Goal: Task Accomplishment & Management: Complete application form

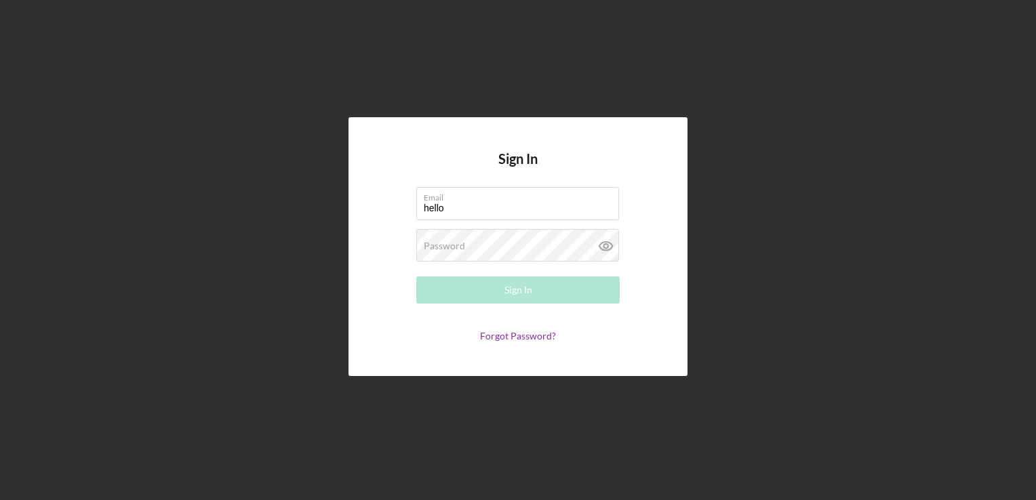
type input "[EMAIL_ADDRESS][DOMAIN_NAME]"
click at [531, 240] on div "Password Required" at bounding box center [517, 246] width 203 height 34
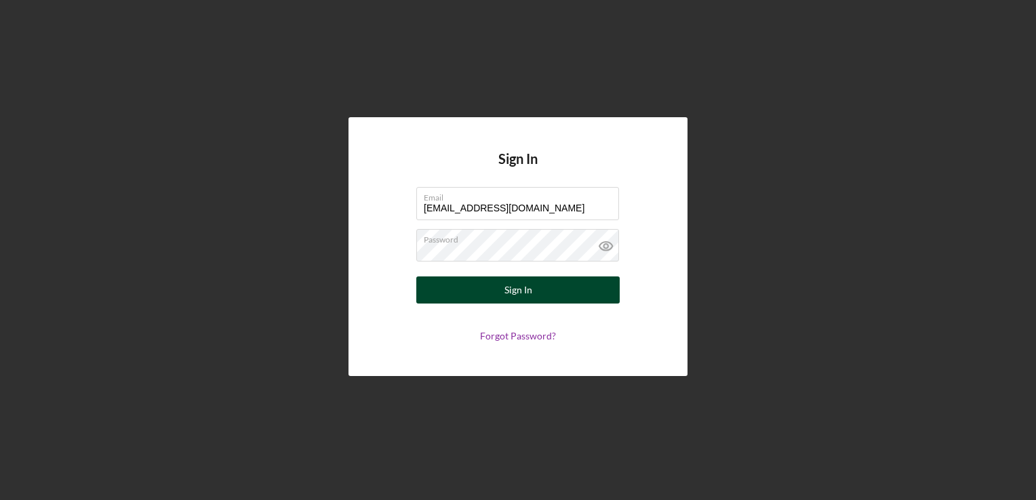
click at [523, 289] on div "Sign In" at bounding box center [518, 289] width 28 height 27
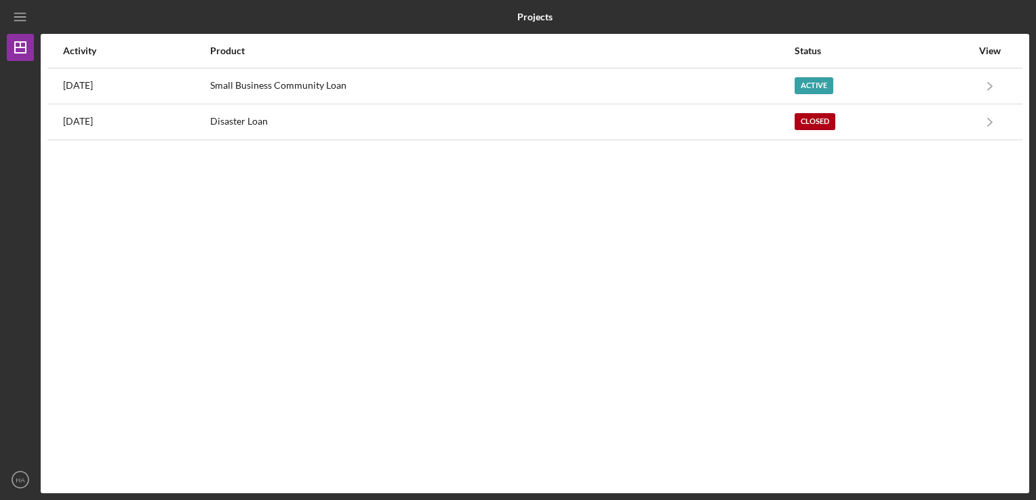
click at [637, 252] on div "Activity Product Status View [DATE] Small Business Community Loan Active Icon/N…" at bounding box center [535, 263] width 988 height 459
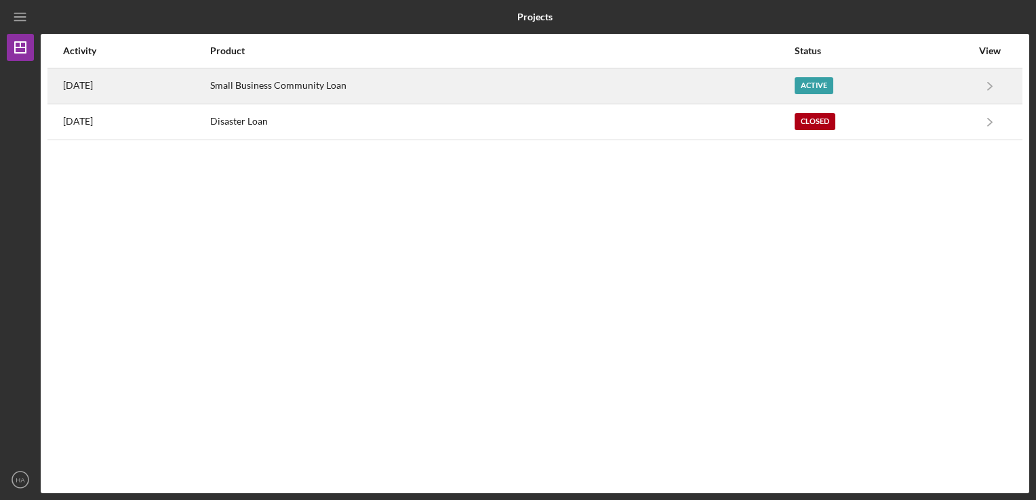
click at [819, 79] on div "Active" at bounding box center [813, 85] width 39 height 17
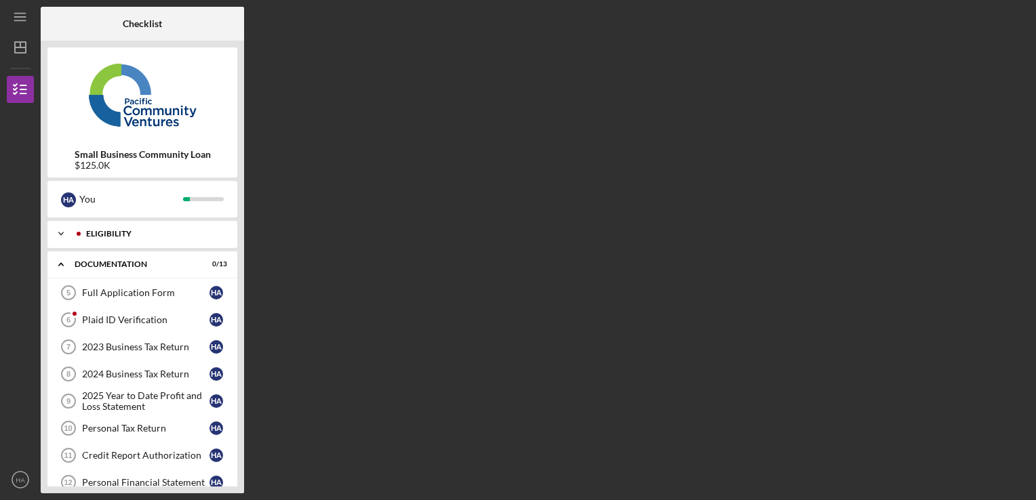
click at [104, 233] on div "Eligibility" at bounding box center [153, 234] width 134 height 8
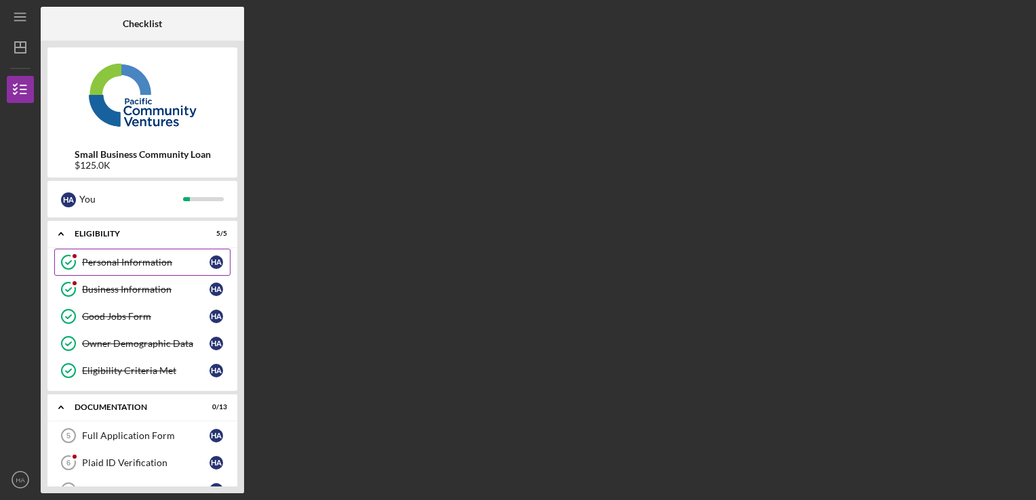
click at [86, 264] on div "Personal Information" at bounding box center [145, 262] width 127 height 11
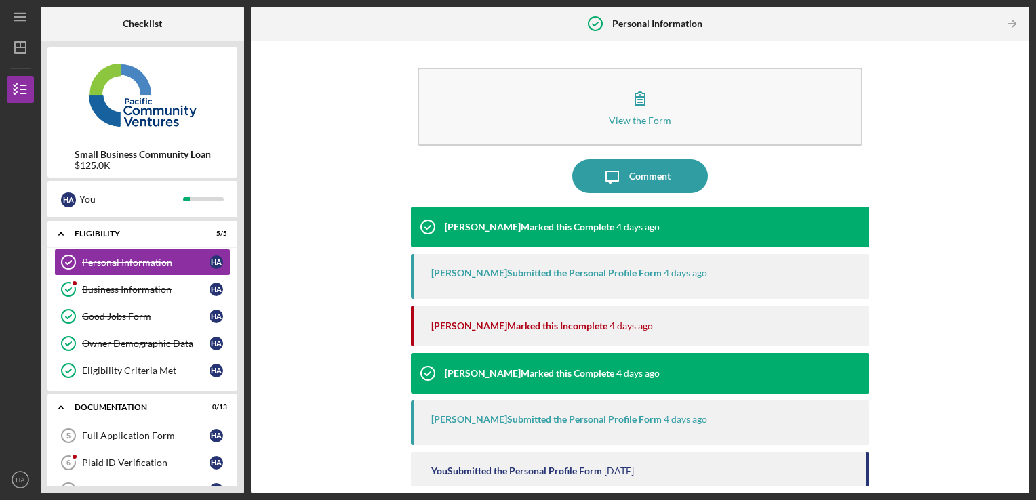
scroll to position [35, 0]
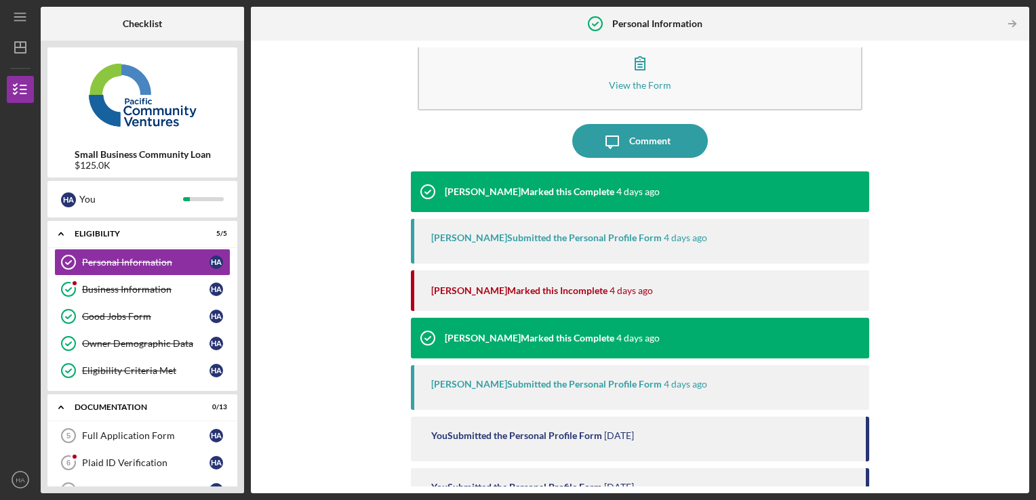
click at [477, 286] on div "[PERSON_NAME] Marked this Incomplete" at bounding box center [519, 290] width 176 height 11
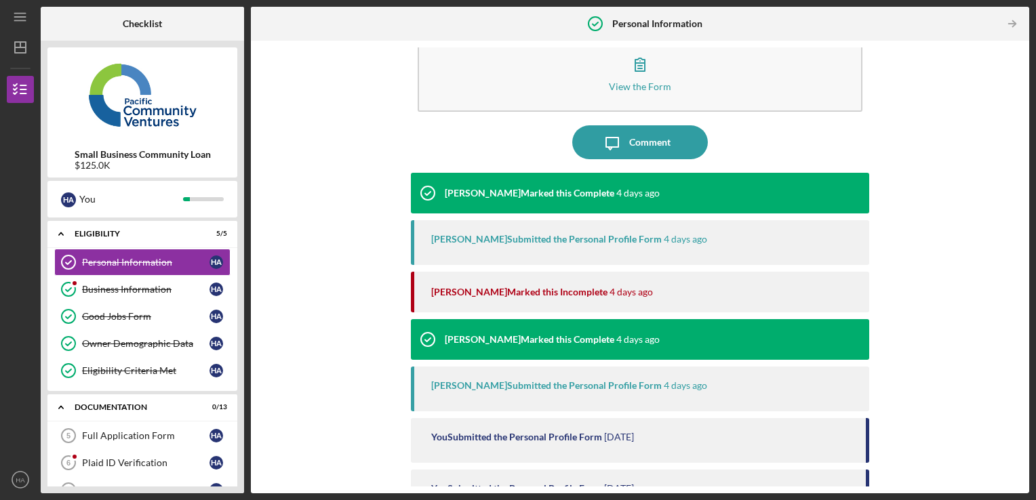
scroll to position [127, 0]
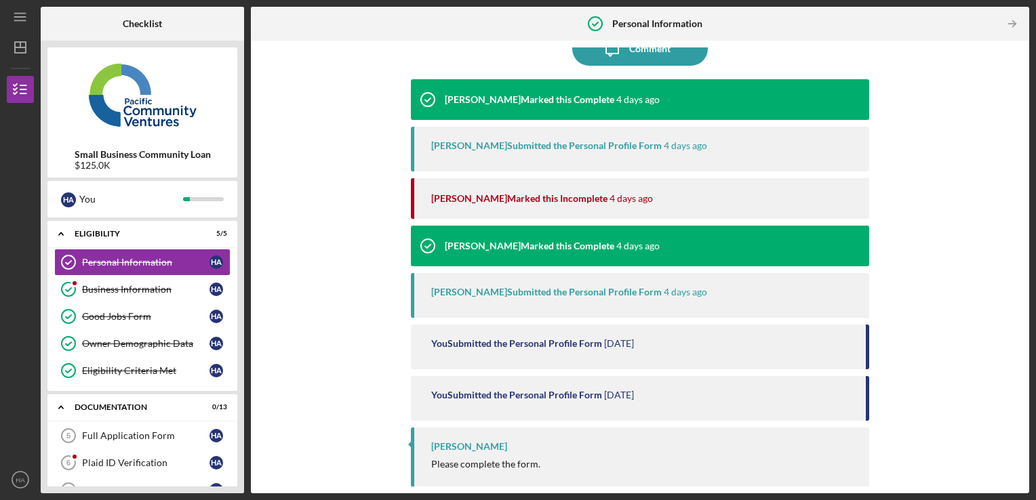
click at [514, 140] on div "Grace Fenton Submitted the Personal Profile Form" at bounding box center [546, 145] width 230 height 11
click at [504, 197] on div "Grace Fenton Marked this Incomplete" at bounding box center [519, 198] width 176 height 11
click at [754, 362] on div "You Submitted the Personal Profile Form 7 days ago" at bounding box center [640, 347] width 459 height 45
click at [616, 340] on time "[DATE]" at bounding box center [619, 343] width 30 height 11
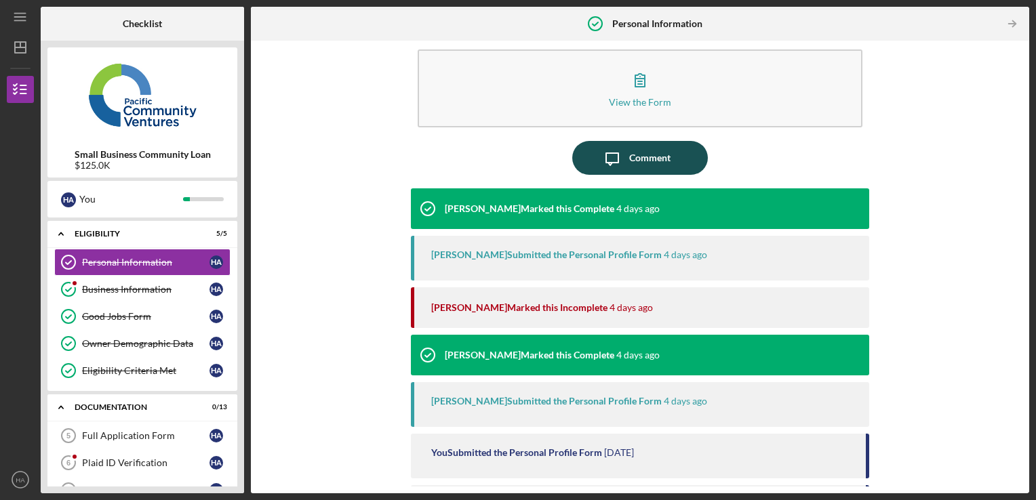
scroll to position [19, 0]
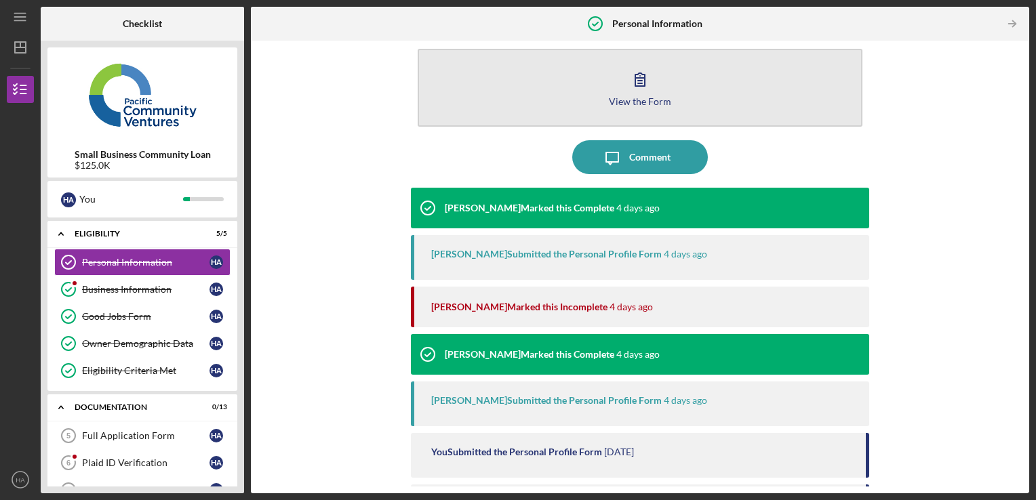
click at [637, 87] on icon "button" at bounding box center [640, 79] width 34 height 34
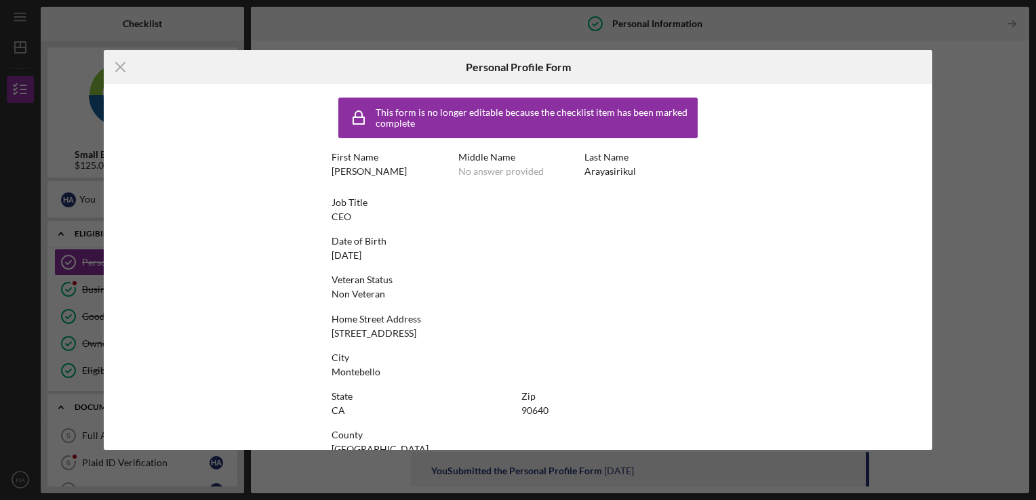
click at [683, 43] on div "Icon/Menu Close Personal Profile Form This form is no longer editable because t…" at bounding box center [518, 250] width 1036 height 500
click at [122, 61] on icon "Icon/Menu Close" at bounding box center [121, 67] width 34 height 34
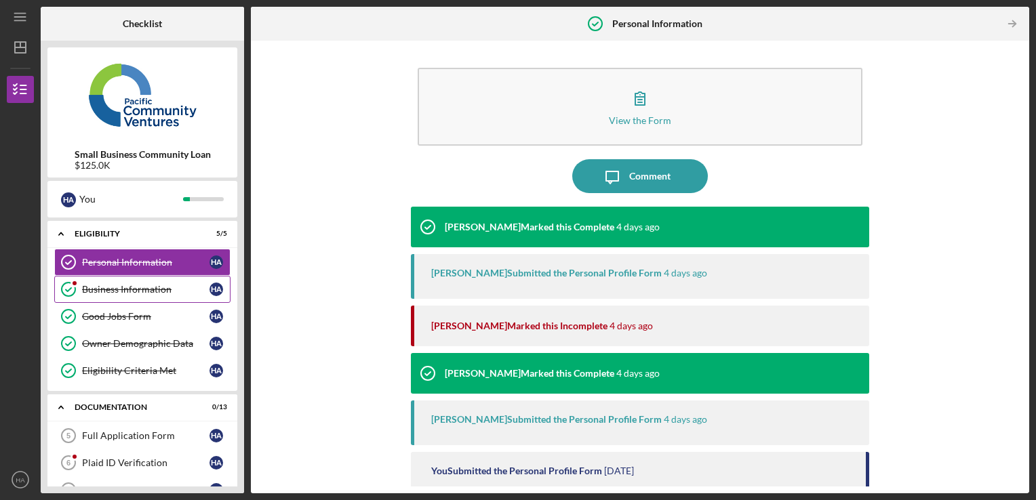
click at [123, 281] on link "Business Information Business Information H A" at bounding box center [142, 289] width 176 height 27
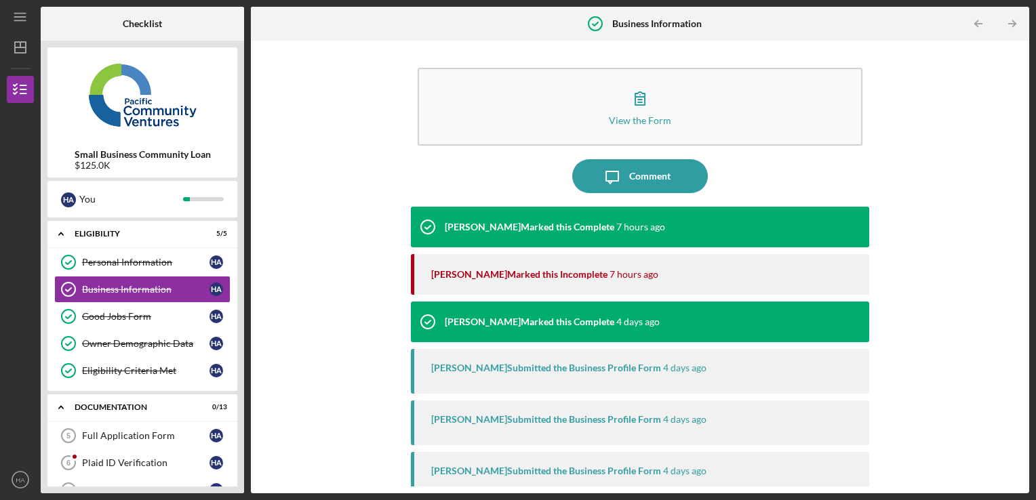
click at [485, 277] on div "Grace Fenton Marked this Incomplete" at bounding box center [519, 274] width 176 height 11
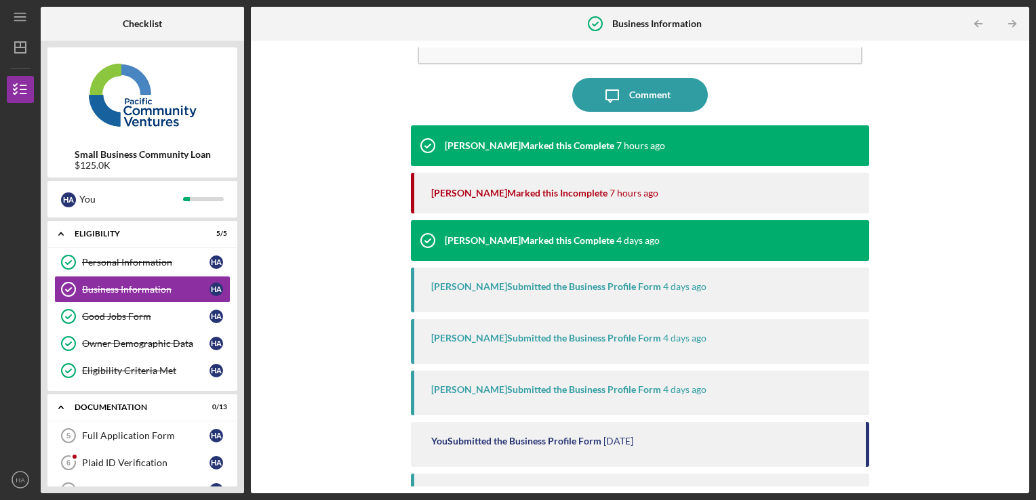
scroll to position [127, 0]
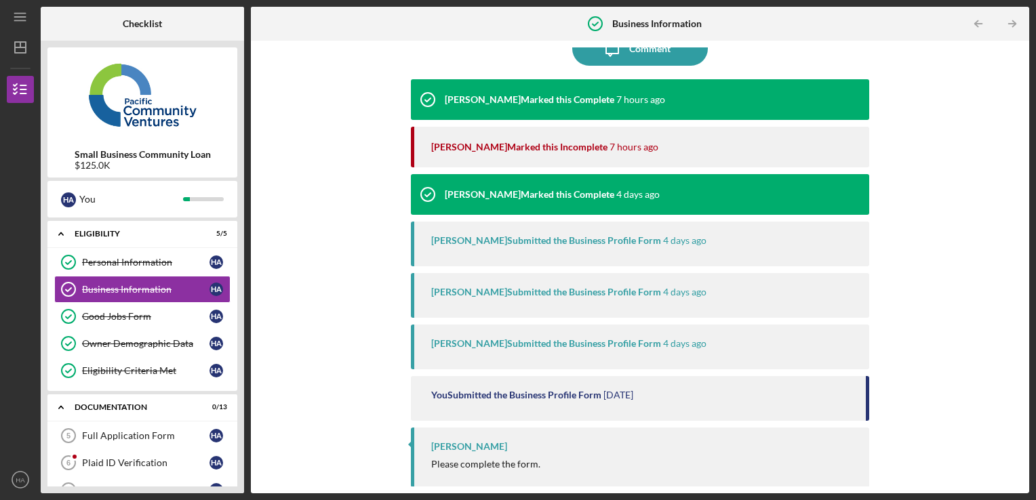
click at [466, 453] on div "Grace Fenton Please complete the form." at bounding box center [640, 457] width 459 height 59
click at [466, 470] on div "Grace Fenton Please complete the form." at bounding box center [640, 457] width 459 height 59
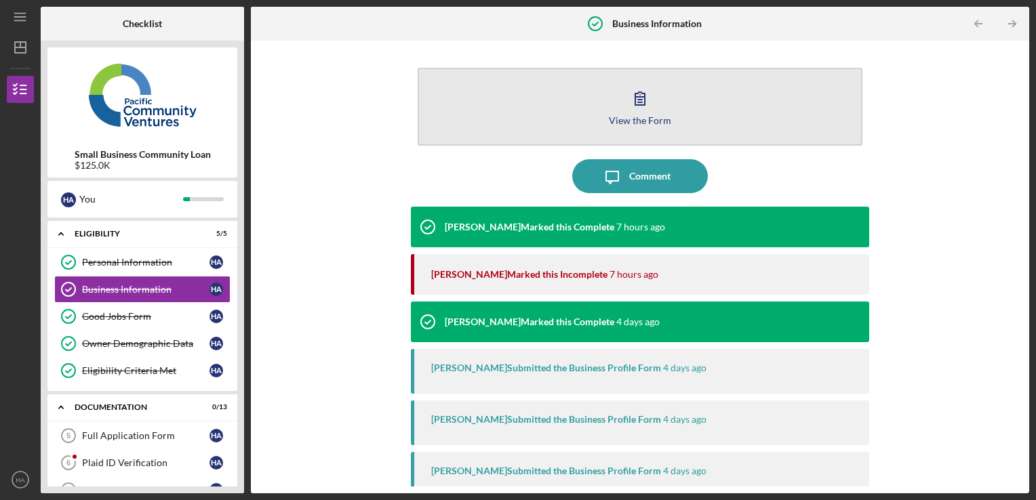
click at [643, 119] on div "View the Form" at bounding box center [640, 120] width 62 height 10
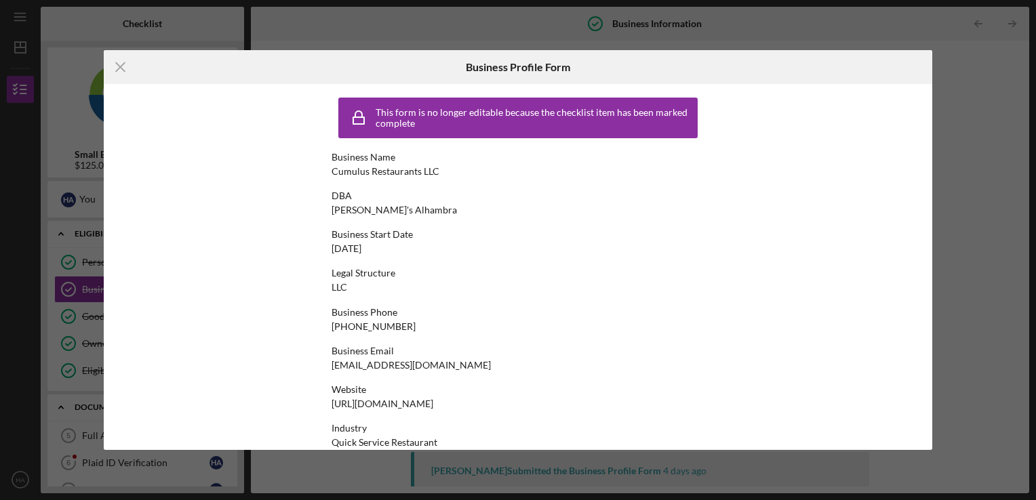
click at [577, 113] on div "This form is no longer editable because the checklist item has been marked comp…" at bounding box center [534, 118] width 319 height 22
click at [116, 61] on icon "Icon/Menu Close" at bounding box center [121, 67] width 34 height 34
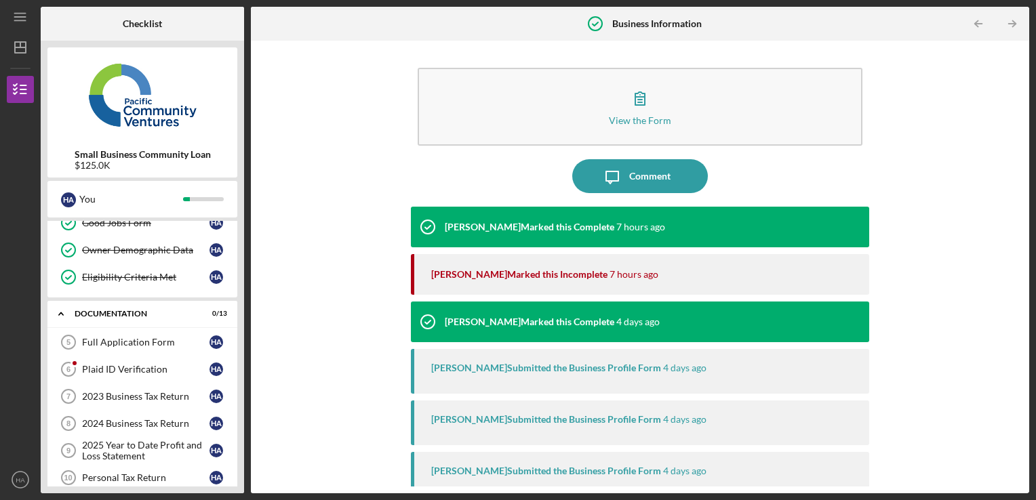
scroll to position [98, 0]
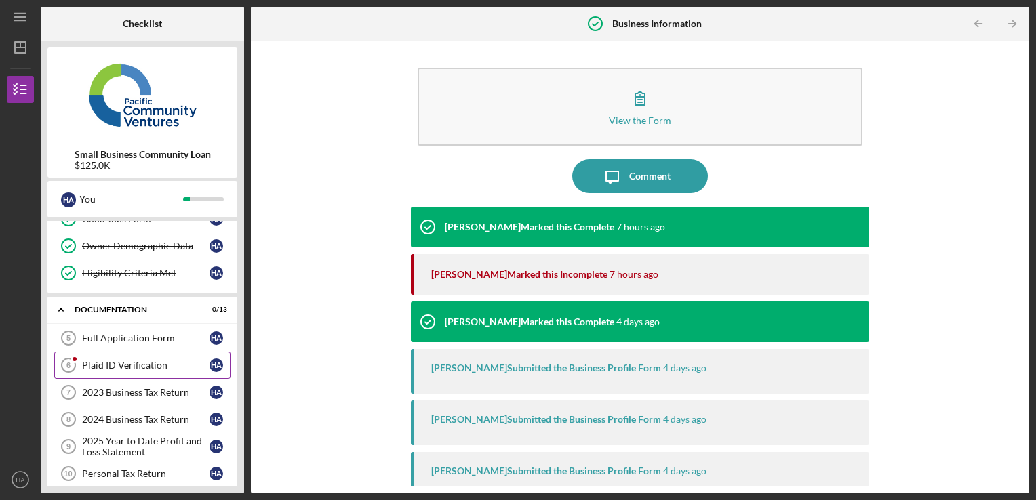
click at [115, 364] on div "Plaid ID Verification" at bounding box center [145, 365] width 127 height 11
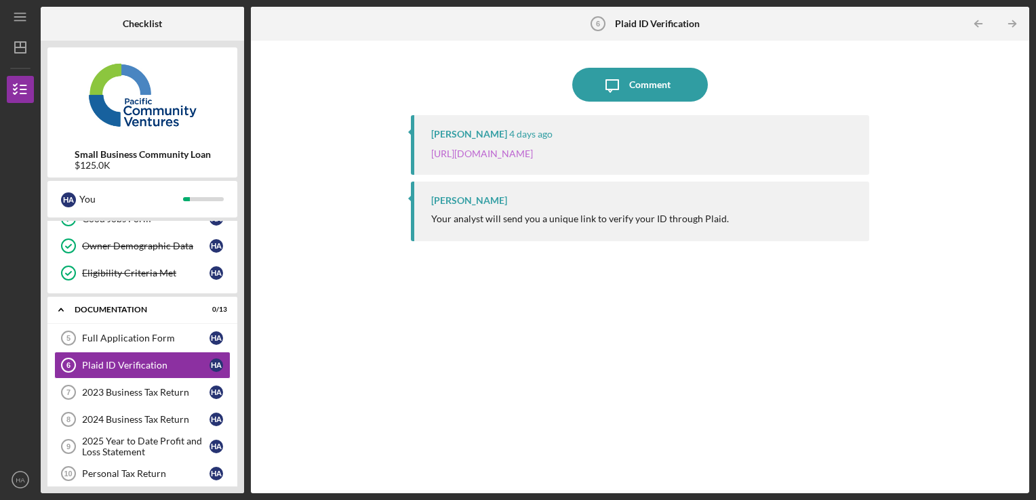
click at [468, 157] on link "[URL][DOMAIN_NAME]" at bounding box center [482, 154] width 102 height 12
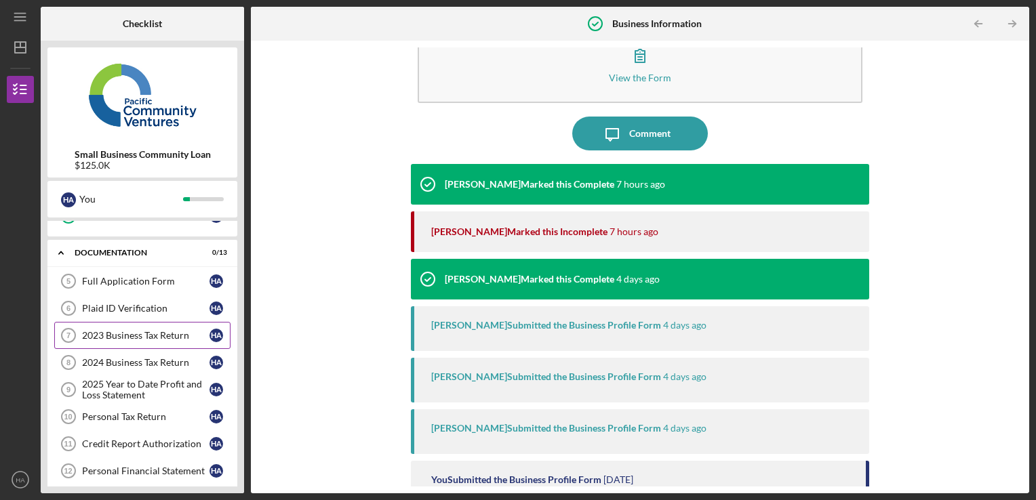
scroll to position [149, 0]
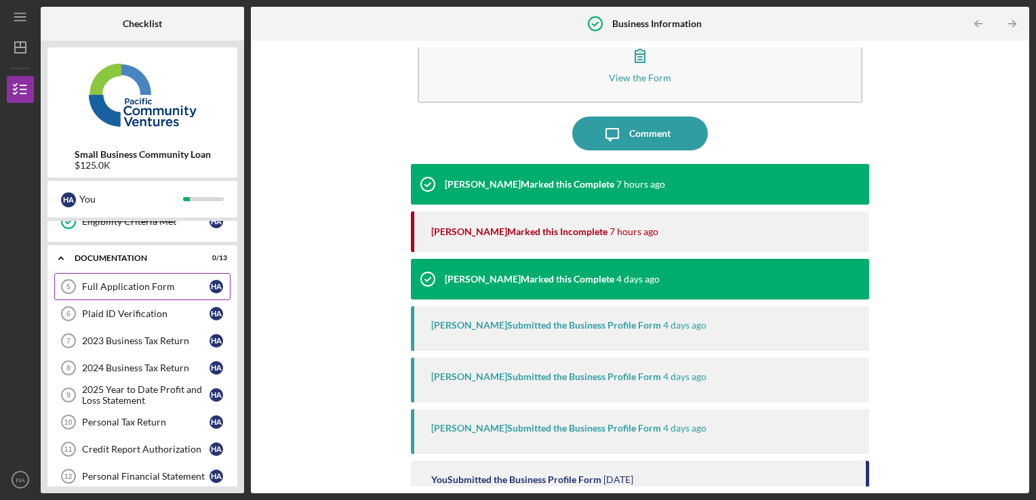
click at [139, 289] on div "Full Application Form" at bounding box center [145, 286] width 127 height 11
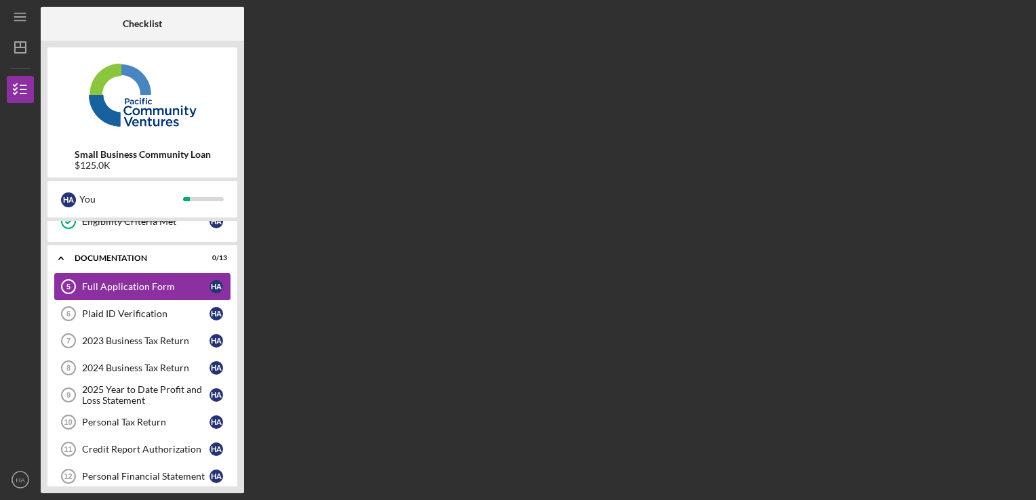
click at [139, 289] on div "Full Application Form" at bounding box center [145, 286] width 127 height 11
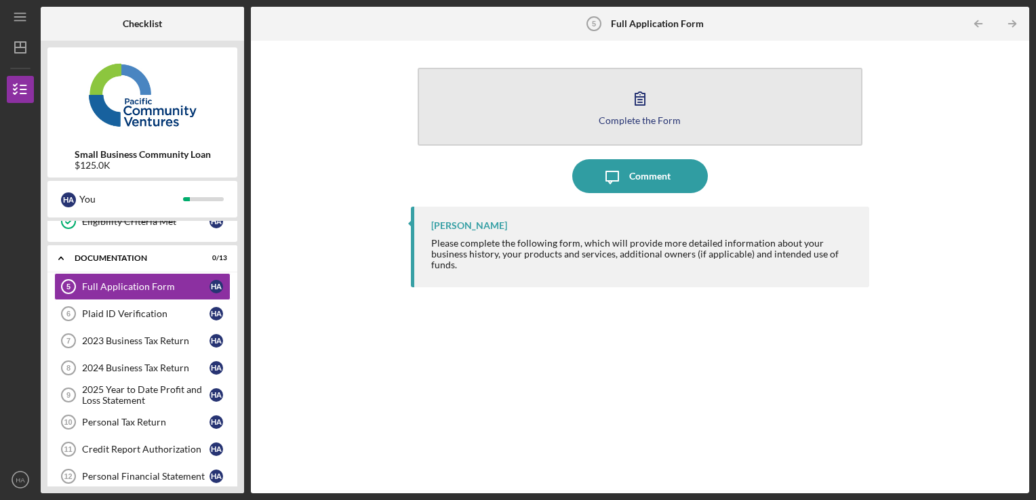
click at [637, 115] on div "Complete the Form" at bounding box center [639, 120] width 82 height 10
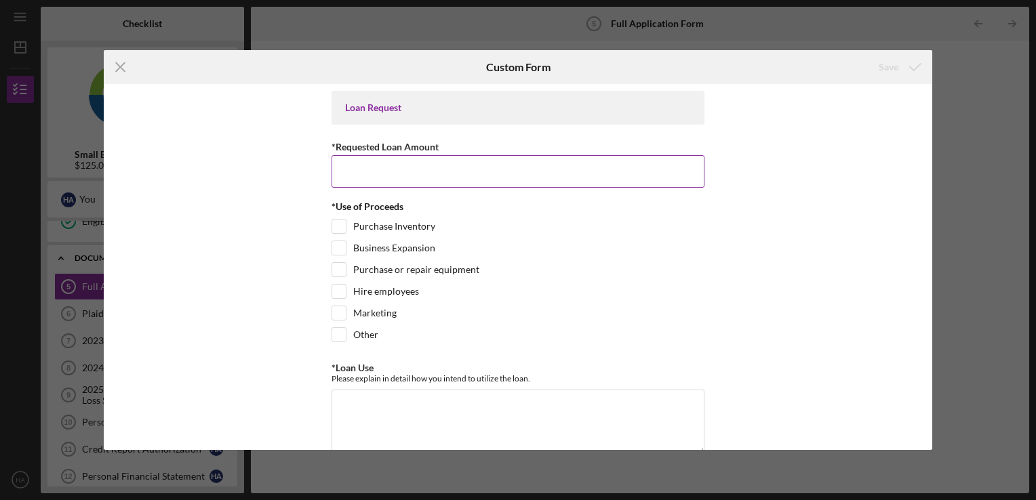
click at [586, 171] on input "*Requested Loan Amount" at bounding box center [517, 171] width 373 height 33
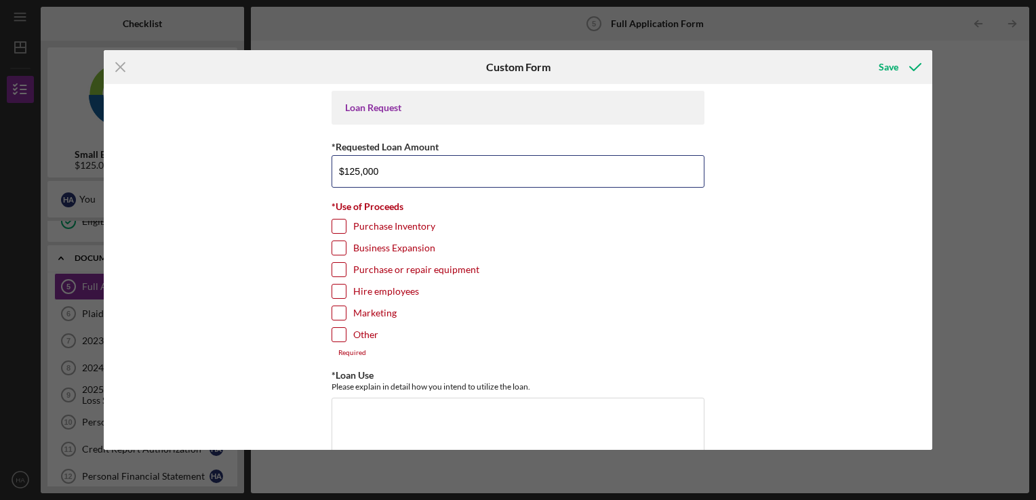
type input "$125,000"
click at [339, 229] on input "Purchase Inventory" at bounding box center [339, 227] width 14 height 14
checkbox input "true"
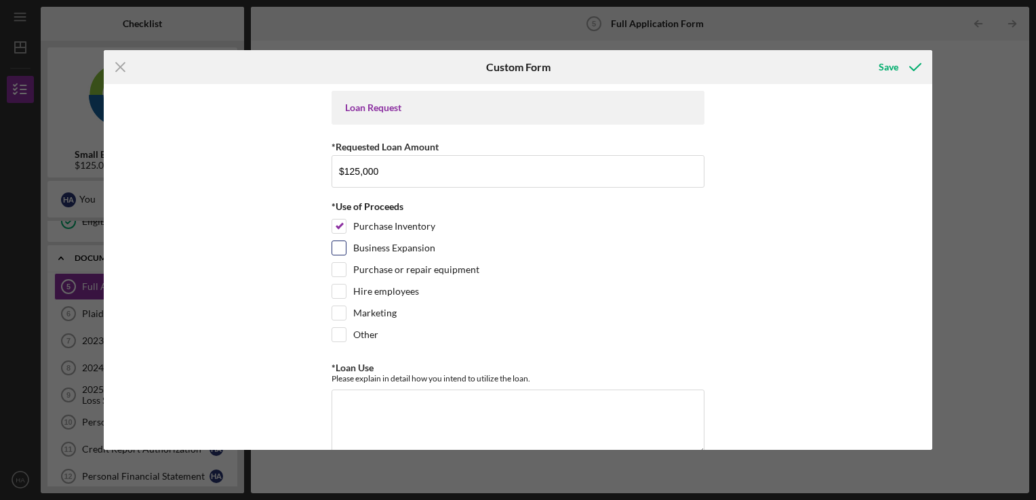
click at [337, 248] on input "Business Expansion" at bounding box center [339, 248] width 14 height 14
checkbox input "true"
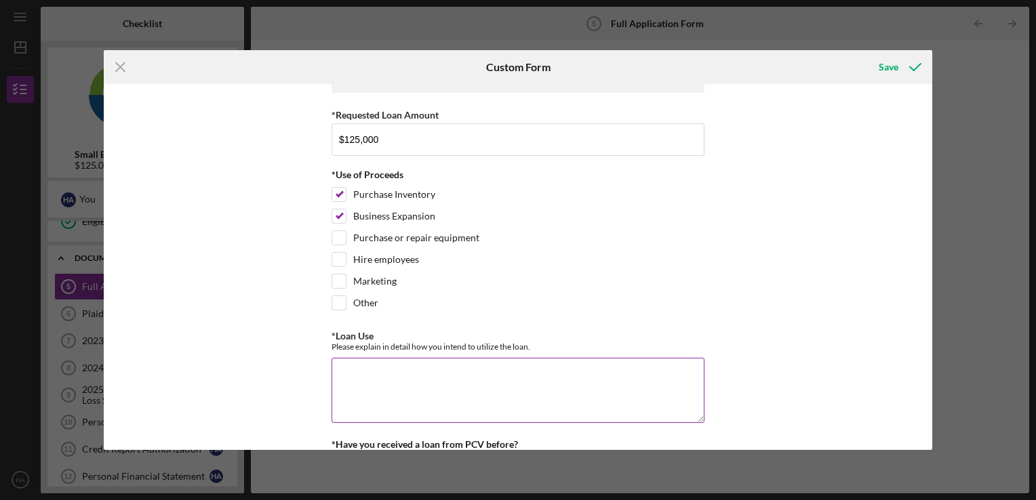
click at [464, 372] on textarea "*Loan Use" at bounding box center [517, 390] width 373 height 65
type textarea "E"
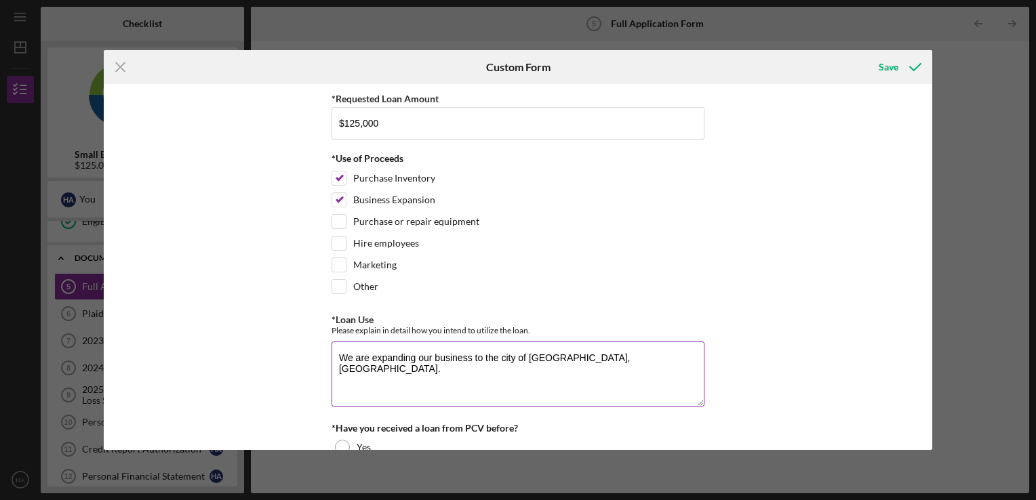
scroll to position [52, 0]
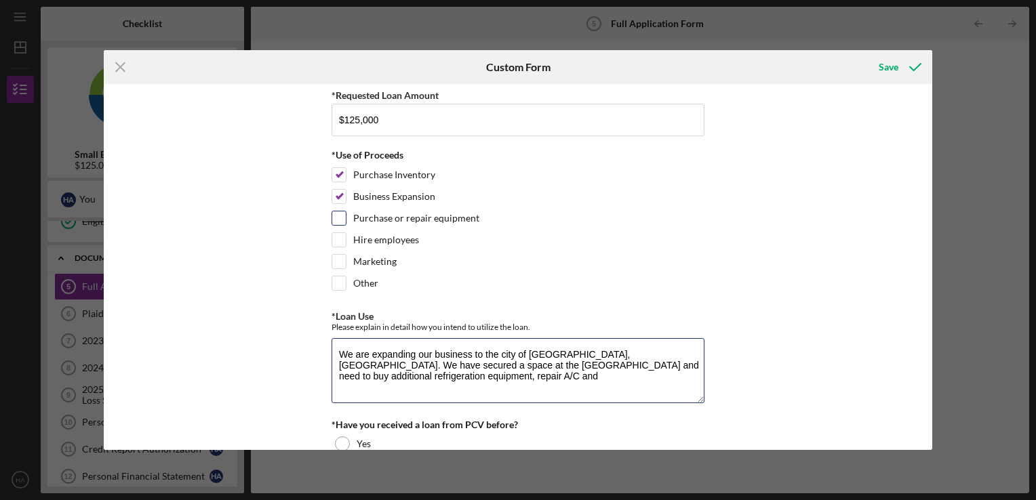
type textarea "We are expanding our business to the city of [GEOGRAPHIC_DATA], [GEOGRAPHIC_DAT…"
click at [342, 217] on input "Purchase or repair equipment" at bounding box center [339, 218] width 14 height 14
checkbox input "true"
click at [338, 245] on div at bounding box center [338, 239] width 15 height 15
click at [342, 241] on input "Hire employees" at bounding box center [339, 240] width 14 height 14
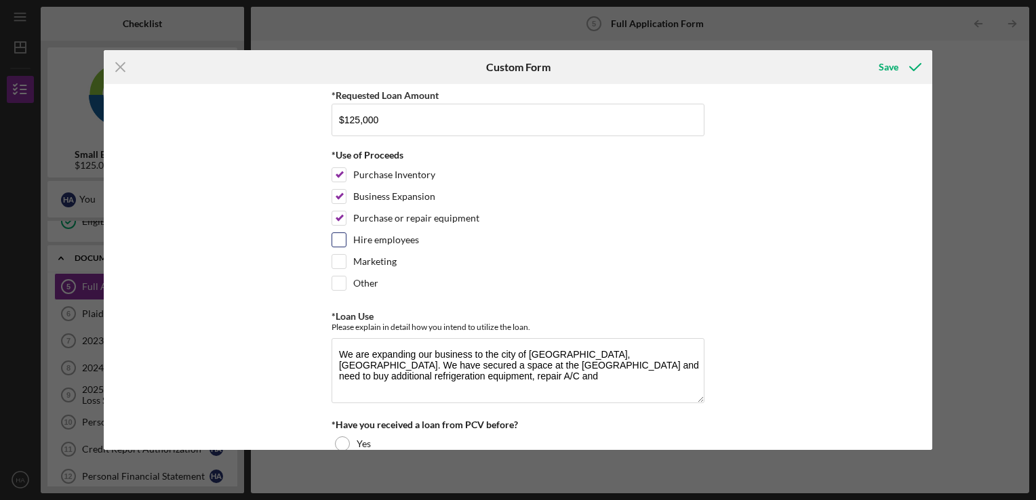
checkbox input "true"
click at [553, 390] on textarea "We are expanding our business to the city of [GEOGRAPHIC_DATA], [GEOGRAPHIC_DAT…" at bounding box center [517, 370] width 373 height 65
click at [514, 385] on textarea "We are expanding our business to the city of [GEOGRAPHIC_DATA], [GEOGRAPHIC_DAT…" at bounding box center [517, 370] width 373 height 65
click at [551, 377] on textarea "We are expanding our business to the city of [GEOGRAPHIC_DATA], [GEOGRAPHIC_DAT…" at bounding box center [517, 370] width 373 height 65
click at [565, 375] on textarea "We are expanding our business to the city of [GEOGRAPHIC_DATA], [GEOGRAPHIC_DAT…" at bounding box center [517, 370] width 373 height 65
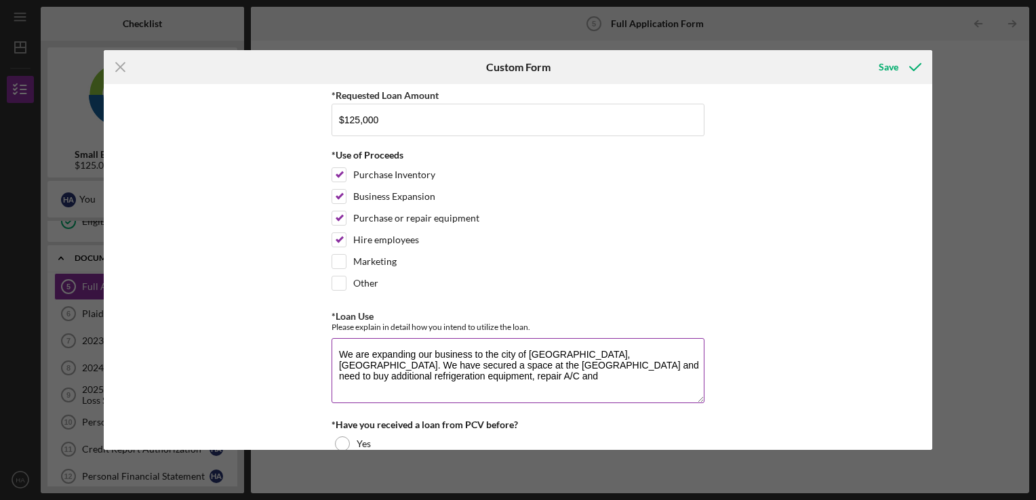
click at [675, 361] on textarea "We are expanding our business to the city of [GEOGRAPHIC_DATA], [GEOGRAPHIC_DAT…" at bounding box center [517, 370] width 373 height 65
drag, startPoint x: 426, startPoint y: 377, endPoint x: 380, endPoint y: 377, distance: 45.4
click at [380, 377] on textarea "We are expanding our business to the city of [GEOGRAPHIC_DATA], [GEOGRAPHIC_DAT…" at bounding box center [517, 370] width 373 height 65
click at [455, 362] on textarea "We are expanding our business to the city of [GEOGRAPHIC_DATA], [GEOGRAPHIC_DAT…" at bounding box center [517, 370] width 373 height 65
click at [523, 389] on textarea "We are expanding our business to the city of [GEOGRAPHIC_DATA], [GEOGRAPHIC_DAT…" at bounding box center [517, 370] width 373 height 65
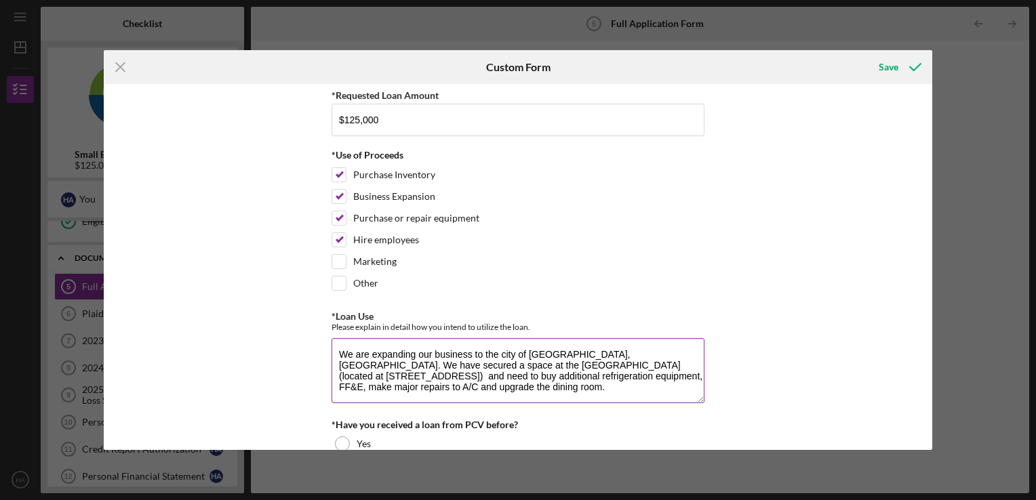
click at [534, 389] on textarea "We are expanding our business to the city of [GEOGRAPHIC_DATA], [GEOGRAPHIC_DAT…" at bounding box center [517, 370] width 373 height 65
click at [541, 386] on textarea "We are expanding our business to the city of [GEOGRAPHIC_DATA], [GEOGRAPHIC_DAT…" at bounding box center [517, 370] width 373 height 65
click at [675, 373] on textarea "We are expanding our business to the city of [GEOGRAPHIC_DATA], [GEOGRAPHIC_DAT…" at bounding box center [517, 370] width 373 height 65
click at [614, 384] on textarea "We are expanding our business to the city of [GEOGRAPHIC_DATA], [GEOGRAPHIC_DAT…" at bounding box center [517, 370] width 373 height 65
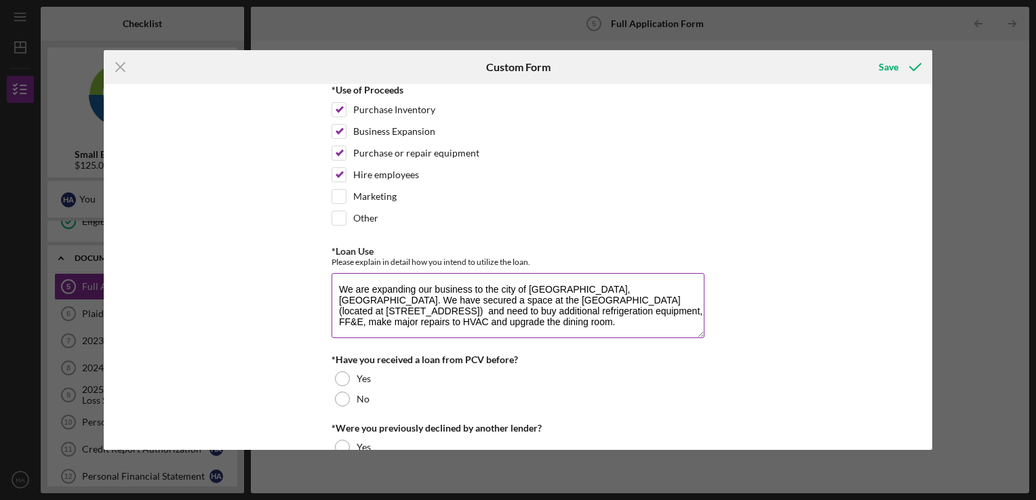
scroll to position [126, 0]
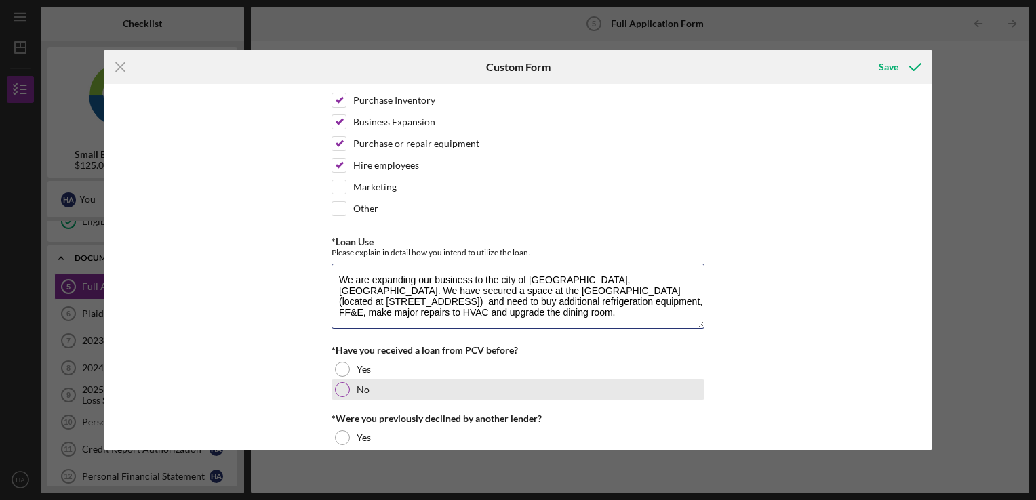
type textarea "We are expanding our business to the city of [GEOGRAPHIC_DATA], [GEOGRAPHIC_DAT…"
click at [340, 386] on div at bounding box center [342, 389] width 15 height 15
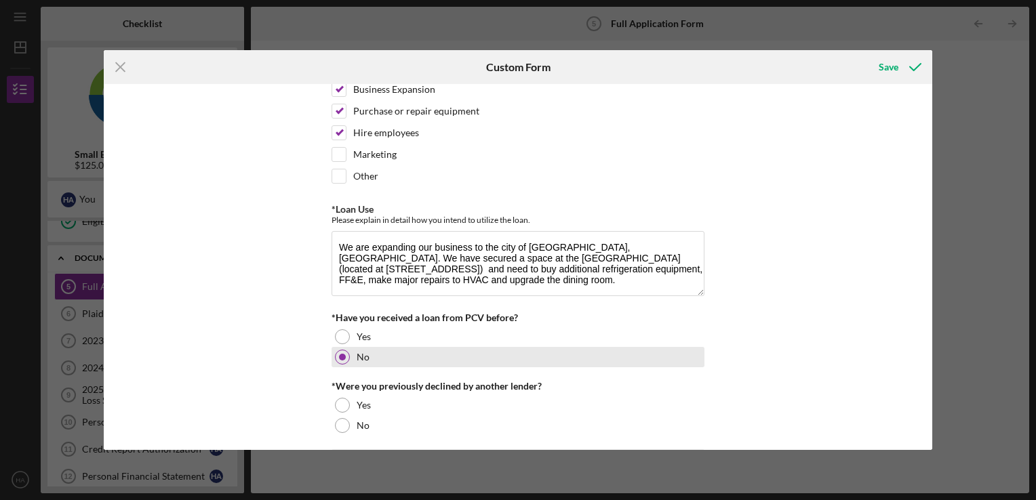
scroll to position [210, 0]
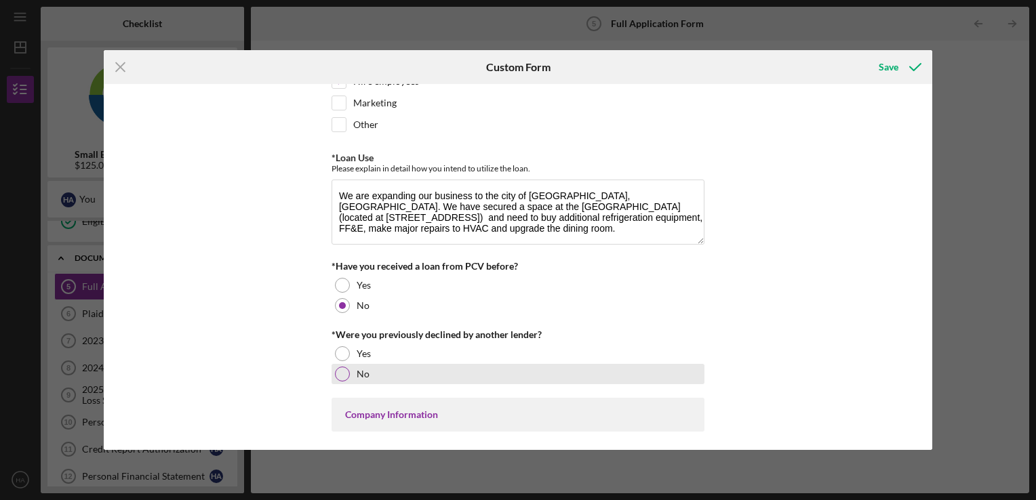
click at [344, 367] on div at bounding box center [342, 374] width 15 height 15
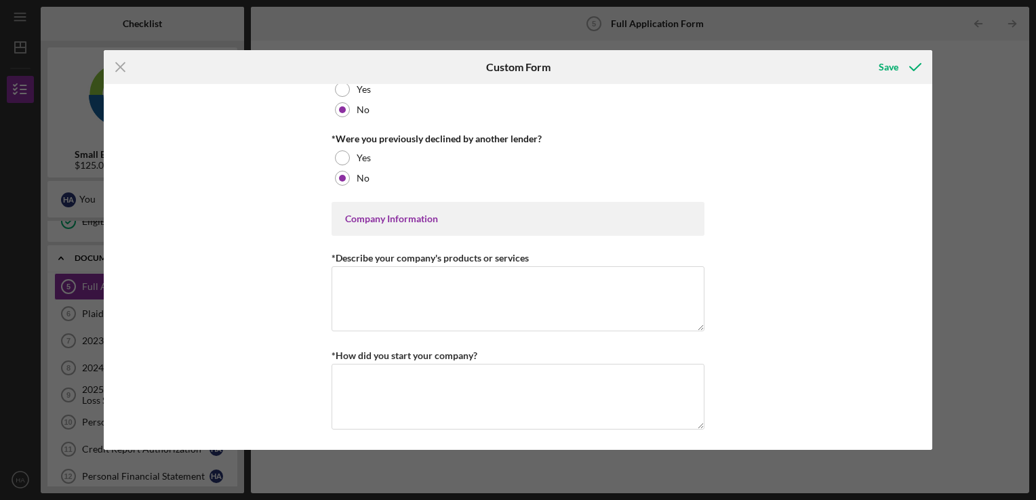
scroll to position [407, 0]
click at [583, 300] on textarea "*Describe your company's products or services" at bounding box center [517, 298] width 373 height 65
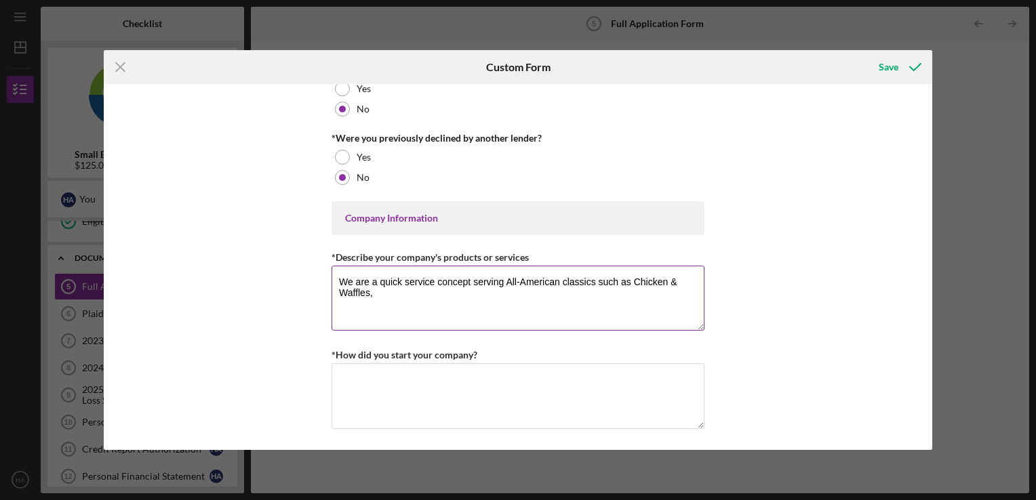
click at [535, 302] on textarea "We are a quick service concept serving All-American classics such as Chicken & …" at bounding box center [517, 298] width 373 height 65
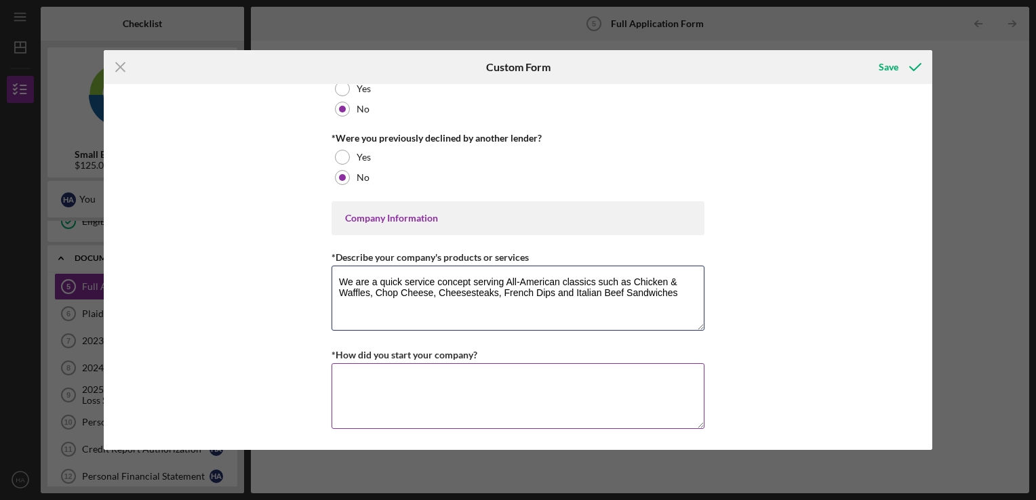
type textarea "We are a quick service concept serving All-American classics such as Chicken & …"
click at [529, 392] on textarea "*How did you start your company?" at bounding box center [517, 395] width 373 height 65
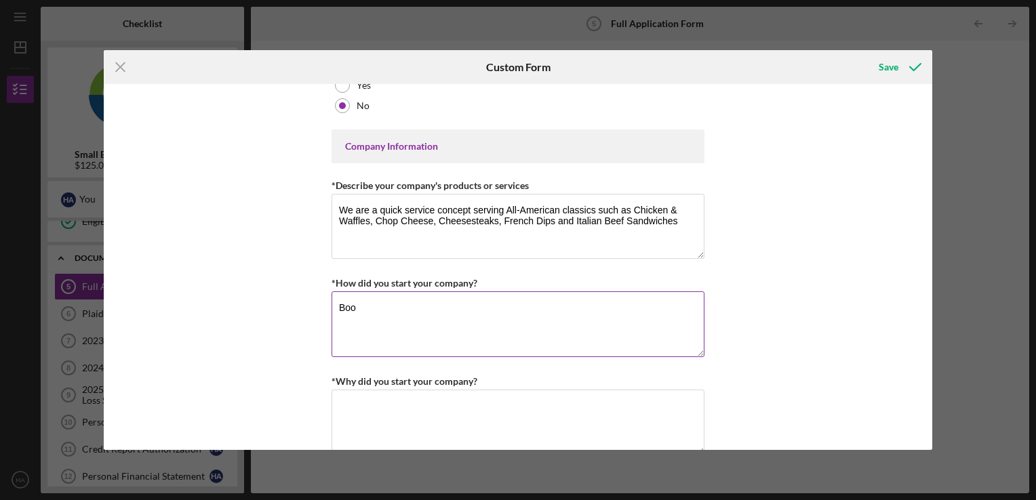
scroll to position [485, 0]
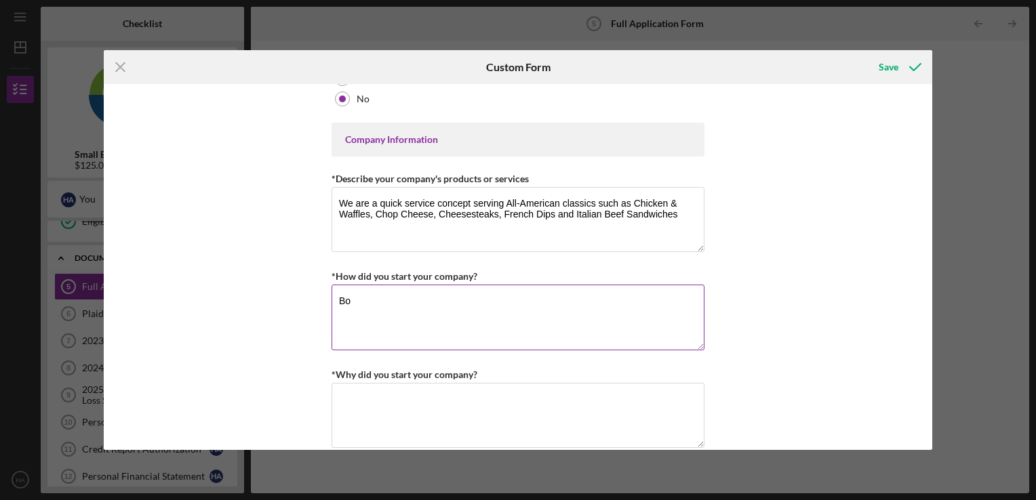
type textarea "B"
type textarea "L"
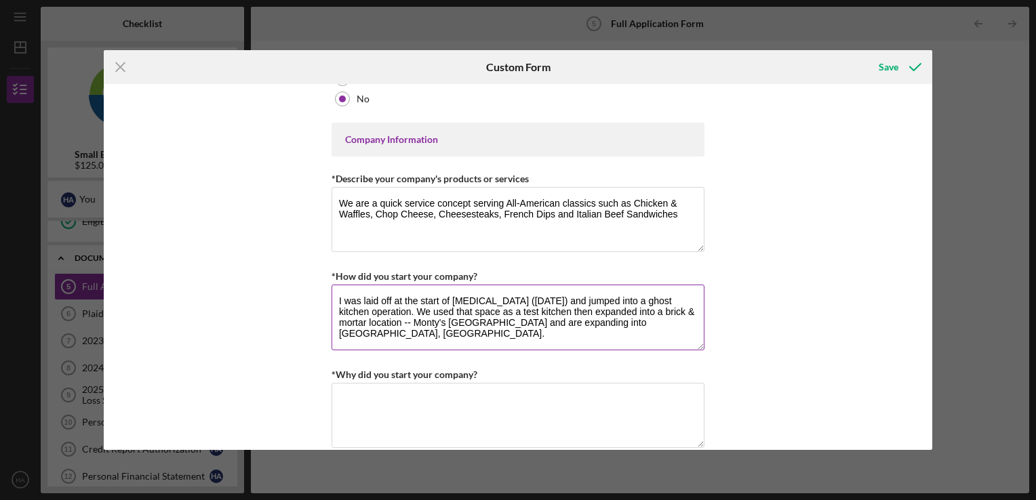
click at [384, 305] on textarea "I was laid off at the start of [MEDICAL_DATA] ([DATE]) and jumped into a ghost …" at bounding box center [517, 317] width 373 height 65
click at [353, 318] on textarea "I was laid off at the start of [MEDICAL_DATA] ([DATE]) and jumped into a ghost …" at bounding box center [517, 317] width 373 height 65
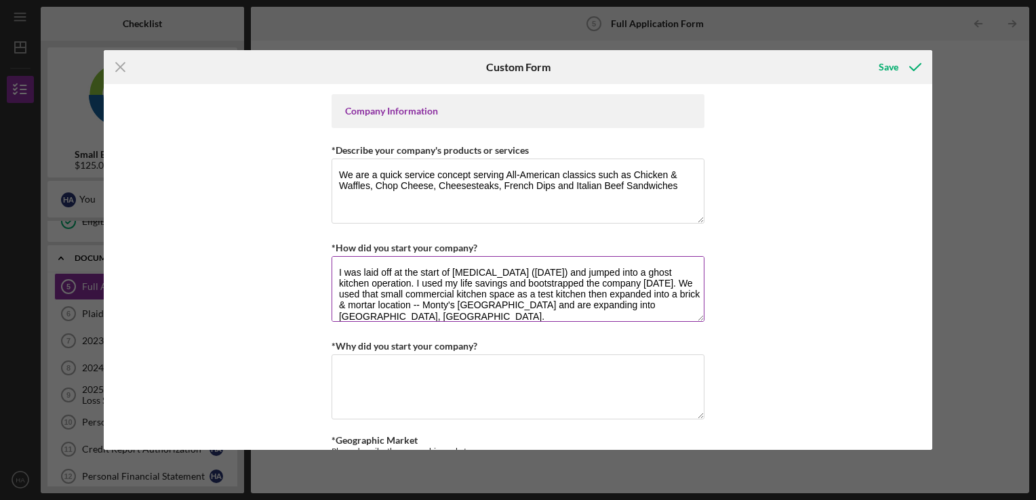
scroll to position [517, 0]
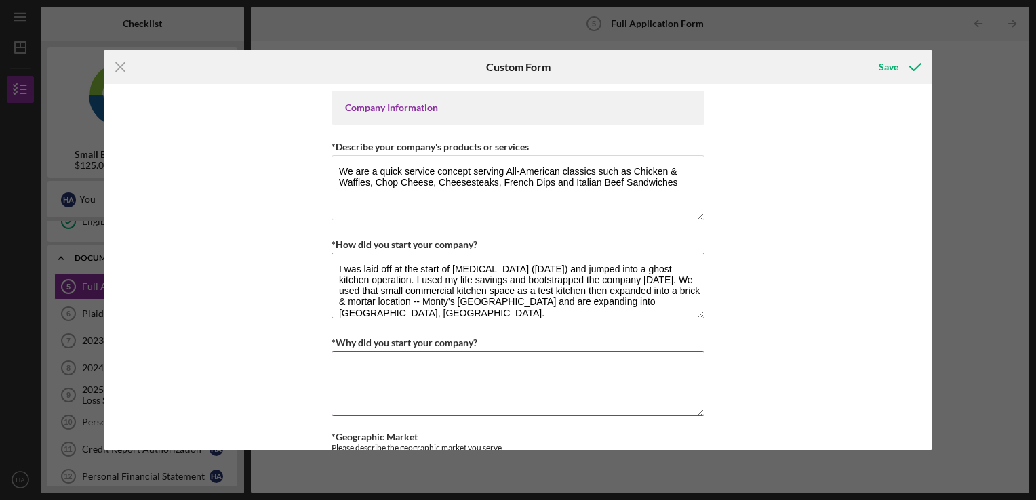
type textarea "I was laid off at the start of [MEDICAL_DATA] ([DATE]) and jumped into a ghost …"
click at [457, 369] on textarea "*Why did you start your company?" at bounding box center [517, 383] width 373 height 65
click at [340, 368] on textarea "To provide more opportunities to the people around me." at bounding box center [517, 383] width 373 height 65
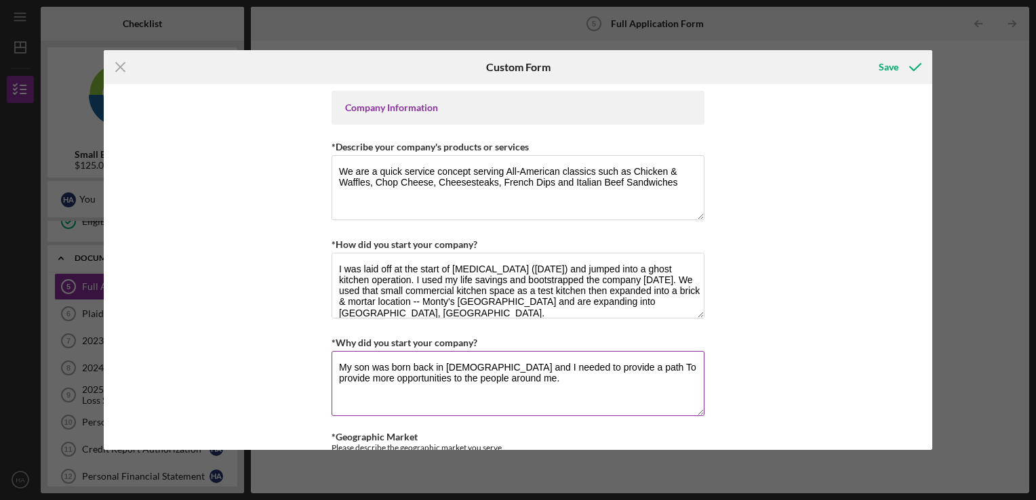
drag, startPoint x: 549, startPoint y: 392, endPoint x: 602, endPoint y: 365, distance: 59.1
click at [602, 365] on textarea "My son was born back in [DEMOGRAPHIC_DATA] and I needed to provide a path To pr…" at bounding box center [517, 383] width 373 height 65
click at [468, 373] on textarea "My son was born back in [DEMOGRAPHIC_DATA] and I needed to provide a source of …" at bounding box center [517, 383] width 373 height 65
click at [611, 398] on textarea "My son was born back in [DEMOGRAPHIC_DATA] and I needed to provide a source of …" at bounding box center [517, 383] width 373 height 65
click at [680, 381] on textarea "My son was born back in [DEMOGRAPHIC_DATA] and I needed to provide a source of …" at bounding box center [517, 383] width 373 height 65
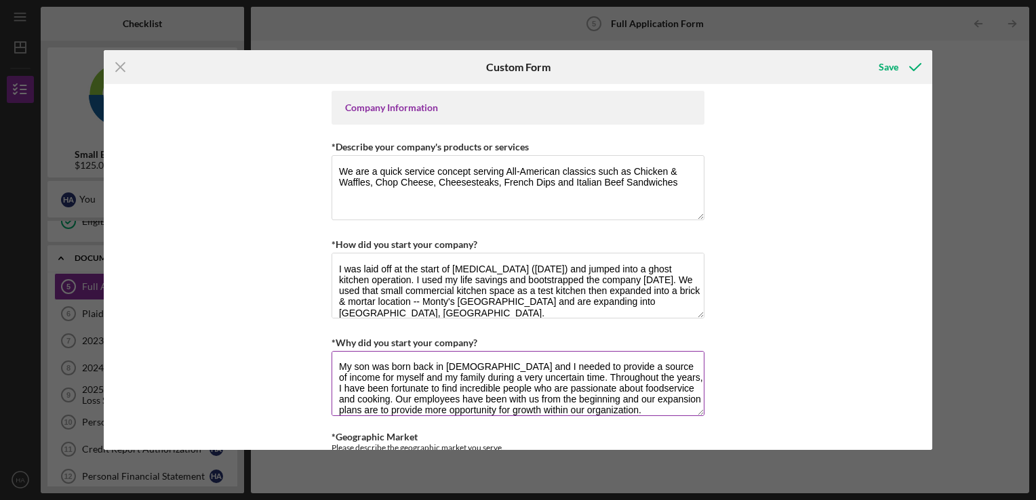
scroll to position [11, 0]
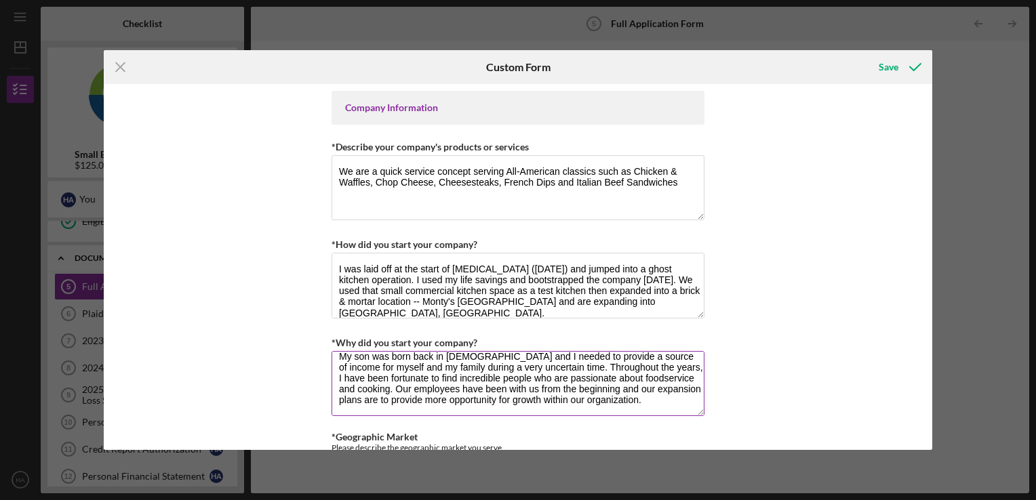
click at [398, 365] on textarea "My son was born back in [DEMOGRAPHIC_DATA] and I needed to provide a source of …" at bounding box center [517, 383] width 373 height 65
click at [563, 392] on textarea "My son was born back in [DEMOGRAPHIC_DATA] and I needed to provide a source of …" at bounding box center [517, 383] width 373 height 65
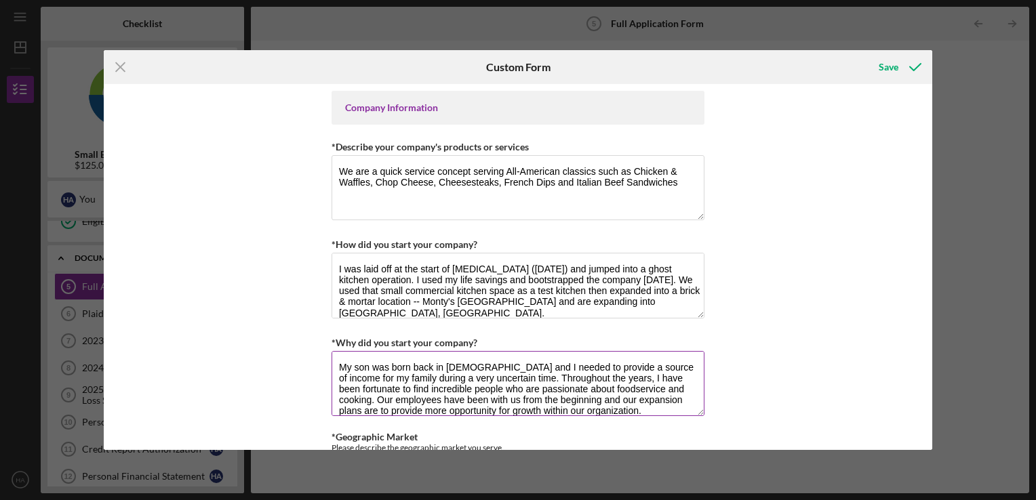
click at [610, 384] on textarea "My son was born back in [DEMOGRAPHIC_DATA] and I needed to provide a source of …" at bounding box center [517, 383] width 373 height 65
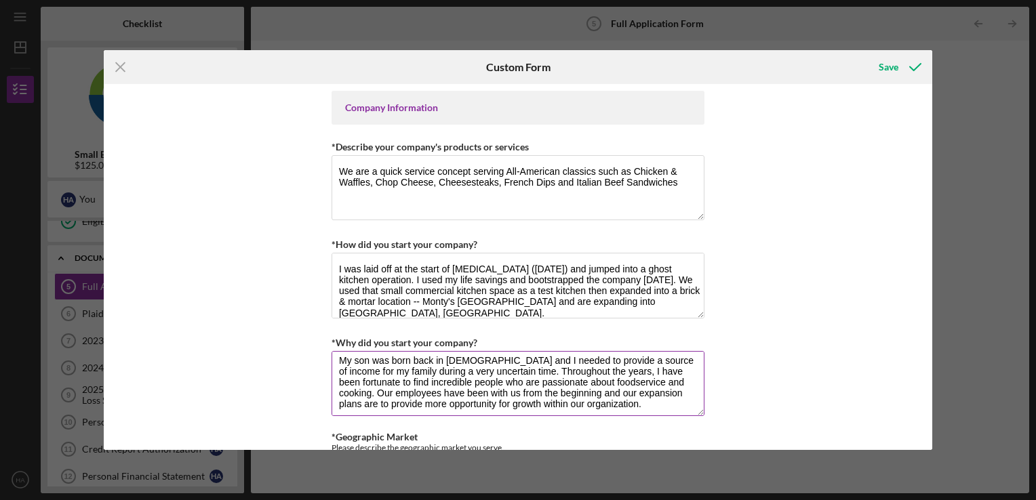
scroll to position [7, 0]
click at [601, 386] on textarea "My son was born back in [DEMOGRAPHIC_DATA] and I needed to provide a source of …" at bounding box center [517, 383] width 373 height 65
click at [393, 405] on textarea "My son was born back in [DEMOGRAPHIC_DATA] and I needed to provide a source of …" at bounding box center [517, 383] width 373 height 65
click at [594, 402] on textarea "My son was born back in [DEMOGRAPHIC_DATA] and I needed to provide a source of …" at bounding box center [517, 383] width 373 height 65
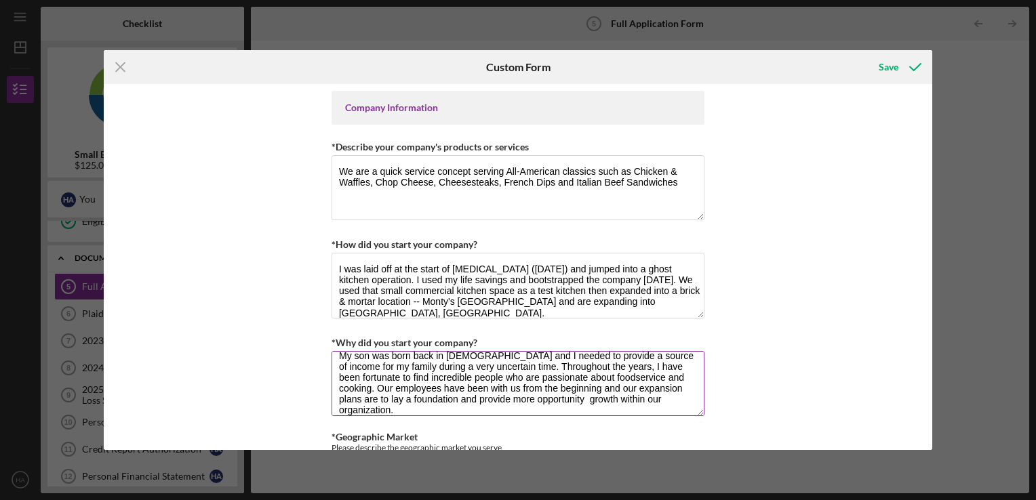
drag, startPoint x: 575, startPoint y: 409, endPoint x: 527, endPoint y: 395, distance: 49.3
click at [527, 395] on textarea "My son was born back in [DEMOGRAPHIC_DATA] and I needed to provide a source of …" at bounding box center [517, 383] width 373 height 65
click at [482, 373] on textarea "My son was born back in [DEMOGRAPHIC_DATA] and I needed to provide a source of …" at bounding box center [517, 383] width 373 height 65
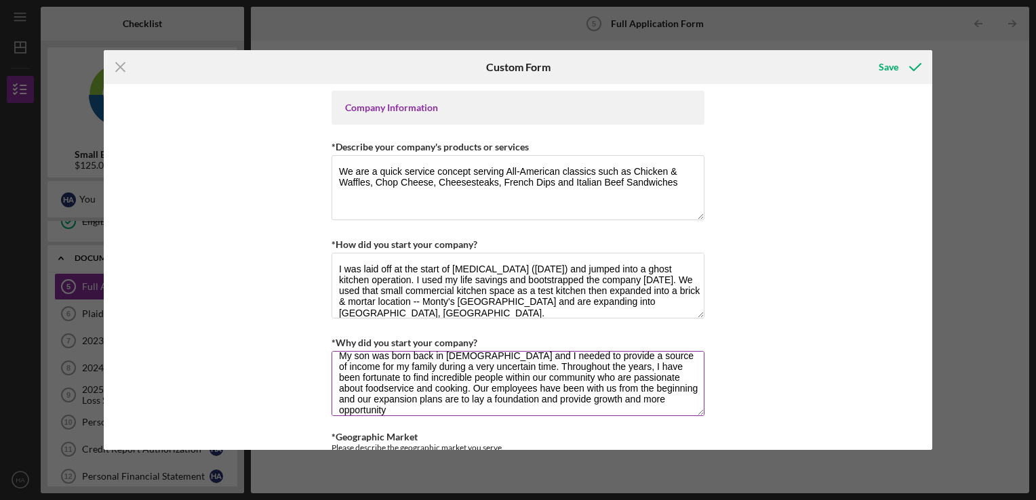
click at [552, 411] on textarea "My son was born back in [DEMOGRAPHIC_DATA] and I needed to provide a source of …" at bounding box center [517, 383] width 373 height 65
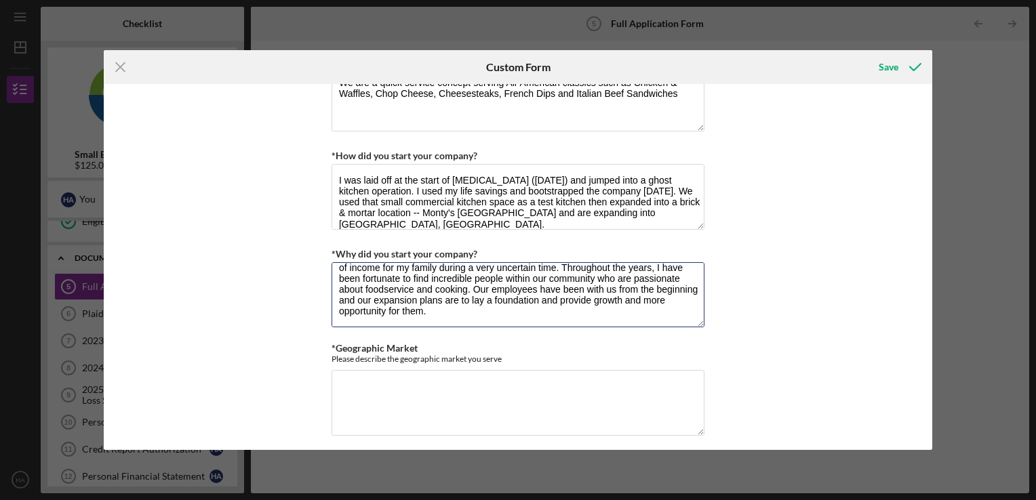
scroll to position [607, 0]
type textarea "My son was born back in [DEMOGRAPHIC_DATA] and I needed to provide a source of …"
click at [539, 396] on textarea "*Geographic Market" at bounding box center [517, 401] width 373 height 65
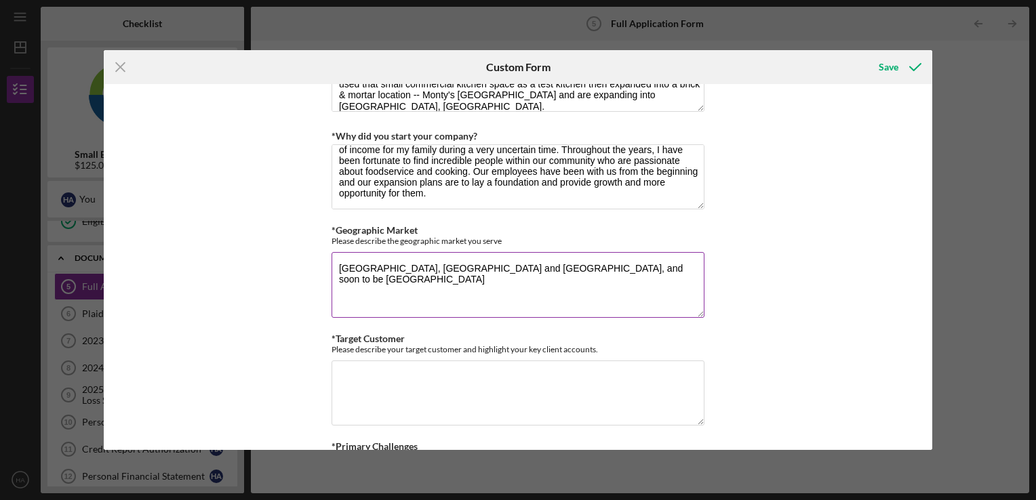
scroll to position [725, 0]
type textarea "[GEOGRAPHIC_DATA], [GEOGRAPHIC_DATA] and [GEOGRAPHIC_DATA], and soon to be [GEO…"
click at [549, 390] on textarea "*Target Customer" at bounding box center [517, 391] width 373 height 65
click at [335, 371] on textarea "Working Class" at bounding box center [517, 391] width 373 height 65
click at [480, 368] on textarea "Blue Collar, Working Class" at bounding box center [517, 391] width 373 height 65
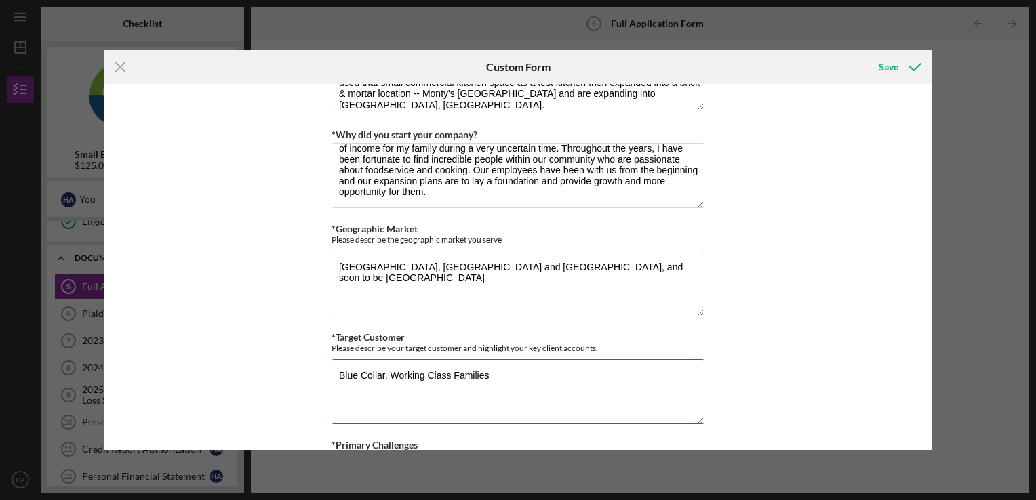
click at [520, 388] on textarea "Blue Collar, Working Class Families" at bounding box center [517, 391] width 373 height 65
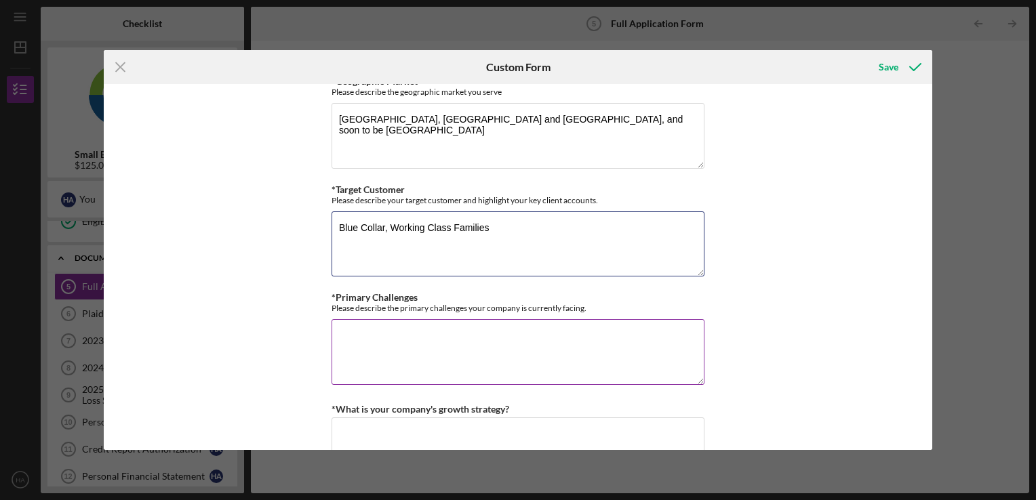
type textarea "Blue Collar, Working Class Families"
click at [474, 339] on textarea "*Primary Challenges" at bounding box center [517, 351] width 373 height 65
click at [494, 354] on textarea "Working Capital to further grow" at bounding box center [517, 351] width 373 height 65
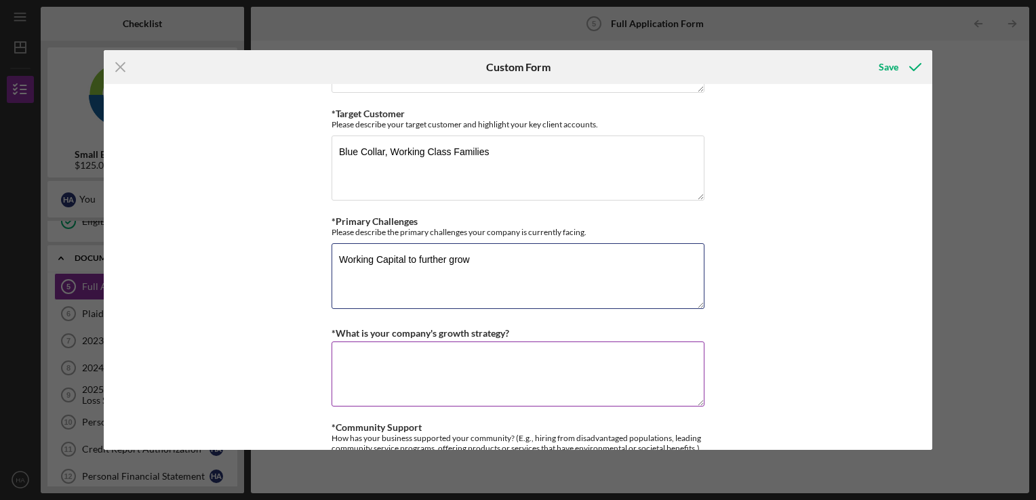
type textarea "Working Capital to further grow"
click at [520, 377] on textarea "*What is your company's growth strategy?" at bounding box center [517, 374] width 373 height 65
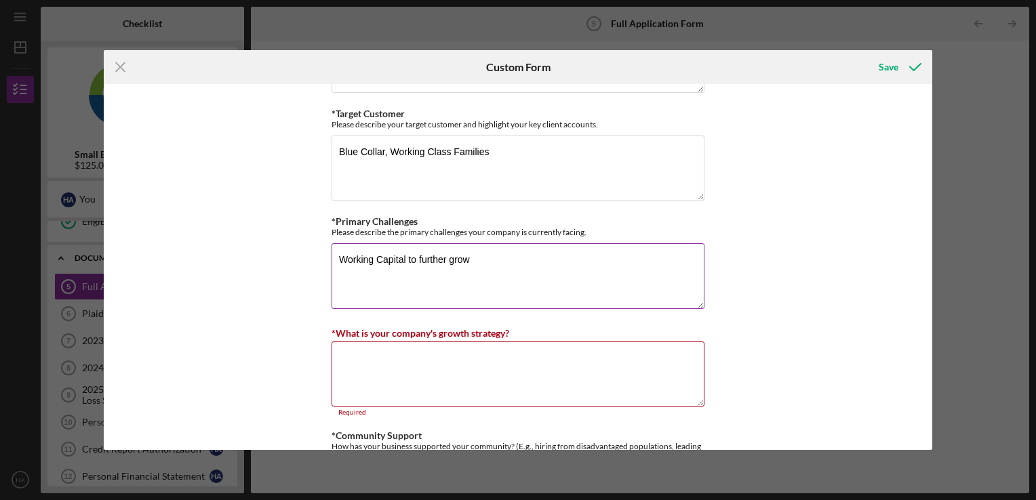
click at [506, 246] on textarea "Working Capital to further grow" at bounding box center [517, 275] width 373 height 65
drag, startPoint x: 506, startPoint y: 255, endPoint x: 307, endPoint y: 229, distance: 200.2
click at [307, 229] on div "Loan Request *Requested Loan Amount $125,000 *Use of Proceeds Purchase Inventor…" at bounding box center [518, 267] width 828 height 366
click at [409, 268] on textarea "Upfront Capital to fund our expansion" at bounding box center [517, 275] width 373 height 65
click at [432, 278] on textarea "Upfront Capital to fund our expansion" at bounding box center [517, 275] width 373 height 65
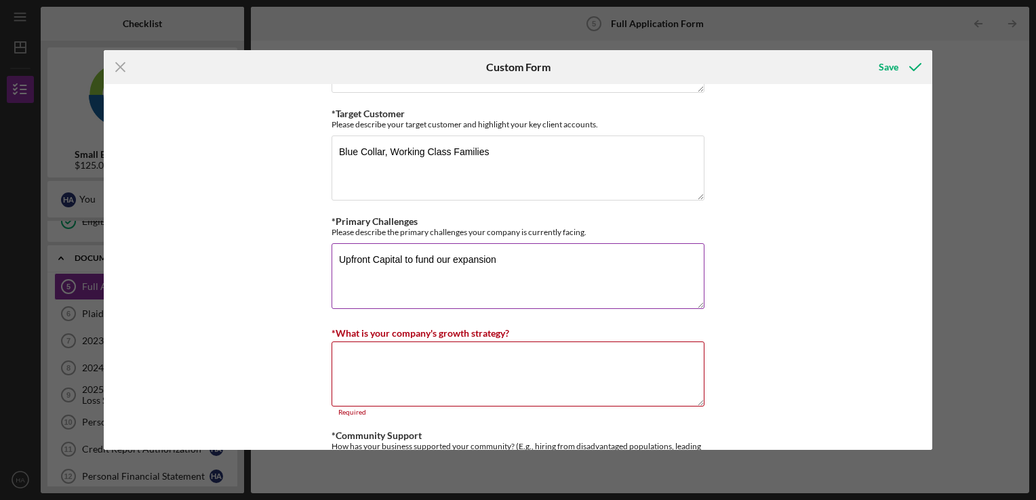
click at [464, 278] on textarea "Upfront Capital to fund our expansion" at bounding box center [517, 275] width 373 height 65
click at [433, 260] on textarea "Upfront Capital to fund our expansion" at bounding box center [517, 275] width 373 height 65
click at [466, 374] on textarea "*What is your company's growth strategy?" at bounding box center [517, 374] width 373 height 65
click at [461, 375] on textarea "*What is your company's growth strategy?" at bounding box center [517, 374] width 373 height 65
click at [509, 251] on textarea "Upfront Capital to fund our expansion" at bounding box center [517, 275] width 373 height 65
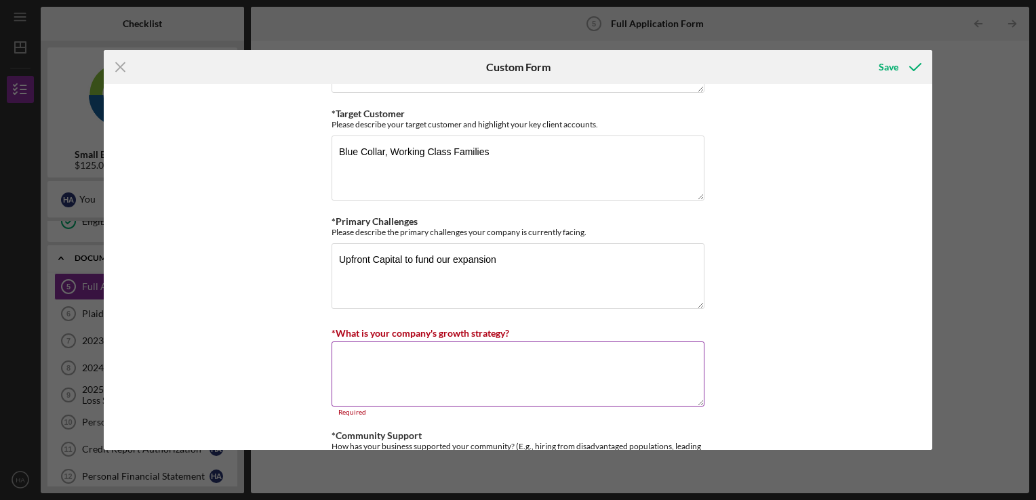
click at [459, 393] on textarea "*What is your company's growth strategy?" at bounding box center [517, 374] width 373 height 65
click at [502, 265] on textarea "Upfront Capital to fund our expansion" at bounding box center [517, 275] width 373 height 65
type textarea "Upfront Capital to fund our expansion"
click at [494, 373] on textarea "*What is your company's growth strategy?" at bounding box center [517, 374] width 373 height 65
type textarea "N"
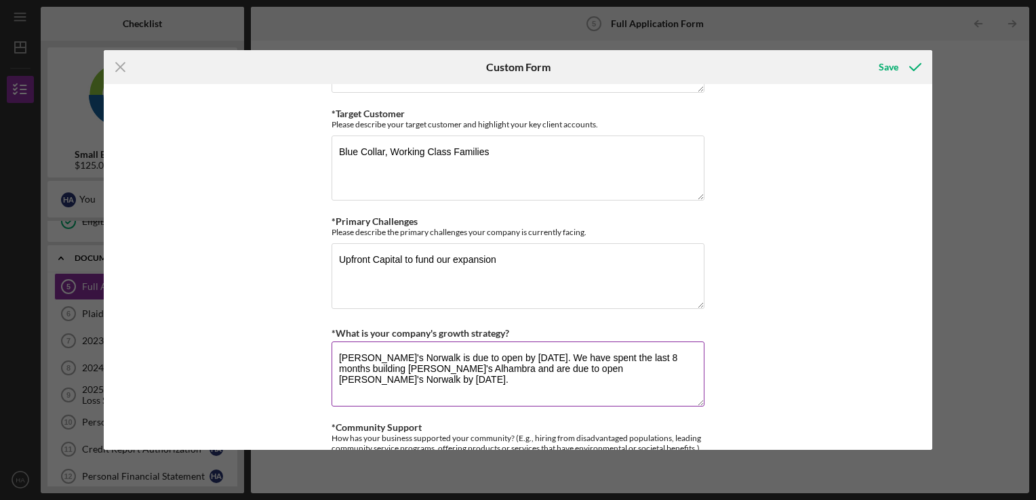
drag, startPoint x: 576, startPoint y: 354, endPoint x: 362, endPoint y: 350, distance: 214.2
click at [362, 350] on textarea "[PERSON_NAME]'s Norwalk is due to open by [DATE]. We have spent the last 8 mont…" at bounding box center [517, 374] width 373 height 65
click at [586, 386] on textarea "We have spent the last 8 months building [PERSON_NAME]'s Alhambra and are due t…" at bounding box center [517, 374] width 373 height 65
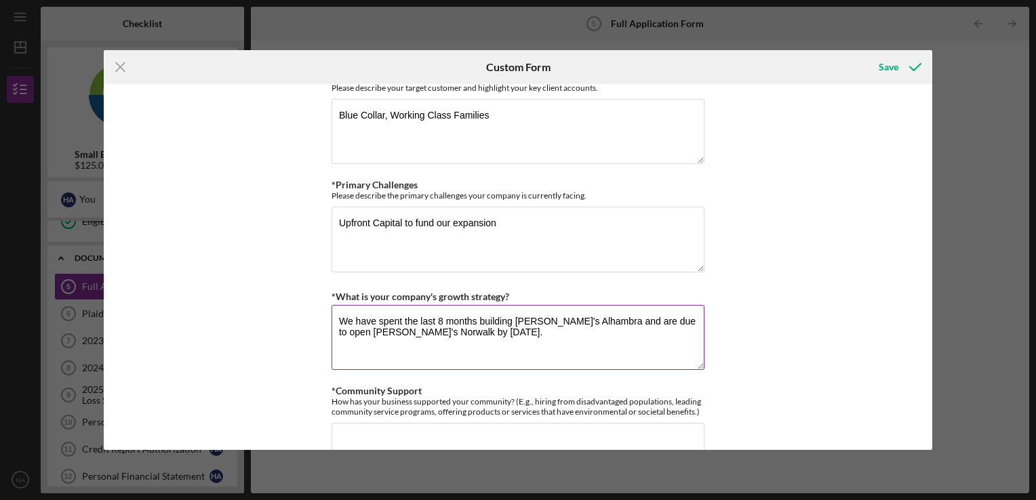
scroll to position [1064, 0]
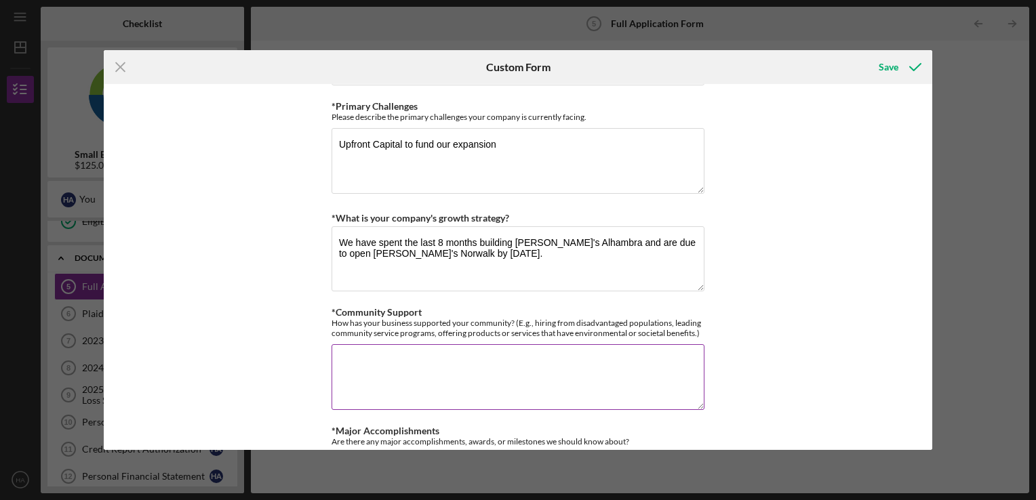
click at [558, 388] on textarea "*Community Support" at bounding box center [517, 376] width 373 height 65
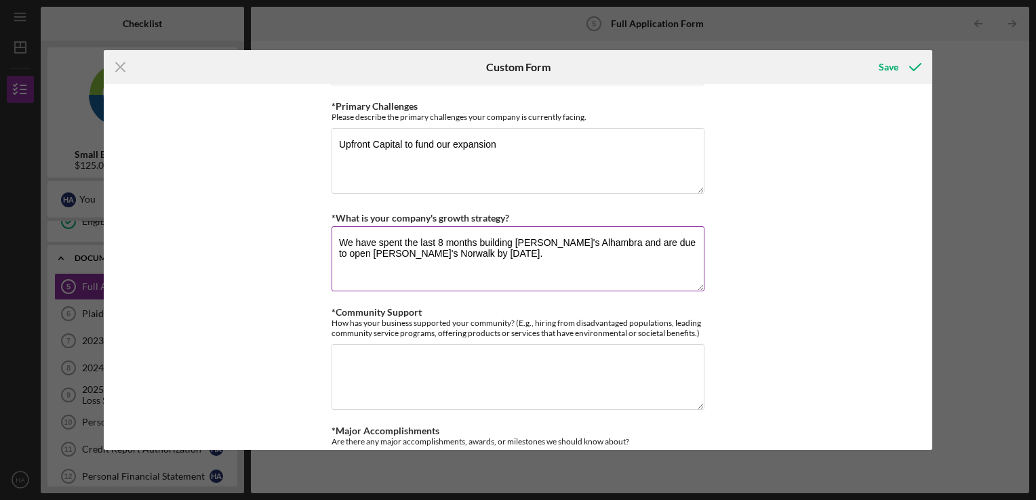
click at [548, 262] on textarea "We have spent the last 8 months building [PERSON_NAME]'s Alhambra and are due t…" at bounding box center [517, 258] width 373 height 65
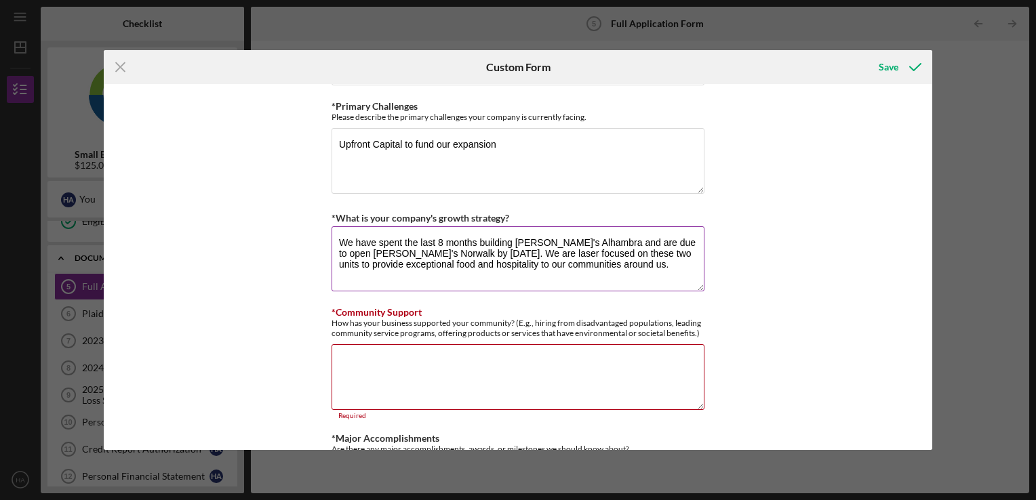
click at [647, 276] on textarea "We have spent the last 8 months building [PERSON_NAME]'s Alhambra and are due t…" at bounding box center [517, 258] width 373 height 65
drag, startPoint x: 663, startPoint y: 272, endPoint x: 553, endPoint y: 269, distance: 109.8
click at [553, 269] on textarea "We have spent the last 8 months building [PERSON_NAME]'s Alhambra and are due t…" at bounding box center [517, 258] width 373 height 65
click at [553, 277] on textarea "We have spent the last 8 months building [PERSON_NAME]'s Alhambra and are due t…" at bounding box center [517, 258] width 373 height 65
click at [596, 281] on textarea "We have spent the last 8 months building [PERSON_NAME]'s Alhambra and are due t…" at bounding box center [517, 258] width 373 height 65
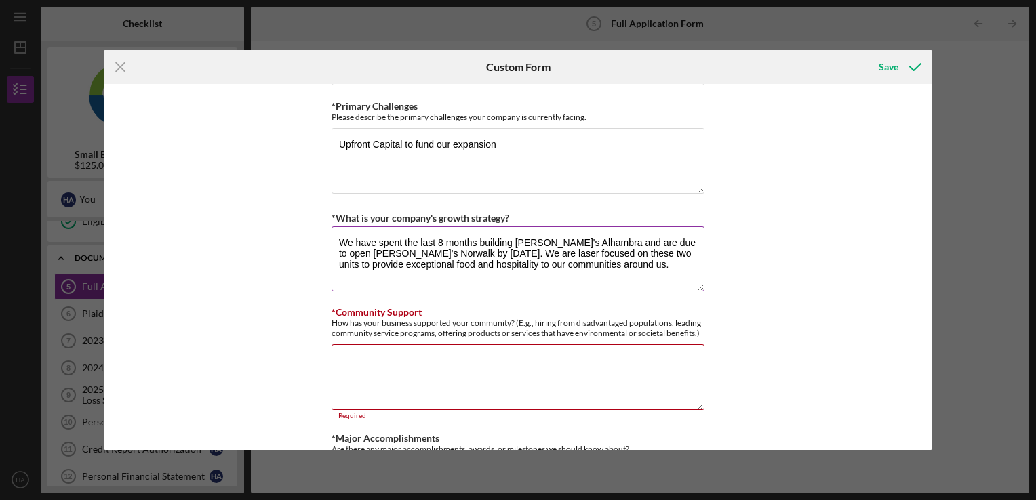
click at [655, 268] on textarea "We have spent the last 8 months building [PERSON_NAME]'s Alhambra and are due t…" at bounding box center [517, 258] width 373 height 65
click at [663, 268] on textarea "We have spent the last 8 months building [PERSON_NAME]'s Alhambra and are due t…" at bounding box center [517, 258] width 373 height 65
click at [657, 268] on textarea "We have spent the last 8 months building [PERSON_NAME]'s Alhambra and are due t…" at bounding box center [517, 258] width 373 height 65
click at [652, 271] on textarea "We have spent the last 8 months building [PERSON_NAME]'s Alhambra and are due t…" at bounding box center [517, 258] width 373 height 65
click at [524, 270] on textarea "We have spent the last 8 months building [PERSON_NAME]'s Alhambra and are due t…" at bounding box center [517, 258] width 373 height 65
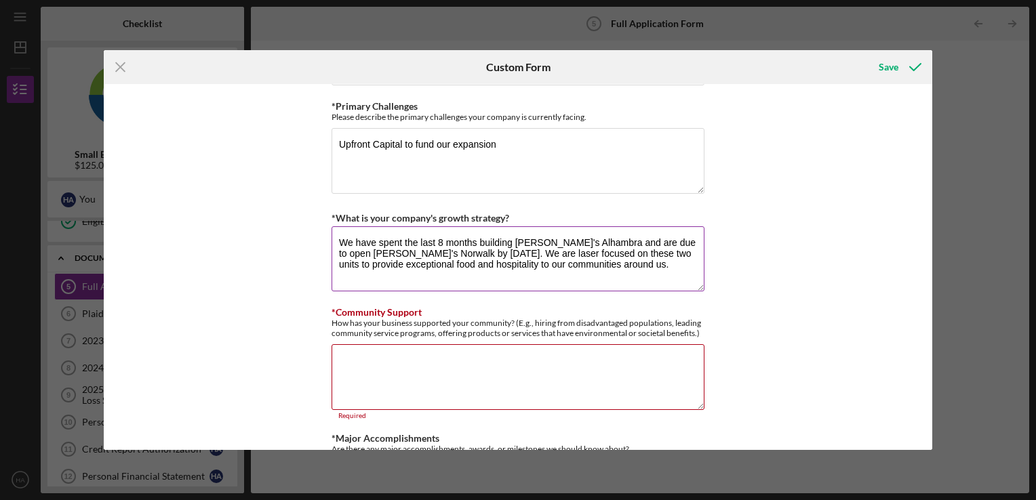
click at [531, 258] on textarea "We have spent the last 8 months building [PERSON_NAME]'s Alhambra and are due t…" at bounding box center [517, 258] width 373 height 65
click at [567, 291] on div "Loan Request *Requested Loan Amount $125,000 *Use of Proceeds Purchase Inventor…" at bounding box center [517, 148] width 373 height 2242
click at [575, 277] on textarea "We have spent the last 8 months building [PERSON_NAME]'s Alhambra and are due t…" at bounding box center [517, 258] width 373 height 65
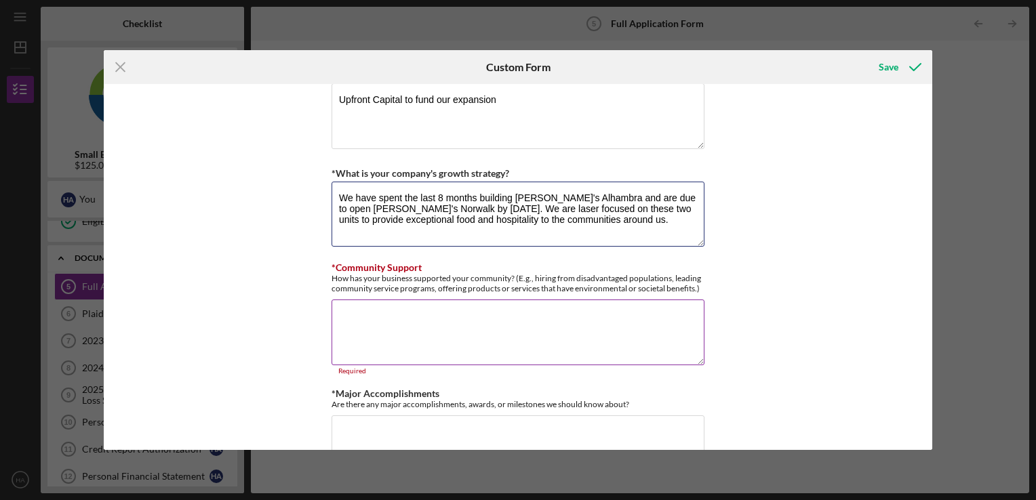
scroll to position [1109, 0]
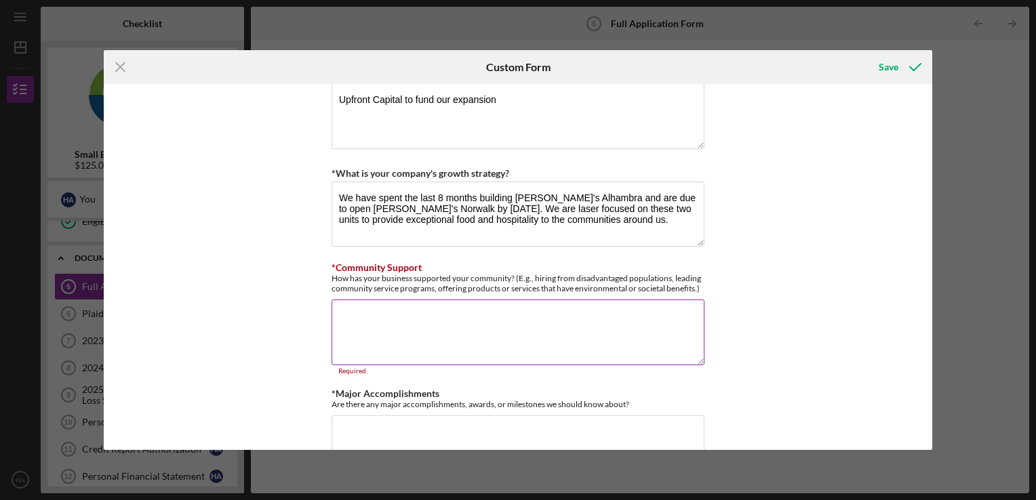
click at [520, 335] on textarea "*Community Support" at bounding box center [517, 332] width 373 height 65
click at [491, 342] on textarea "*Community Support" at bounding box center [517, 332] width 373 height 65
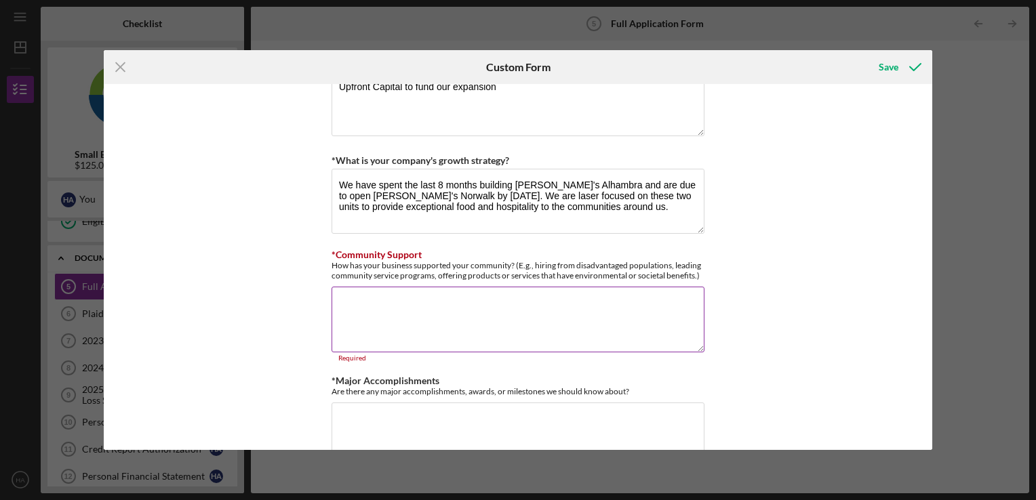
scroll to position [1122, 0]
click at [513, 346] on textarea "*Community Support" at bounding box center [517, 318] width 373 height 65
click at [561, 340] on textarea "*Community Support" at bounding box center [517, 318] width 373 height 65
click at [533, 205] on textarea "We have spent the last 8 months building [PERSON_NAME]'s Alhambra and are due t…" at bounding box center [517, 200] width 373 height 65
type textarea "We have spent the last 8 months building [PERSON_NAME]'s Alhambra and are due t…"
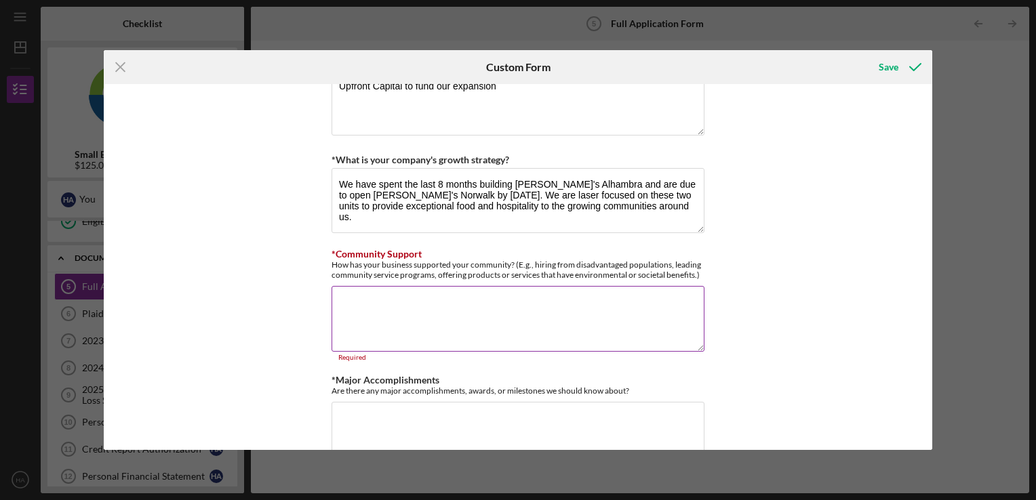
click at [541, 314] on textarea "*Community Support" at bounding box center [517, 318] width 373 height 65
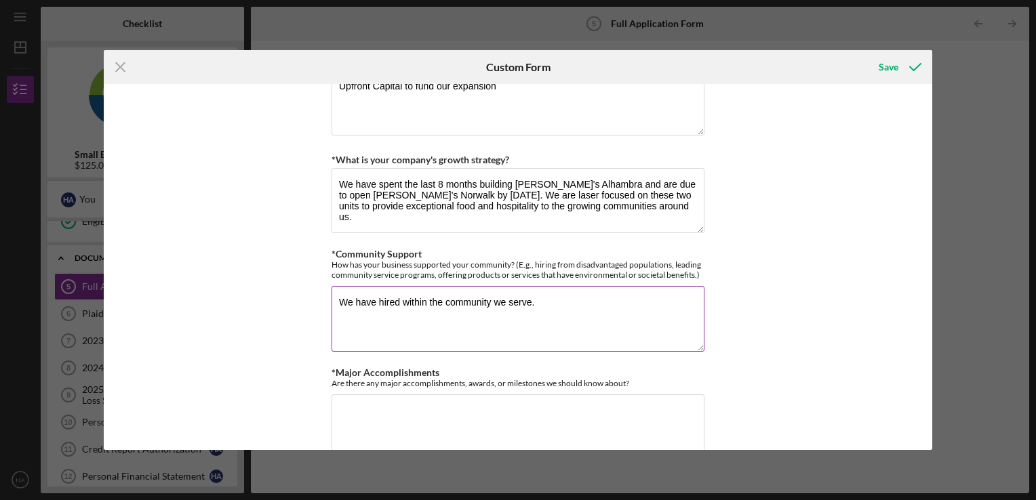
drag, startPoint x: 373, startPoint y: 293, endPoint x: 339, endPoint y: 285, distance: 35.5
click at [339, 286] on textarea "We have hired within the community we serve." at bounding box center [517, 318] width 373 height 65
click at [640, 305] on textarea "100% of our employees are hired within the community we serve." at bounding box center [517, 318] width 373 height 65
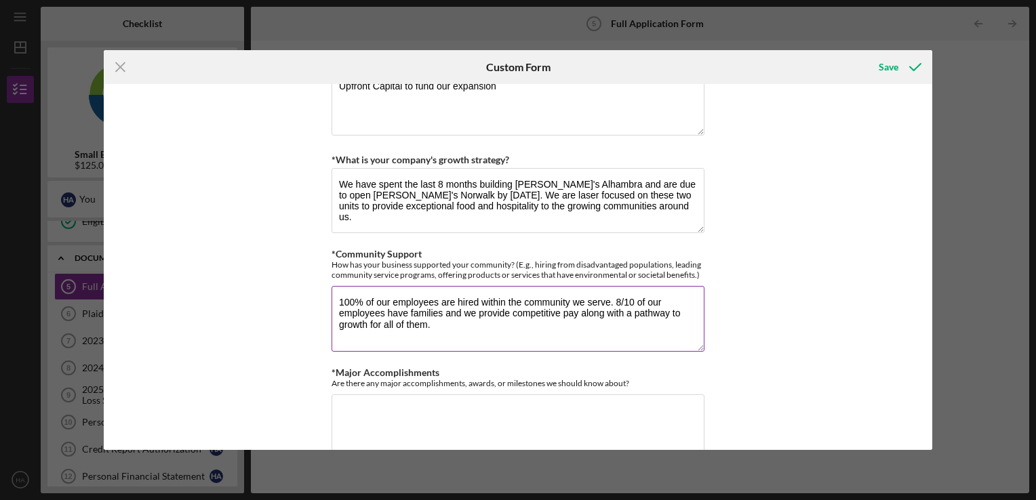
drag, startPoint x: 575, startPoint y: 327, endPoint x: 665, endPoint y: 308, distance: 92.1
click at [665, 308] on textarea "100% of our employees are hired within the community we serve. 8/10 of our empl…" at bounding box center [517, 318] width 373 height 65
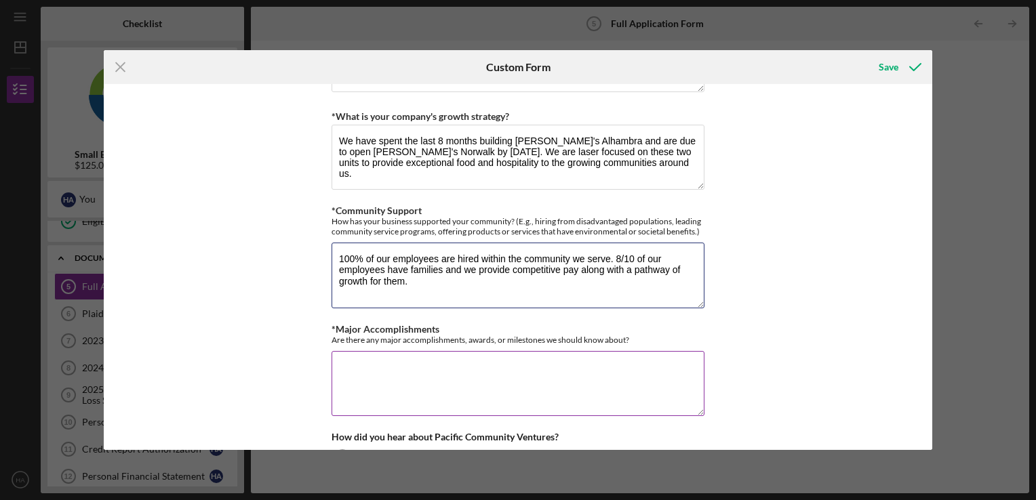
scroll to position [1168, 0]
drag, startPoint x: 450, startPoint y: 286, endPoint x: 629, endPoint y: 268, distance: 179.8
click at [629, 268] on textarea "100% of our employees are hired within the community we serve. 8/10 of our empl…" at bounding box center [517, 273] width 373 height 65
type textarea "100% of our employees are hired within the community we serve. 8/10 of our empl…"
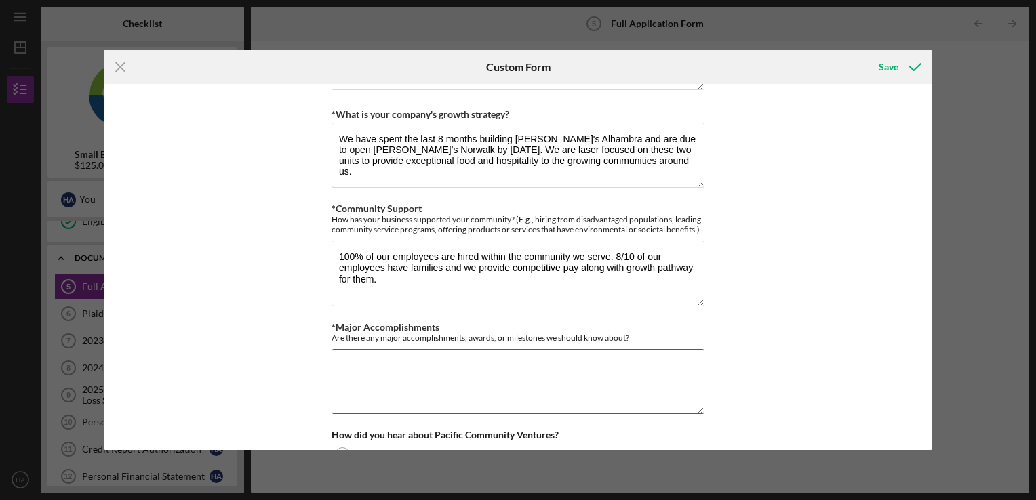
click at [572, 361] on textarea "*Major Accomplishments" at bounding box center [517, 381] width 373 height 65
click at [616, 367] on textarea "We are a beloved neighborhood restaurant and our Google Raiting is 4.9 and 4.6 …" at bounding box center [517, 381] width 373 height 65
click at [616, 385] on textarea "We are a beloved neighborhood restaurant and our Google Rating is 4.9 and 4.6 o…" at bounding box center [517, 381] width 373 height 65
click at [597, 383] on textarea "We are a beloved neighborhood restaurant and our Google Rating is 4.9 and 4.6 o…" at bounding box center [517, 381] width 373 height 65
click at [575, 400] on textarea "We are a beloved neighborhood restaurant and our Google Rating is 4.9 and 4.6 o…" at bounding box center [517, 381] width 373 height 65
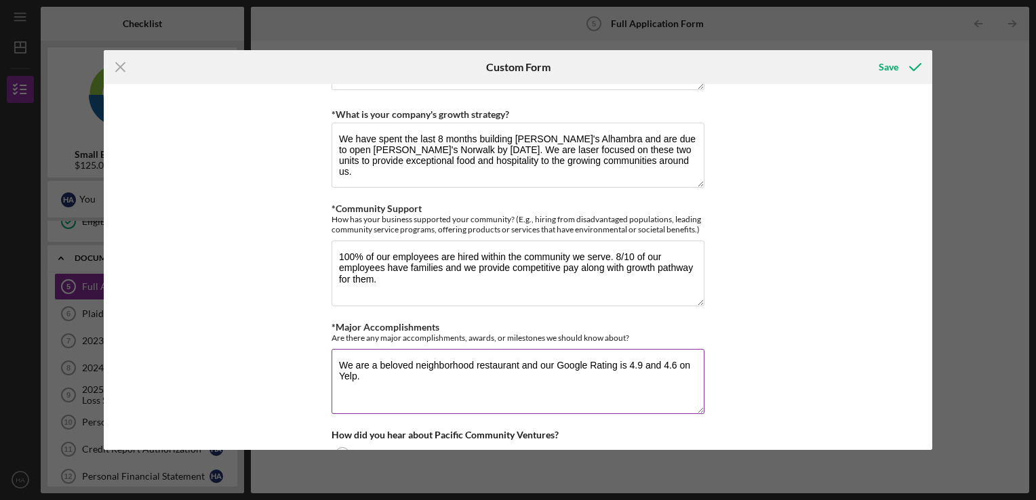
drag, startPoint x: 556, startPoint y: 386, endPoint x: 542, endPoint y: 378, distance: 16.1
click at [542, 378] on textarea "We are a beloved neighborhood restaurant and our Google Rating is 4.9 and 4.6 o…" at bounding box center [517, 381] width 373 height 65
click at [533, 362] on textarea "We are a beloved neighborhood restaurant and our Google Rating is 4.9 and 4.6 o…" at bounding box center [517, 381] width 373 height 65
click at [508, 369] on textarea "We are a beloved neighborhood restaurant and have served thousands of people wi…" at bounding box center [517, 381] width 373 height 65
drag, startPoint x: 658, startPoint y: 371, endPoint x: 569, endPoint y: 372, distance: 89.5
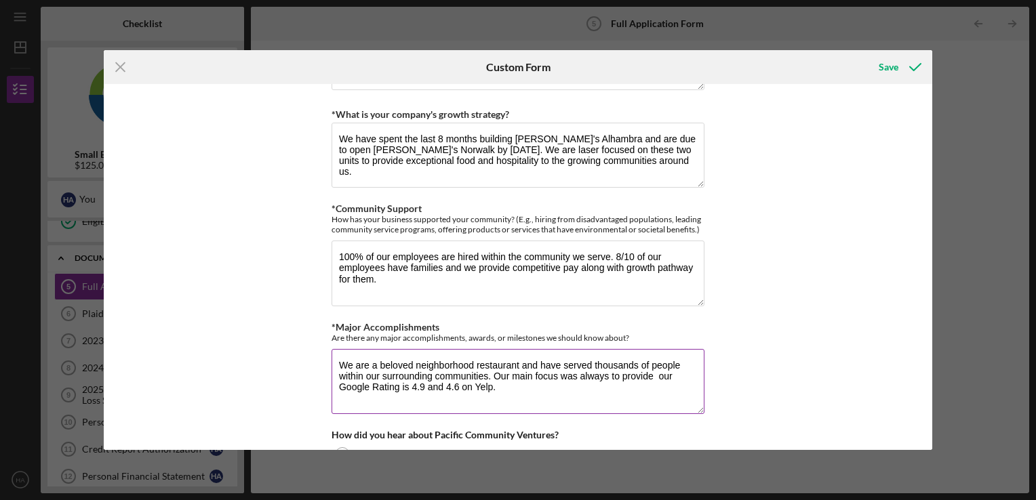
click at [569, 372] on textarea "We are a beloved neighborhood restaurant and have served thousands of people wi…" at bounding box center [517, 381] width 373 height 65
click at [381, 382] on textarea "We are a beloved neighborhood restaurant and have served thousands of people wi…" at bounding box center [517, 381] width 373 height 65
click at [431, 386] on textarea "We are a beloved neighborhood restaurant and have served thousands of people wi…" at bounding box center [517, 381] width 373 height 65
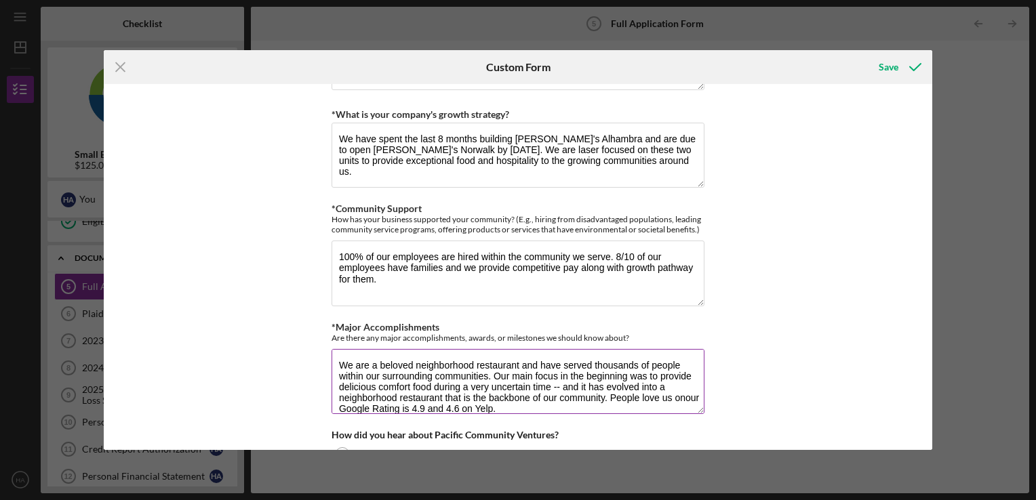
scroll to position [1, 0]
click at [593, 405] on textarea "We are a beloved neighborhood restaurant and have served thousands of people wi…" at bounding box center [517, 381] width 373 height 65
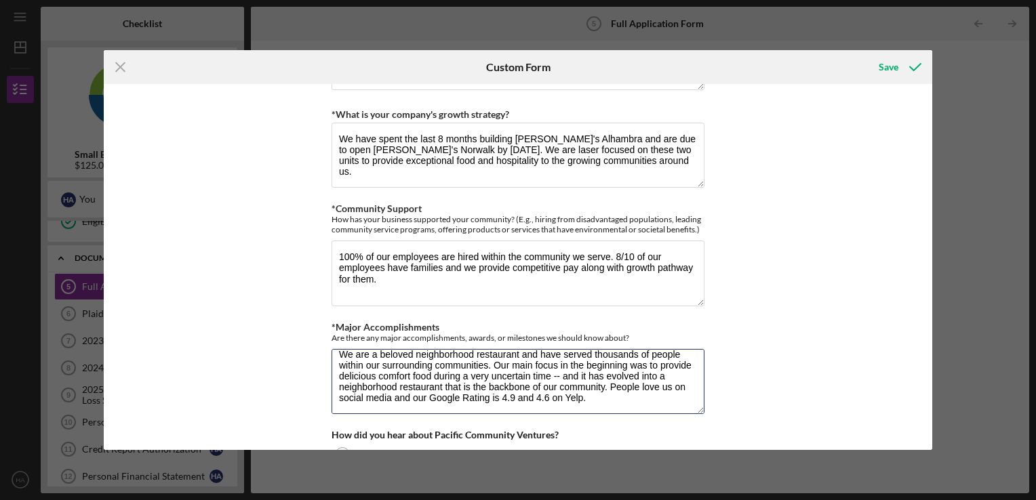
scroll to position [1217, 0]
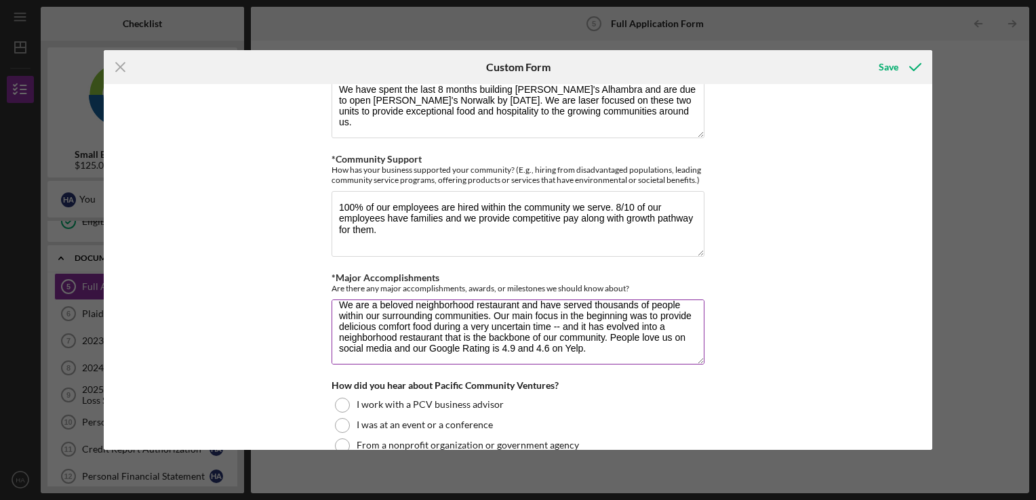
click at [395, 345] on textarea "We are a beloved neighborhood restaurant and have served thousands of people wi…" at bounding box center [517, 332] width 373 height 65
click at [645, 354] on textarea "We are a beloved neighborhood restaurant and have served thousands of people wi…" at bounding box center [517, 332] width 373 height 65
click at [648, 342] on textarea "We are a beloved neighborhood restaurant and have served thousands of people wi…" at bounding box center [517, 332] width 373 height 65
click at [615, 348] on textarea "We are a beloved neighborhood restaurant and have served thousands of people wi…" at bounding box center [517, 332] width 373 height 65
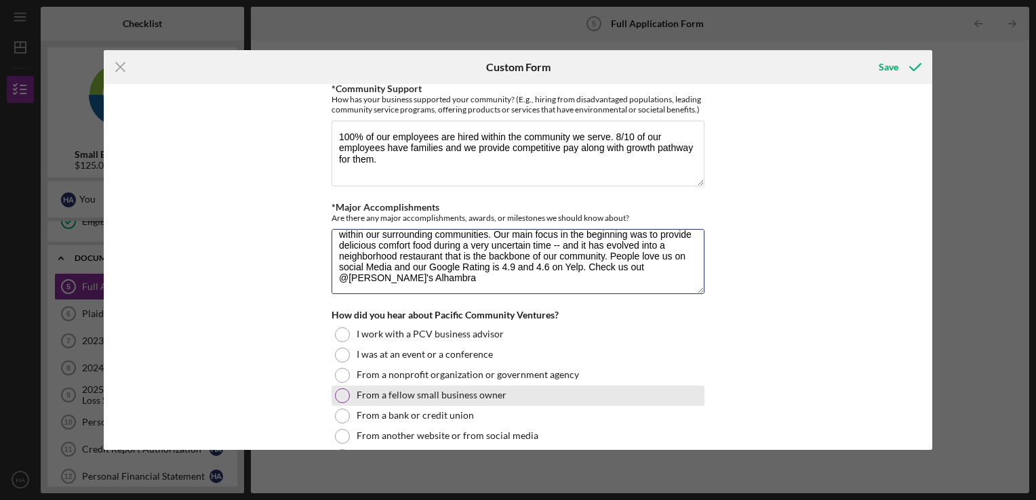
scroll to position [1331, 0]
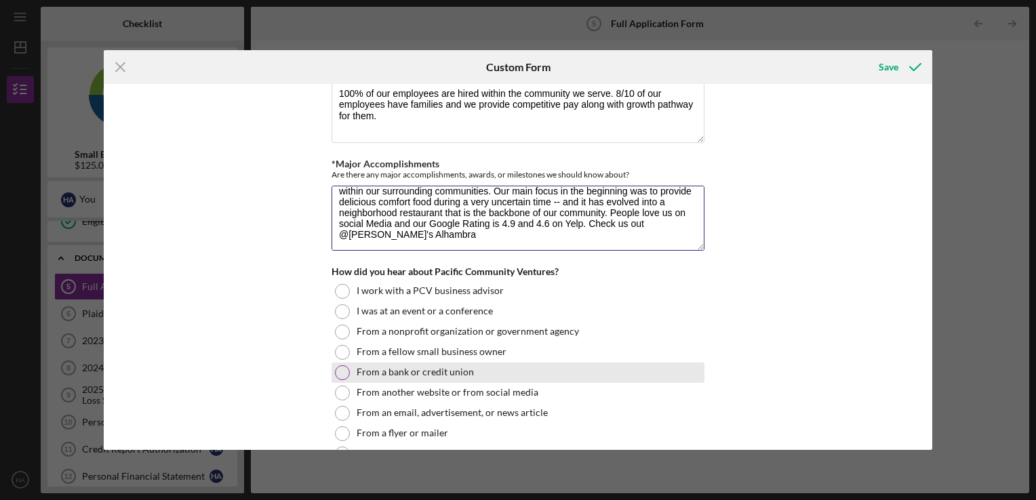
type textarea "We are a beloved neighborhood restaurant and have served thousands of people wi…"
click at [423, 370] on label "From a bank or credit union" at bounding box center [414, 372] width 117 height 11
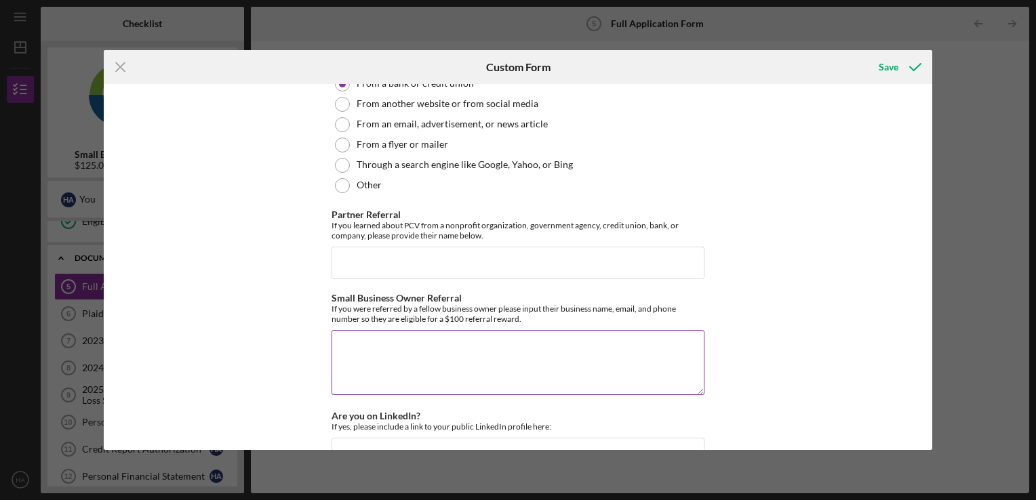
scroll to position [1750, 0]
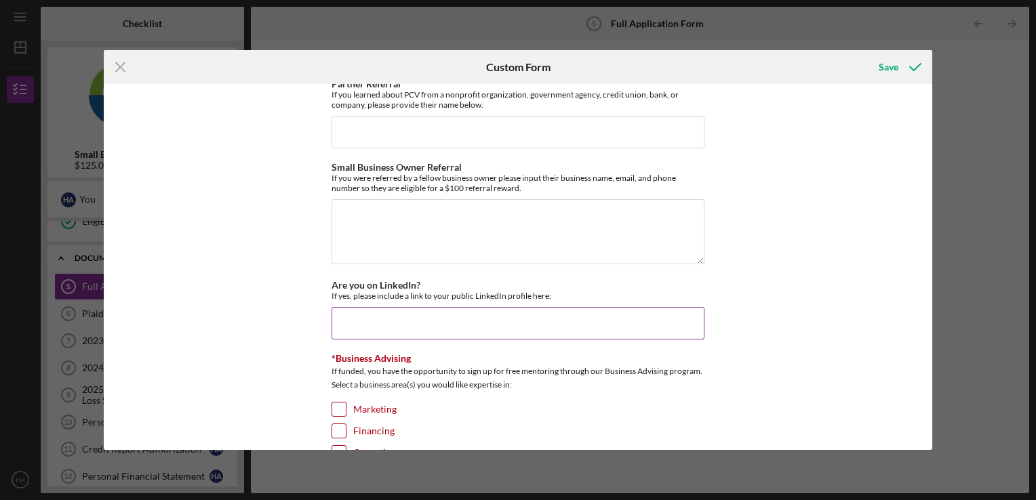
click at [605, 333] on input "Are you on LinkedIn?" at bounding box center [517, 323] width 373 height 33
paste input "[DOMAIN_NAME][URL]"
type input "[DOMAIN_NAME][URL]"
click at [535, 402] on div "Marketing" at bounding box center [517, 413] width 373 height 22
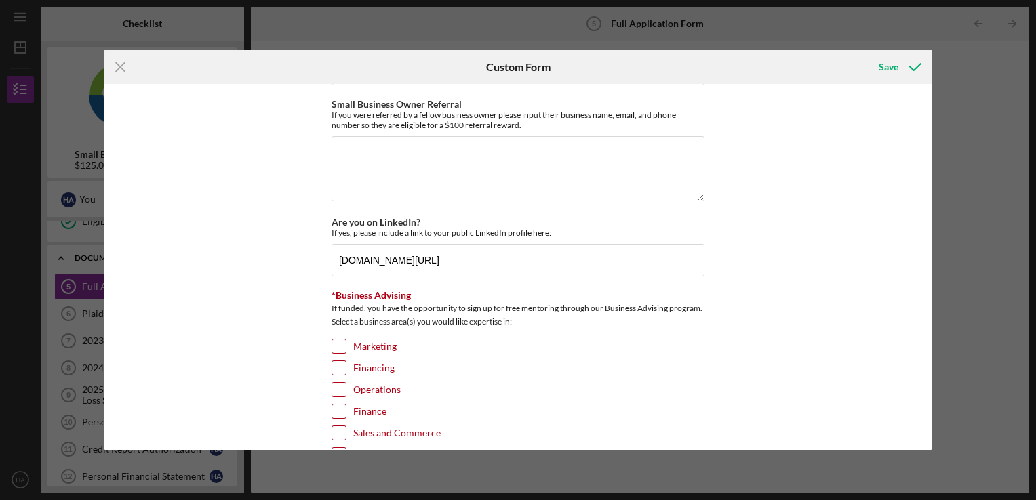
scroll to position [1822, 0]
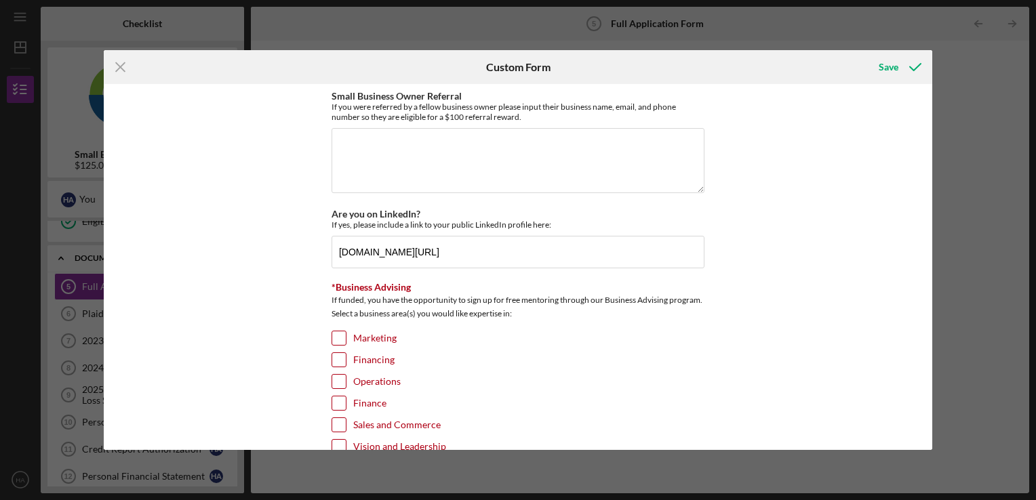
click at [348, 380] on div "Operations" at bounding box center [517, 385] width 373 height 22
click at [344, 354] on div at bounding box center [338, 359] width 15 height 15
click at [336, 375] on input "Operations" at bounding box center [339, 382] width 14 height 14
checkbox input "true"
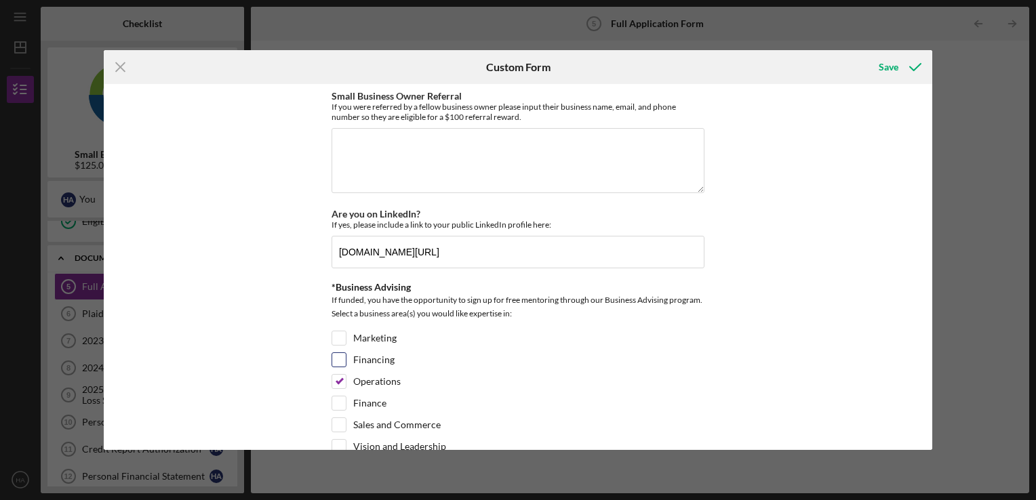
click at [335, 355] on input "Financing" at bounding box center [339, 360] width 14 height 14
checkbox input "true"
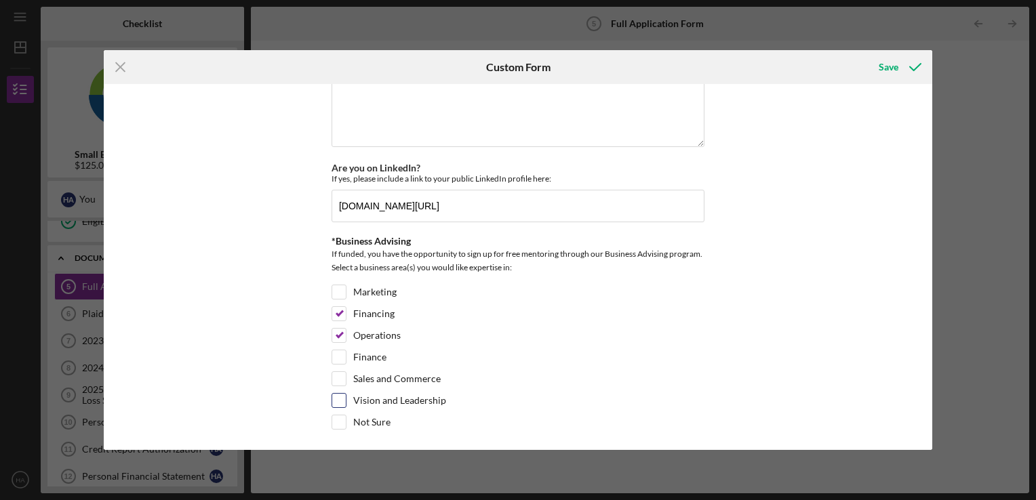
click at [342, 394] on input "Vision and Leadership" at bounding box center [339, 401] width 14 height 14
checkbox input "true"
click at [337, 297] on div "Marketing" at bounding box center [517, 296] width 373 height 22
click at [337, 290] on input "Marketing" at bounding box center [339, 292] width 14 height 14
checkbox input "true"
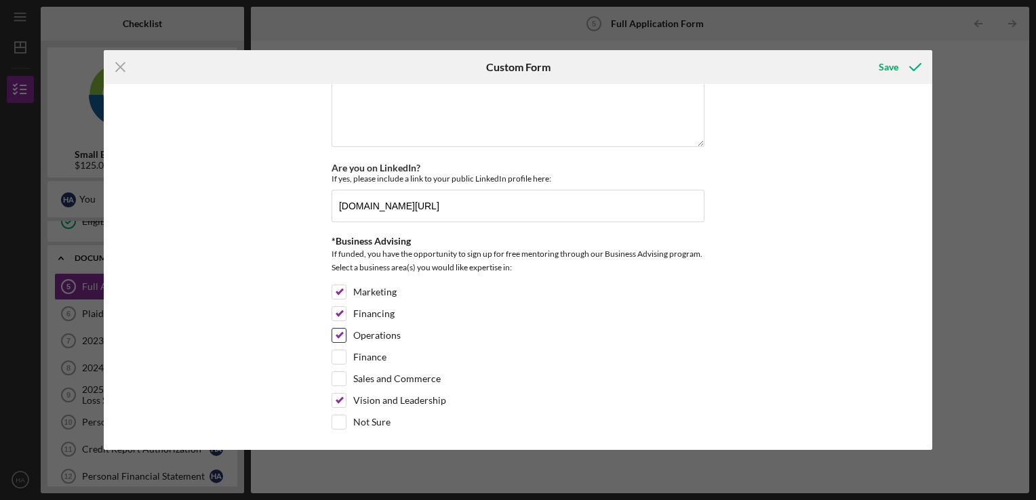
click at [335, 329] on input "Operations" at bounding box center [339, 336] width 14 height 14
checkbox input "false"
click at [338, 372] on input "Sales and Commerce" at bounding box center [339, 379] width 14 height 14
checkbox input "true"
click at [887, 60] on div "Save" at bounding box center [888, 67] width 20 height 27
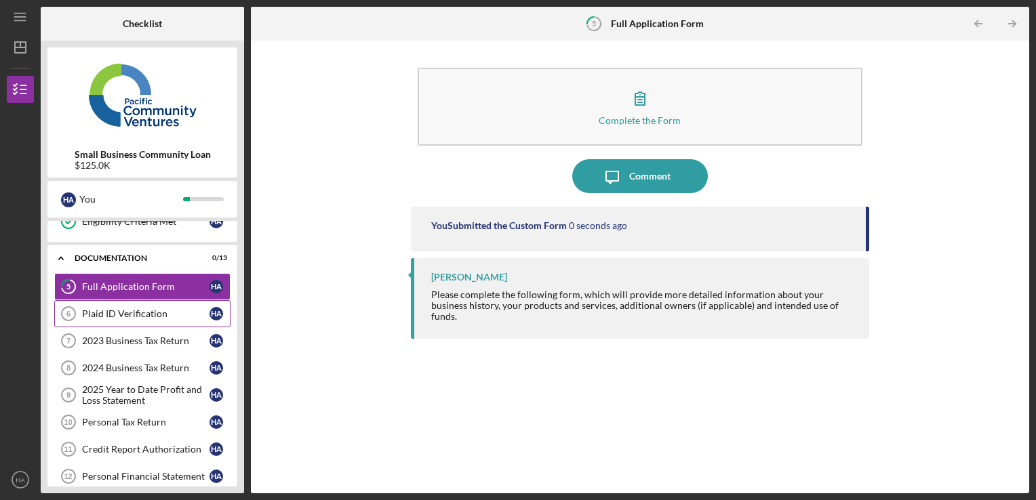
click at [129, 308] on div "Plaid ID Verification" at bounding box center [145, 313] width 127 height 11
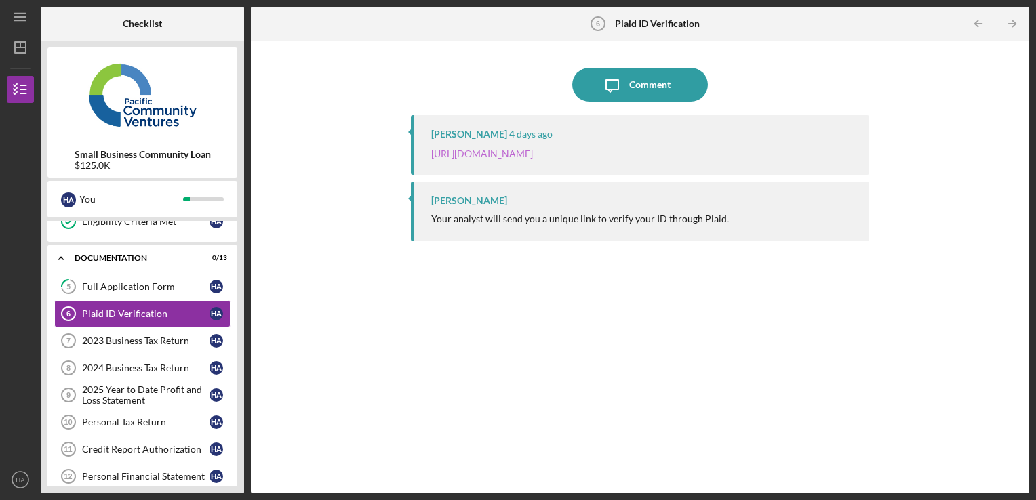
click at [472, 155] on link "[URL][DOMAIN_NAME]" at bounding box center [482, 154] width 102 height 12
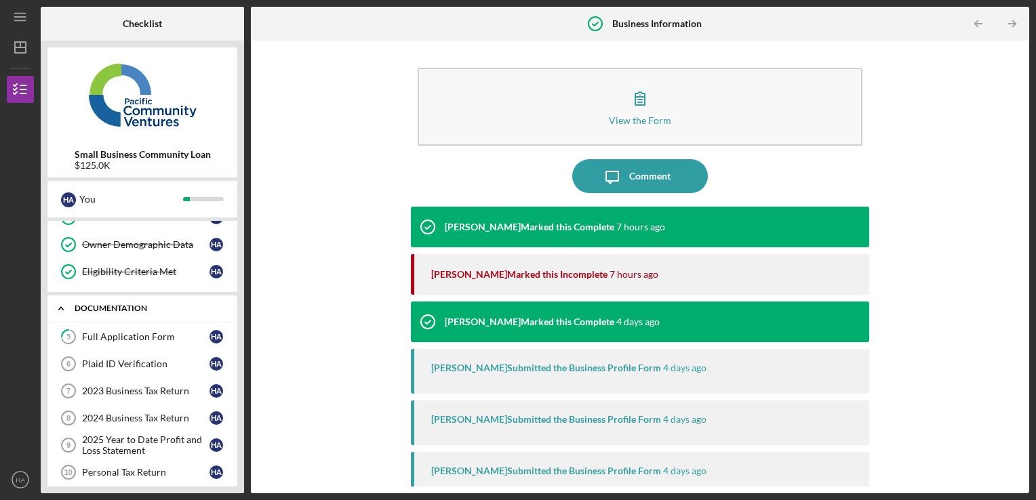
scroll to position [100, 0]
click at [100, 391] on div "2023 Business Tax Return" at bounding box center [145, 389] width 127 height 11
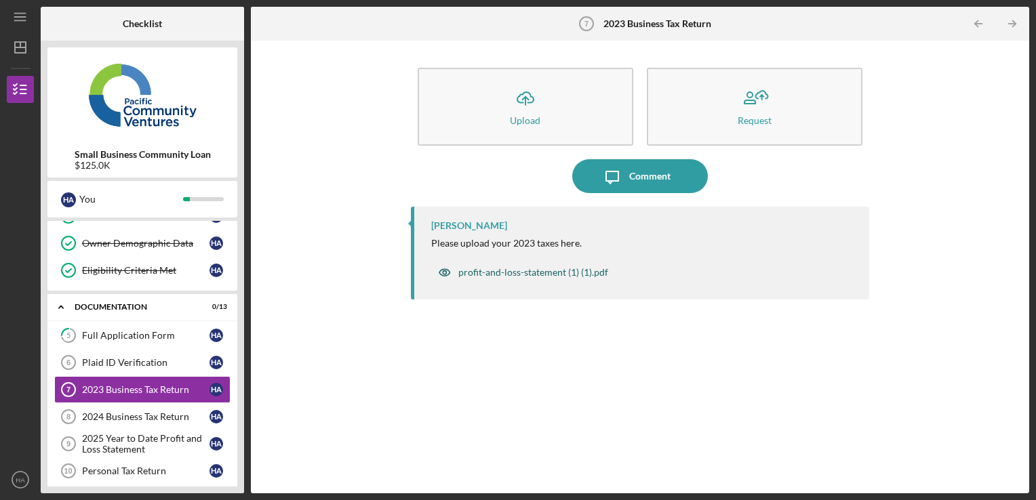
click at [495, 272] on div "profit-and-loss-statement (1) (1).pdf" at bounding box center [533, 272] width 150 height 11
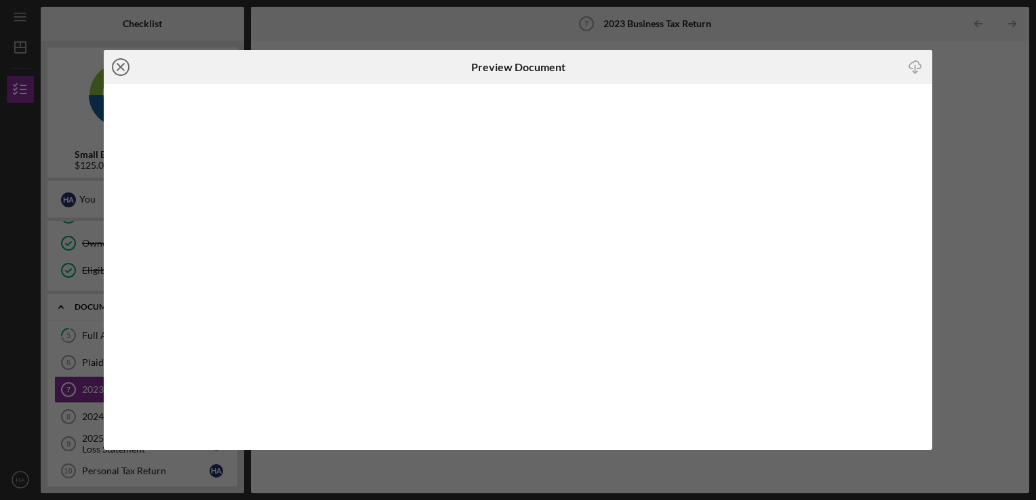
click at [123, 71] on icon "Icon/Close" at bounding box center [121, 67] width 34 height 34
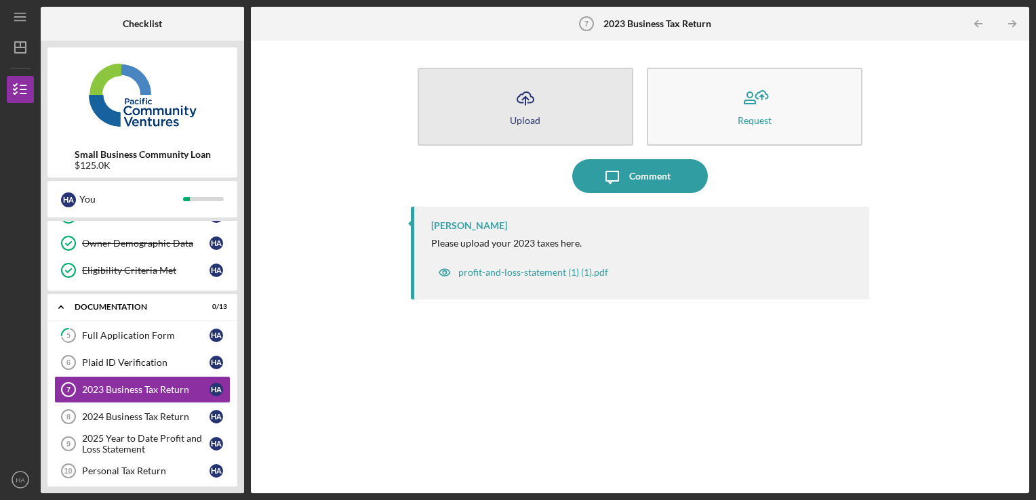
click at [529, 115] on div "Upload" at bounding box center [525, 120] width 30 height 10
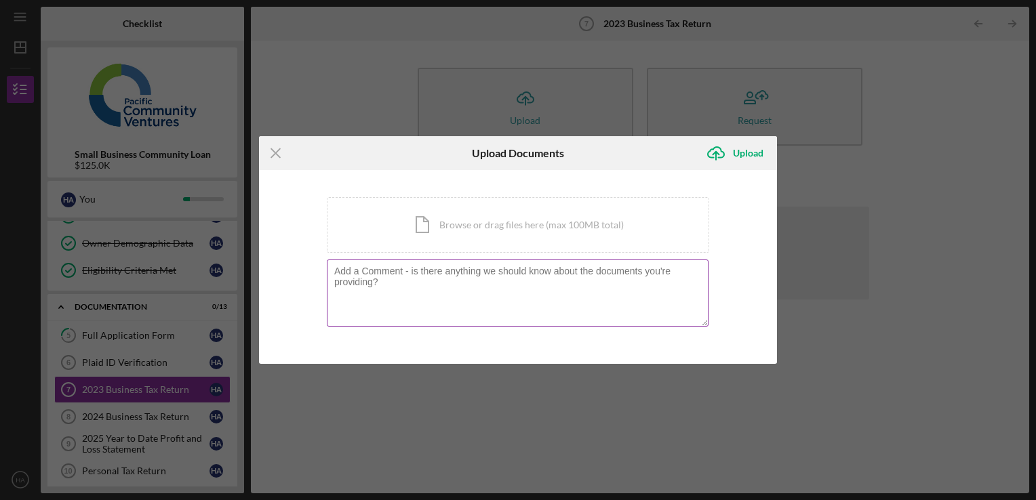
click at [421, 283] on textarea at bounding box center [518, 293] width 382 height 66
click at [437, 240] on div "Icon/Document Browse or drag files here (max 100MB total) Tap to choose files o…" at bounding box center [518, 225] width 382 height 56
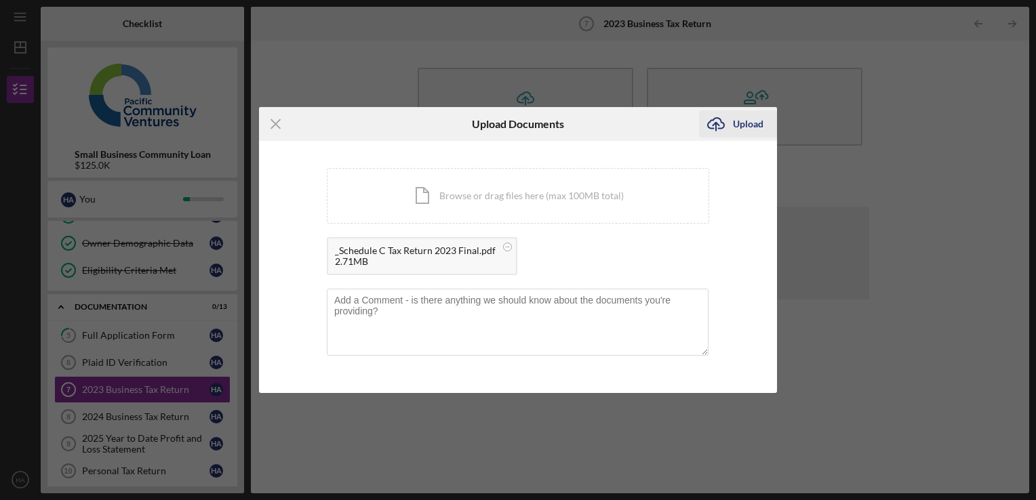
click at [726, 129] on icon "Icon/Upload" at bounding box center [716, 124] width 34 height 34
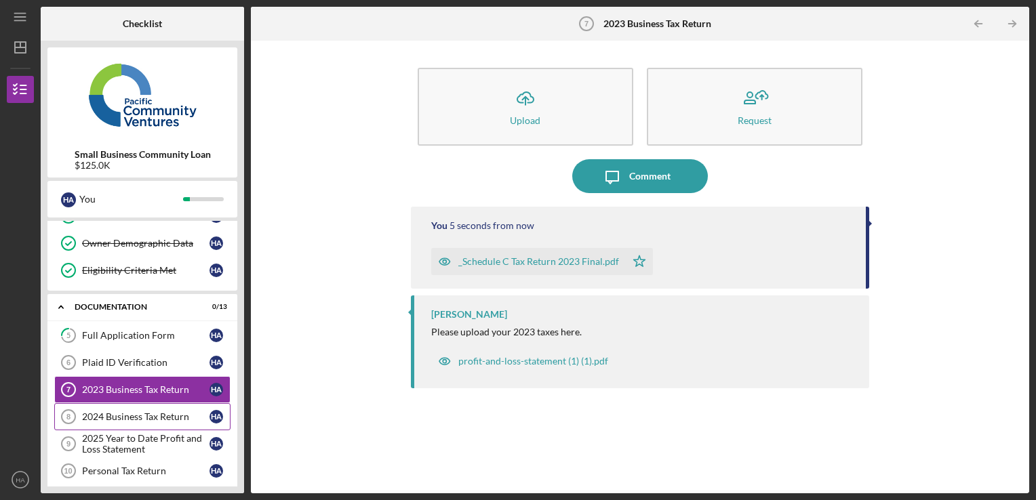
click at [142, 416] on div "2024 Business Tax Return" at bounding box center [145, 416] width 127 height 11
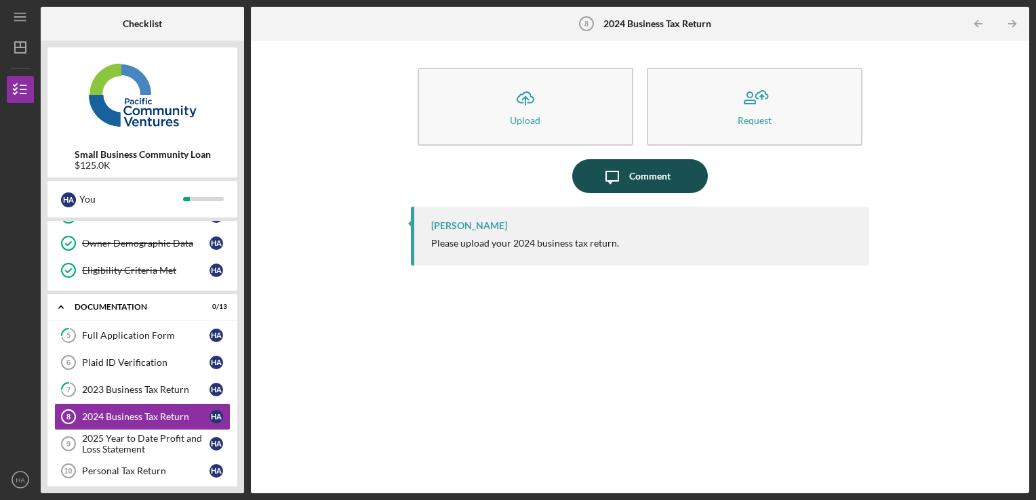
click at [629, 180] on div "Comment" at bounding box center [649, 176] width 41 height 34
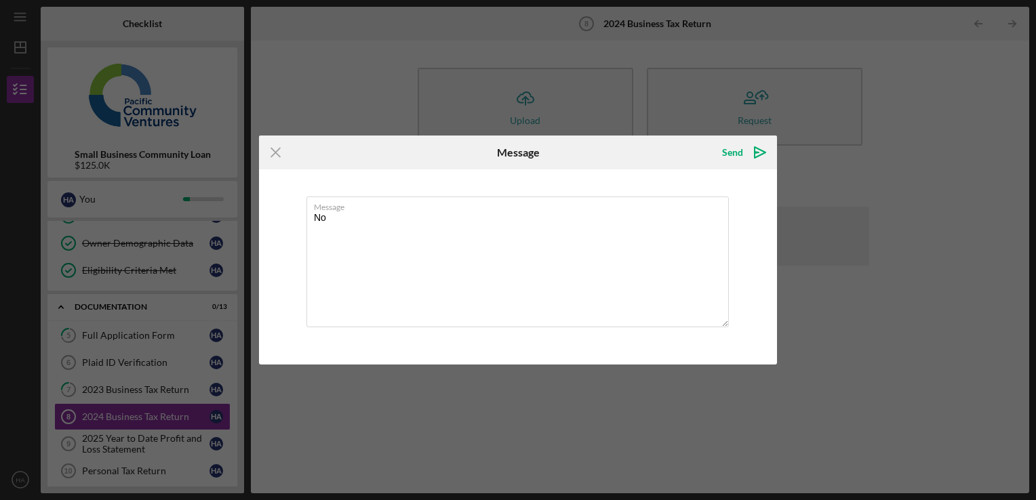
type textarea "N"
type textarea "Not Finalized Yet; Extension Filed"
click at [731, 152] on div "Send" at bounding box center [732, 152] width 21 height 27
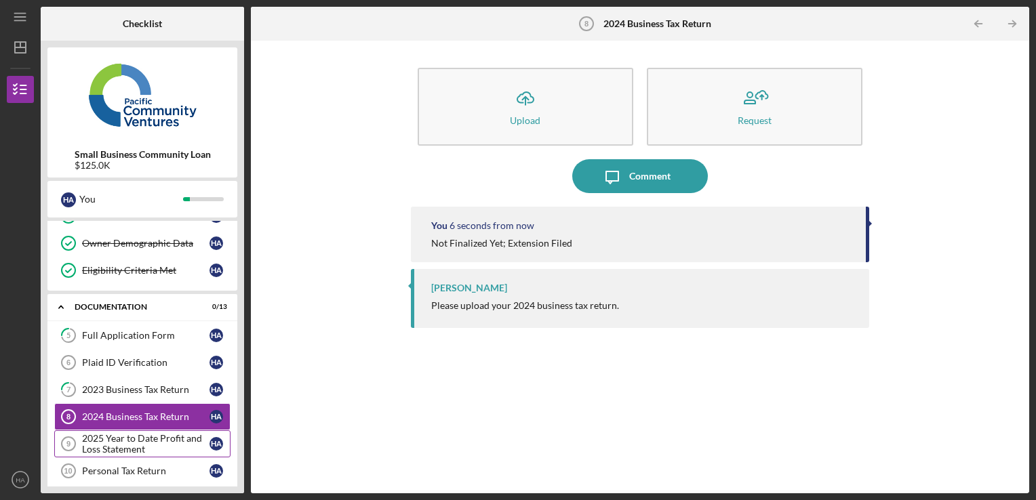
click at [103, 435] on div "2025 Year to Date Profit and Loss Statement" at bounding box center [145, 444] width 127 height 22
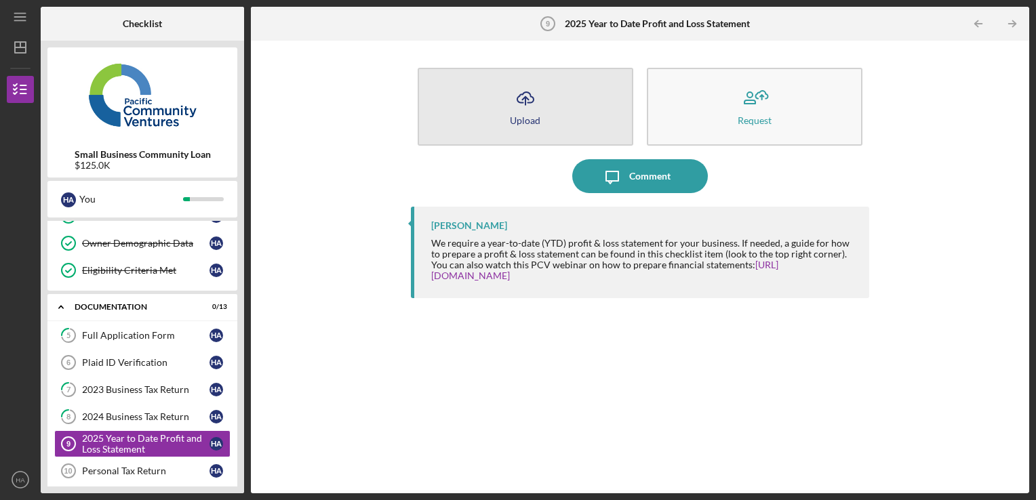
click at [531, 104] on icon "Icon/Upload" at bounding box center [525, 98] width 34 height 34
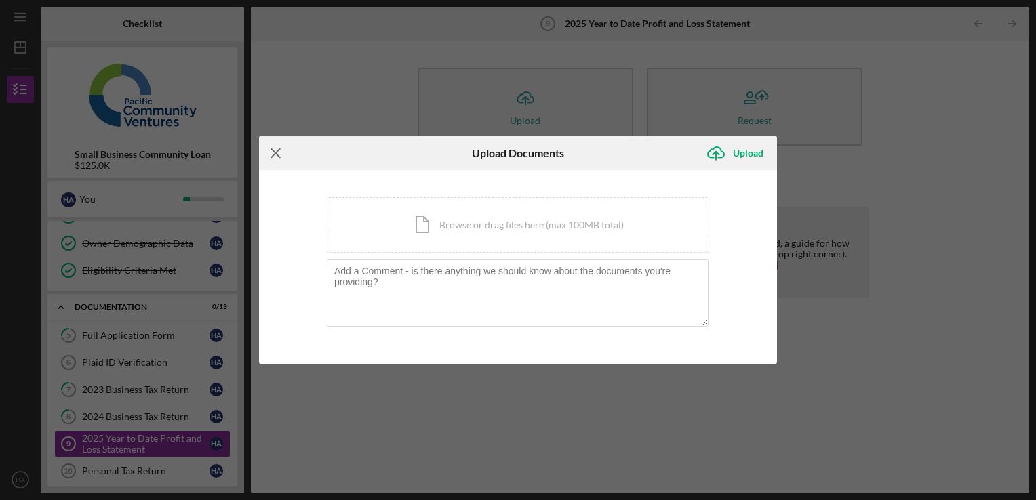
click at [274, 150] on icon "Icon/Menu Close" at bounding box center [276, 153] width 34 height 34
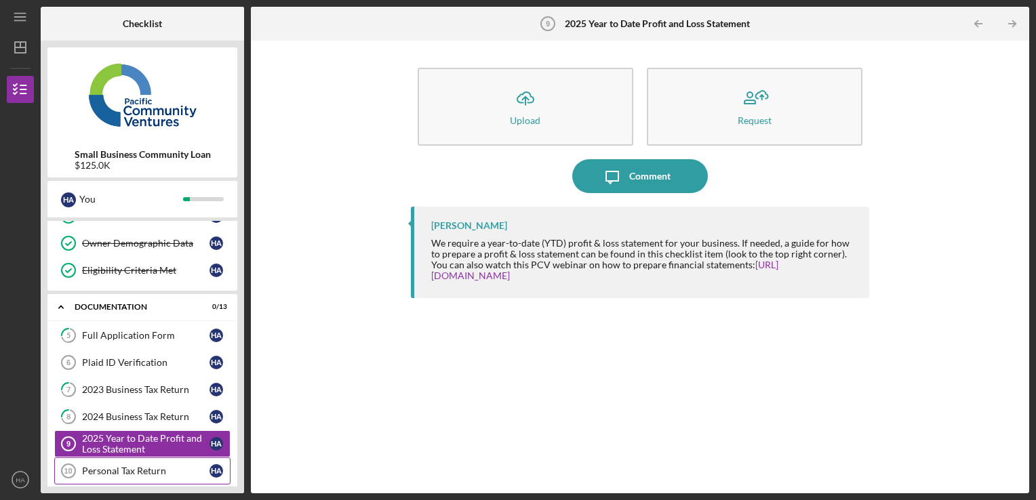
click at [66, 467] on tspan "10" at bounding box center [68, 471] width 8 height 8
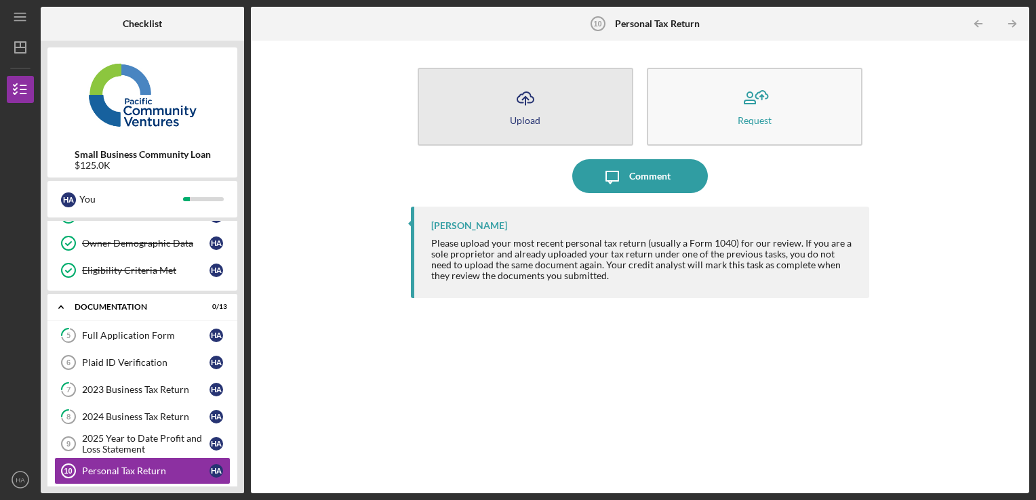
click at [528, 107] on icon "Icon/Upload" at bounding box center [525, 98] width 34 height 34
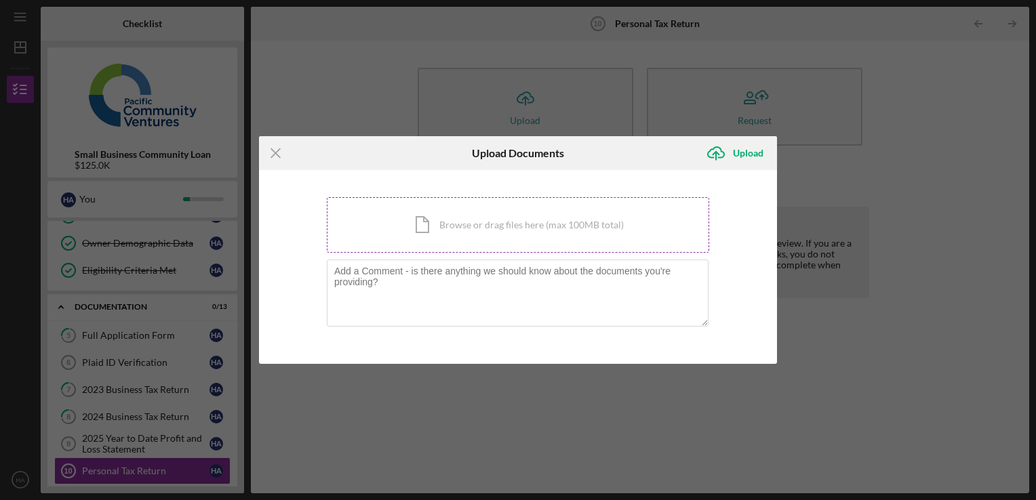
click at [432, 222] on div "Icon/Document Browse or drag files here (max 100MB total) Tap to choose files o…" at bounding box center [518, 225] width 382 height 56
click at [737, 149] on div "Upload" at bounding box center [748, 153] width 30 height 27
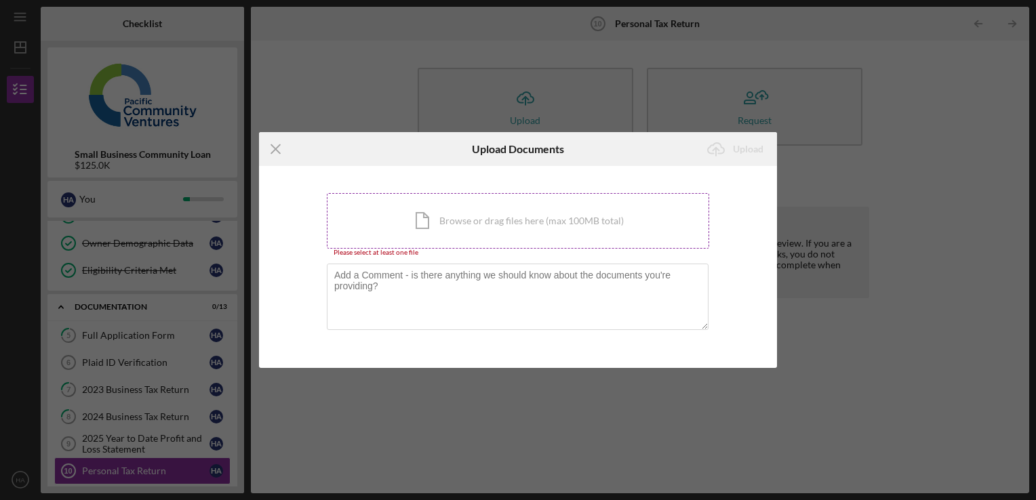
click at [428, 216] on div "Icon/Document Browse or drag files here (max 100MB total) Tap to choose files o…" at bounding box center [518, 221] width 382 height 56
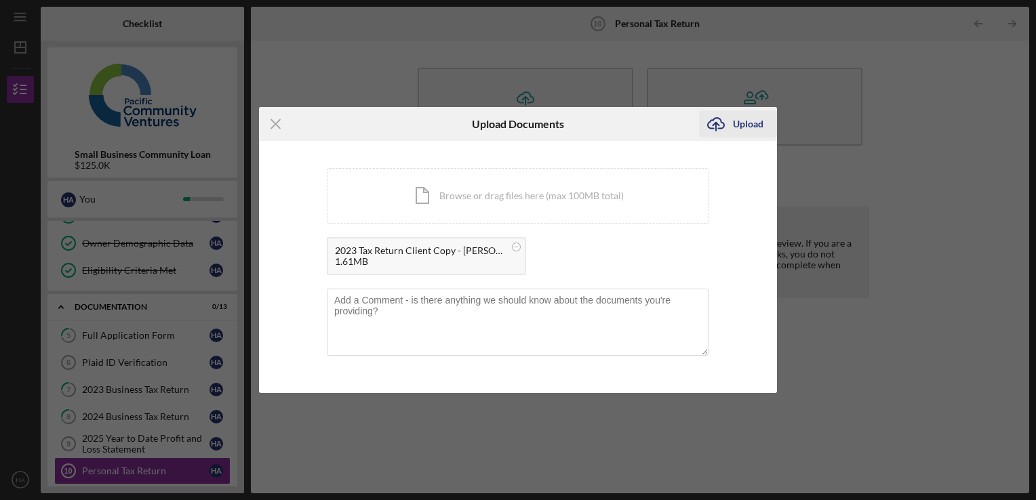
click at [721, 125] on icon "Icon/Upload" at bounding box center [716, 124] width 34 height 34
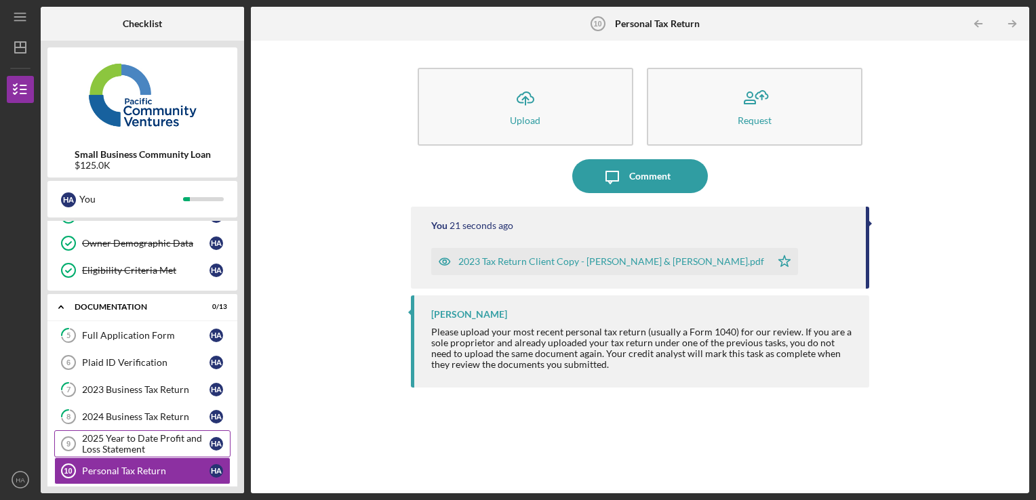
click at [89, 438] on div "2025 Year to Date Profit and Loss Statement" at bounding box center [145, 444] width 127 height 22
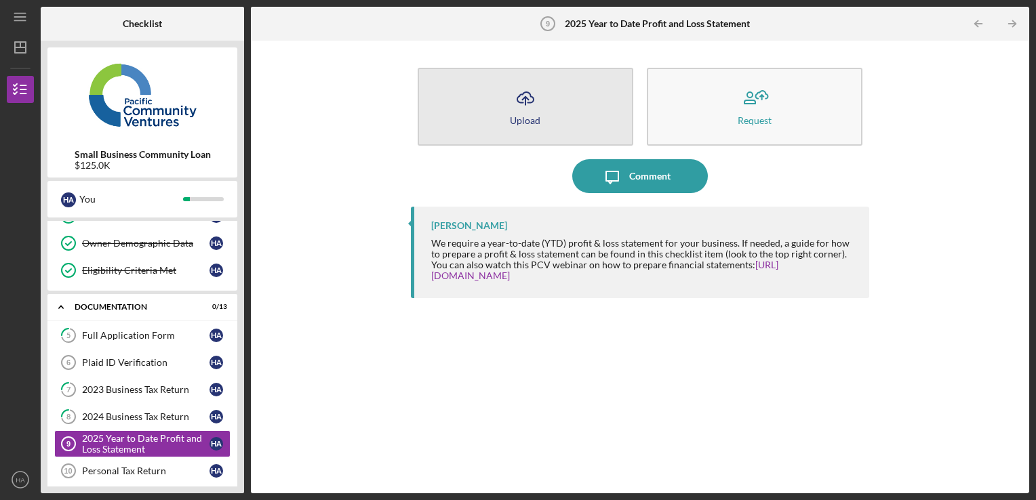
click at [515, 115] on div "Upload" at bounding box center [525, 120] width 30 height 10
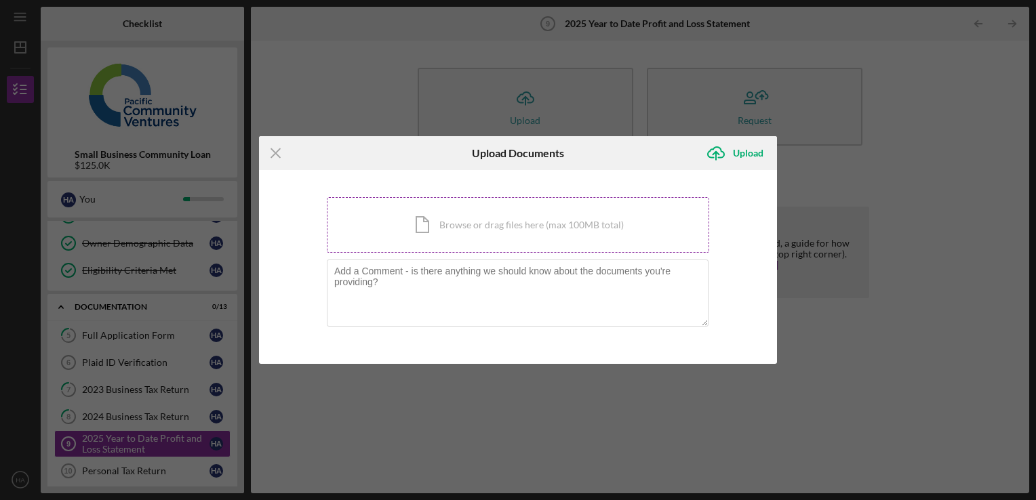
click at [430, 225] on div "Icon/Document Browse or drag files here (max 100MB total) Tap to choose files o…" at bounding box center [518, 225] width 382 height 56
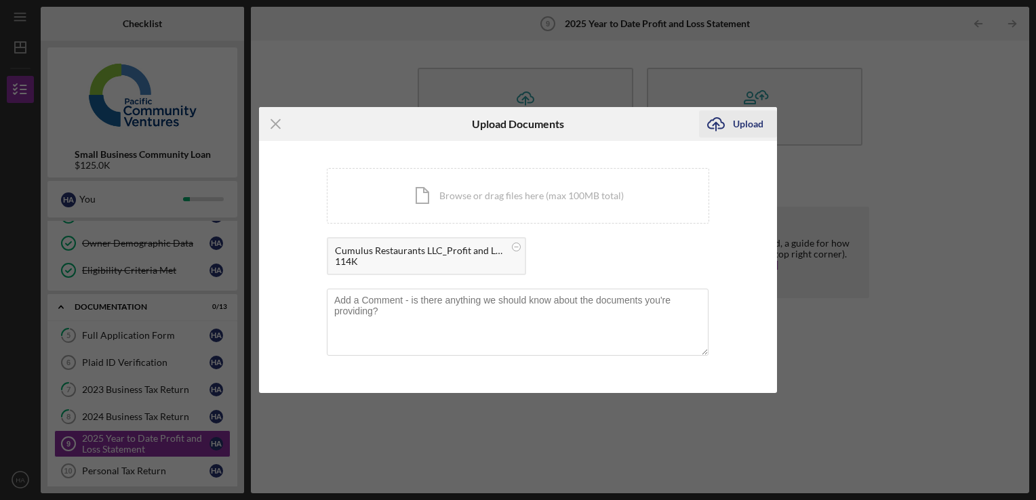
click at [735, 118] on div "Upload" at bounding box center [748, 123] width 30 height 27
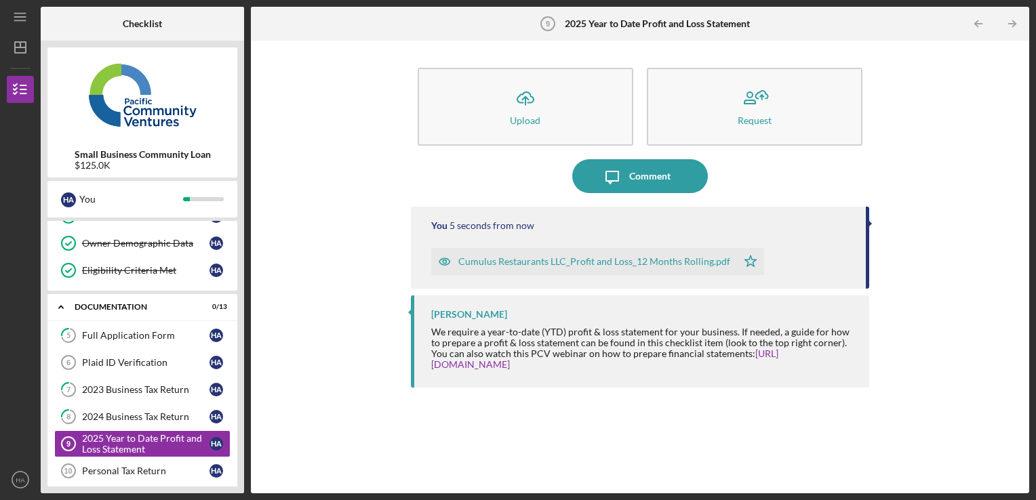
click at [542, 260] on div "Cumulus Restaurants LLC_Profit and Loss_12 Months Rolling.pdf" at bounding box center [594, 261] width 272 height 11
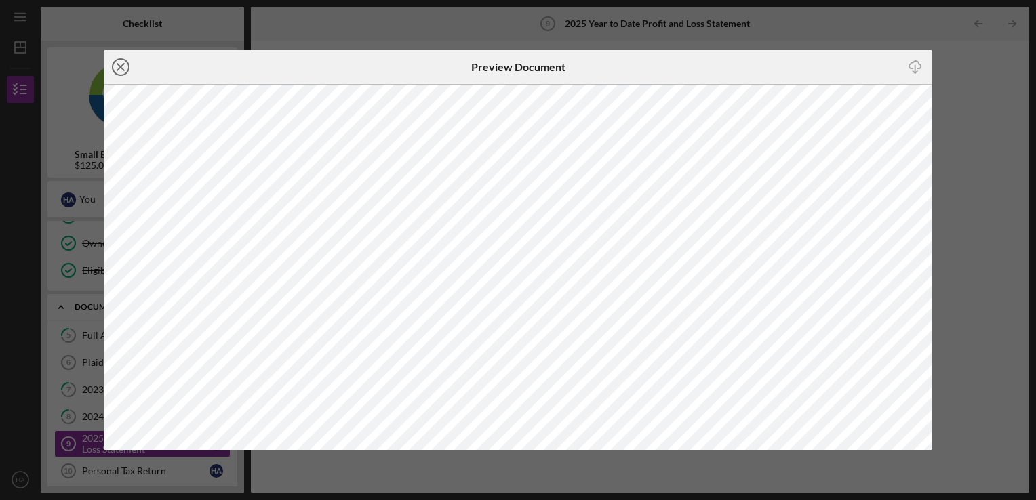
click at [127, 65] on icon "Icon/Close" at bounding box center [121, 67] width 34 height 34
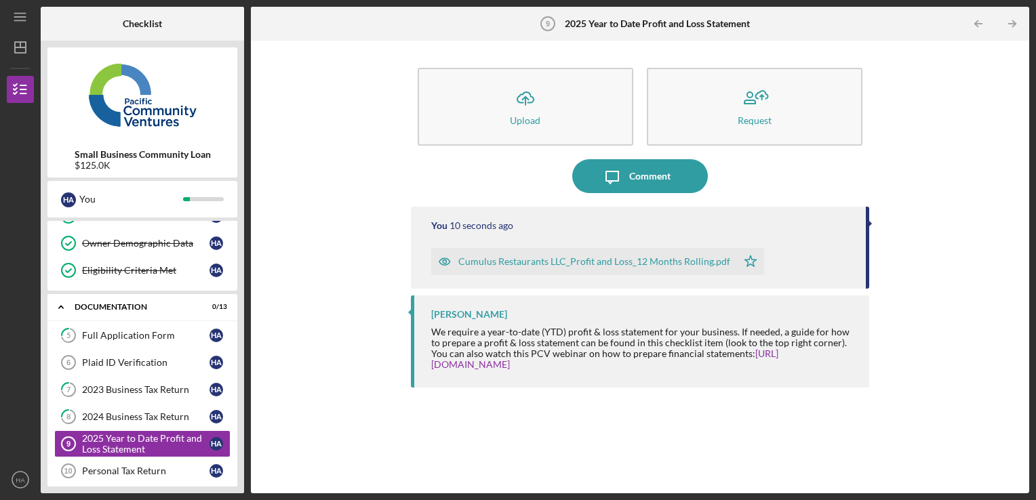
click at [779, 230] on div "You 10 seconds ago" at bounding box center [642, 225] width 422 height 11
click at [562, 263] on div "Cumulus Restaurants LLC_Profit and Loss_12 Months Rolling.pdf" at bounding box center [594, 261] width 272 height 11
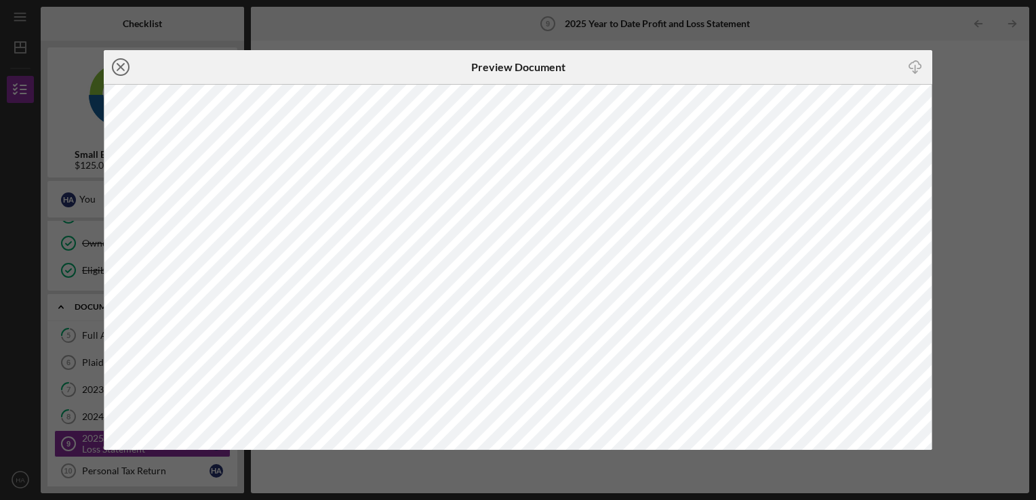
click at [124, 66] on icon "Icon/Close" at bounding box center [121, 67] width 34 height 34
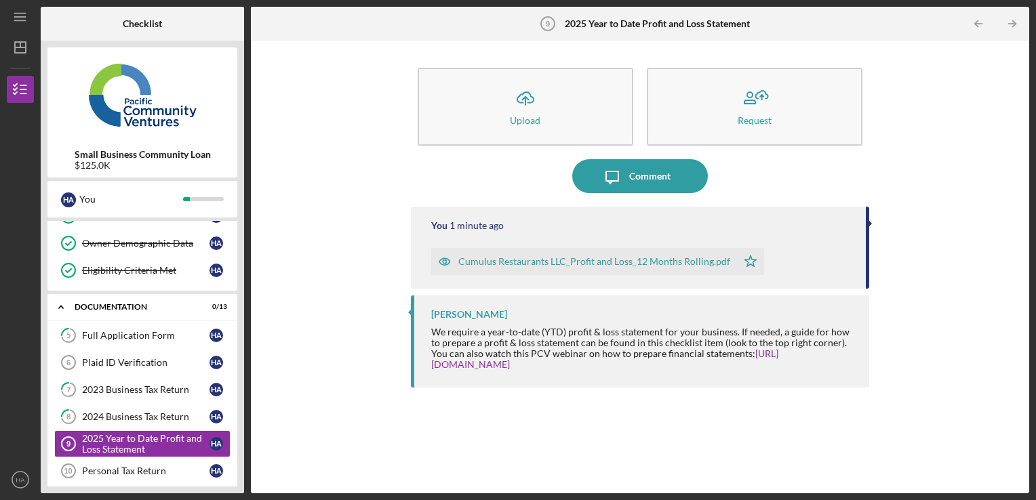
click at [495, 247] on div "Cumulus Restaurants LLC_Profit and Loss_12 Months Rolling.pdf Icon/Star" at bounding box center [601, 258] width 340 height 34
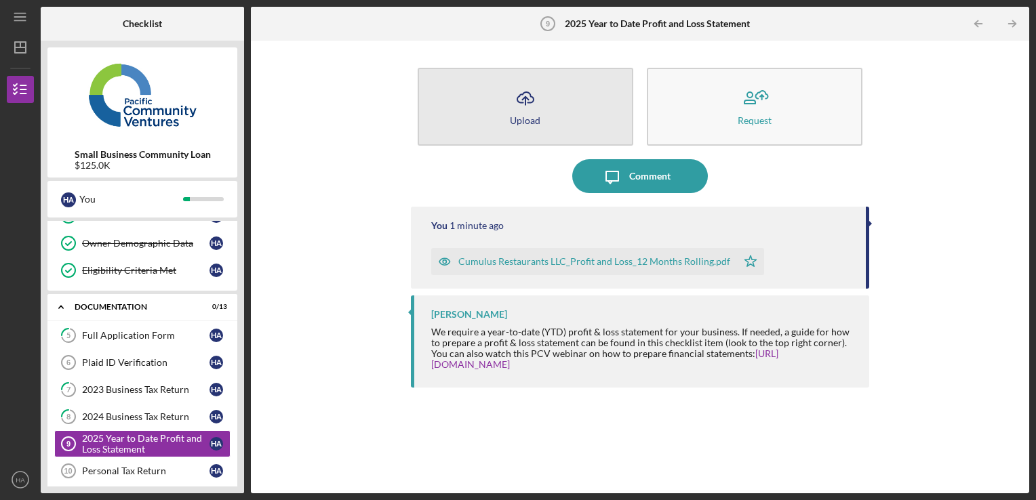
click at [535, 119] on div "Upload" at bounding box center [525, 120] width 30 height 10
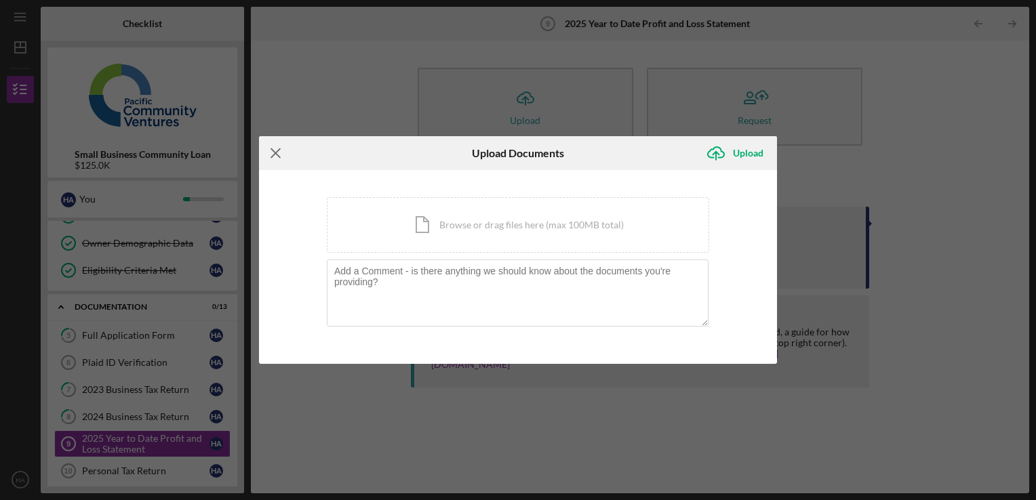
click at [274, 150] on icon "Icon/Menu Close" at bounding box center [276, 153] width 34 height 34
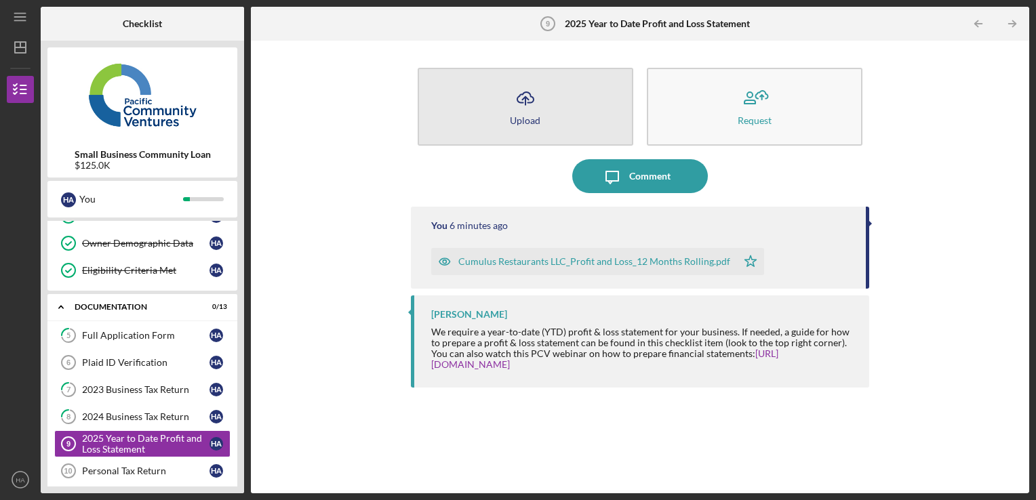
click at [537, 109] on icon "Icon/Upload" at bounding box center [525, 98] width 34 height 34
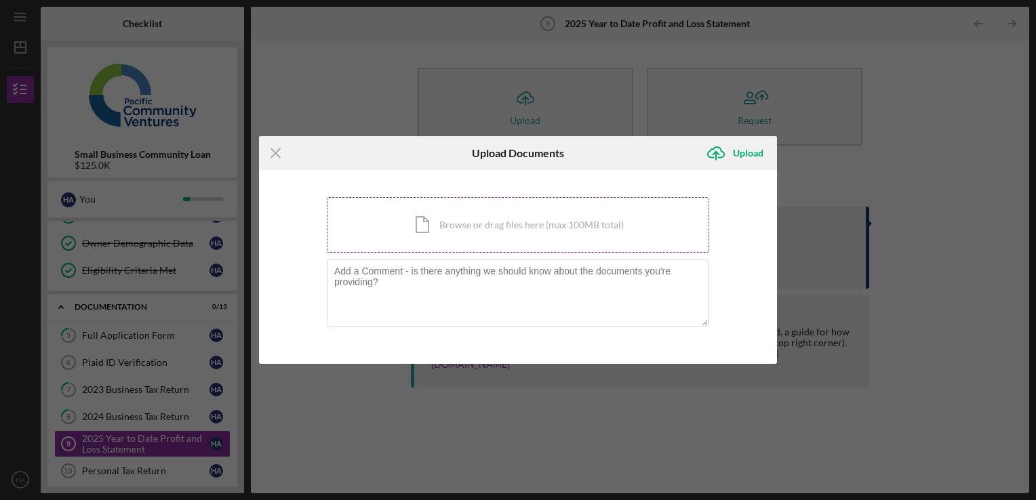
click at [430, 223] on div "Icon/Document Browse or drag files here (max 100MB total) Tap to choose files o…" at bounding box center [518, 225] width 382 height 56
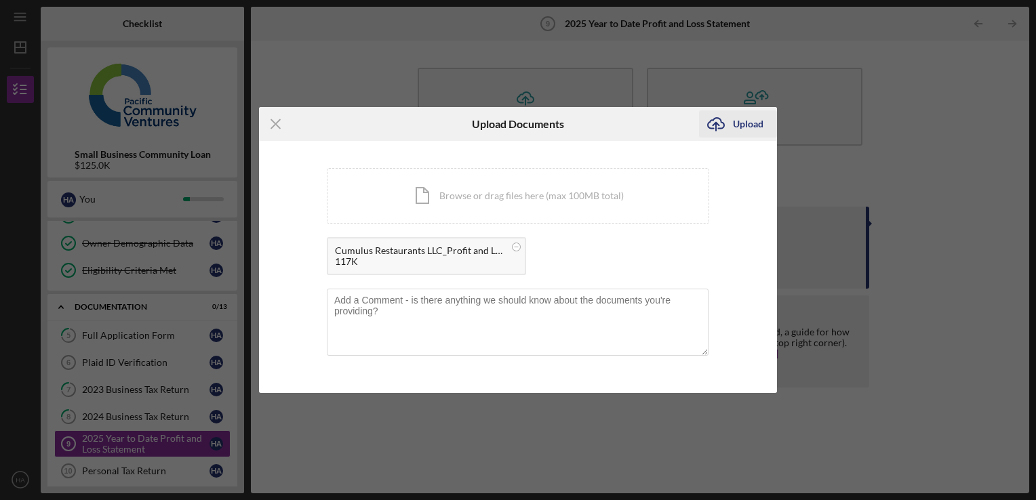
click at [746, 117] on div "Upload" at bounding box center [748, 123] width 30 height 27
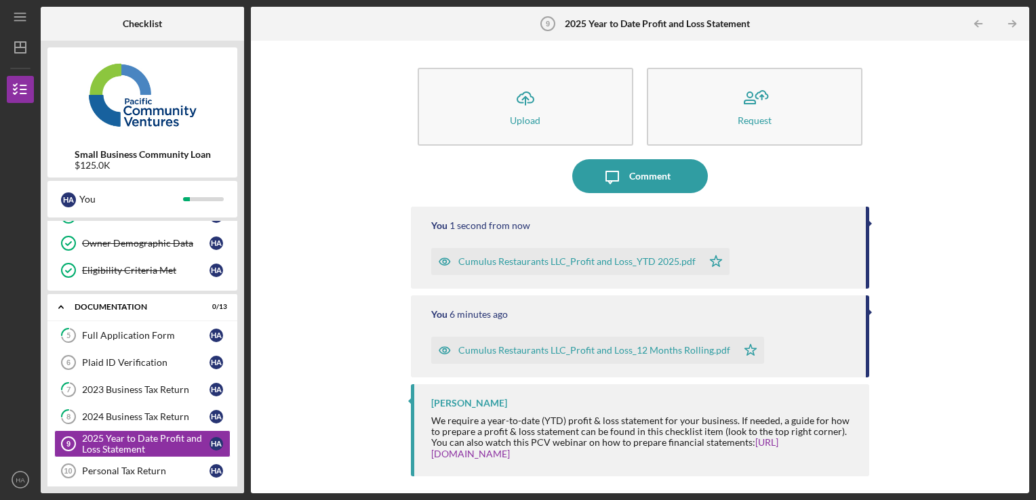
click at [668, 350] on div "Cumulus Restaurants LLC_Profit and Loss_12 Months Rolling.pdf" at bounding box center [594, 350] width 272 height 11
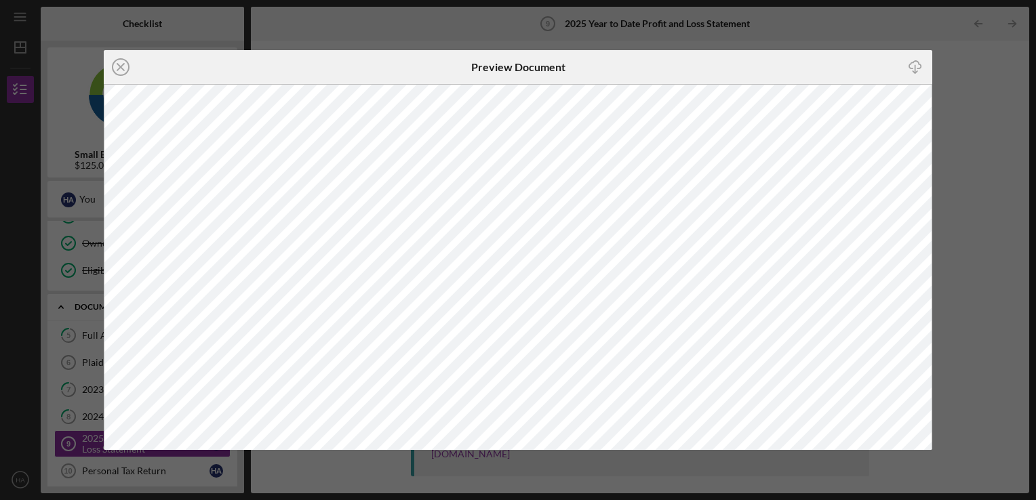
drag, startPoint x: 668, startPoint y: 350, endPoint x: 121, endPoint y: 61, distance: 618.7
click at [121, 61] on icon "Icon/Close" at bounding box center [121, 67] width 34 height 34
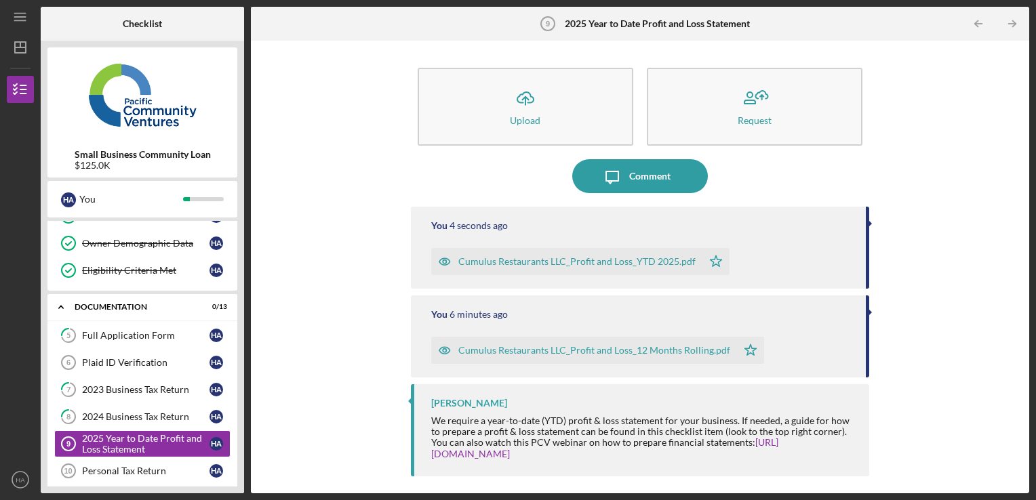
drag, startPoint x: 491, startPoint y: 348, endPoint x: 910, endPoint y: 223, distance: 437.0
click at [910, 223] on div "Icon/Upload Upload Request Icon/Message Comment You 4 seconds ago Cumulus Resta…" at bounding box center [640, 266] width 764 height 439
drag, startPoint x: 869, startPoint y: 311, endPoint x: 871, endPoint y: 329, distance: 17.7
click at [871, 329] on div "Icon/Upload Upload Request Icon/Message Comment You 7 seconds ago Cumulus Resta…" at bounding box center [640, 266] width 764 height 439
drag, startPoint x: 871, startPoint y: 329, endPoint x: 886, endPoint y: 332, distance: 16.0
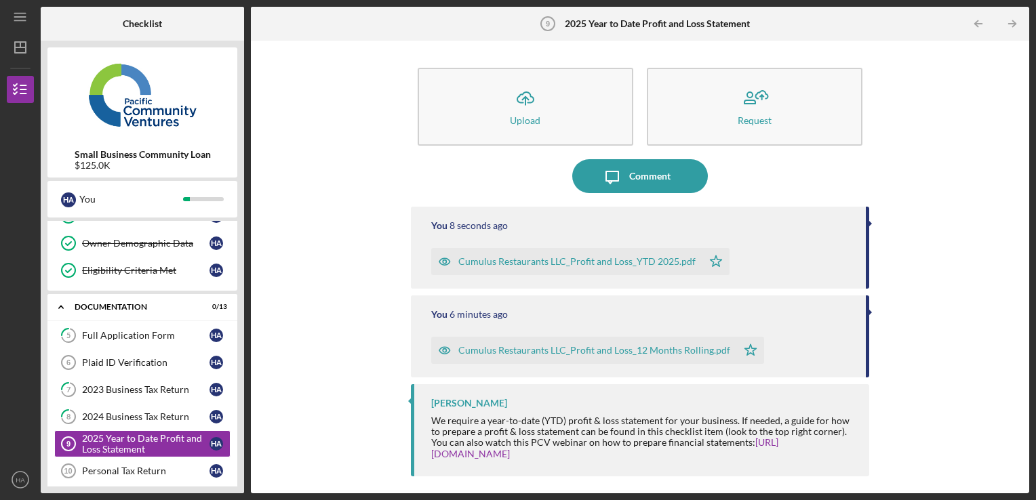
click at [886, 332] on div "Icon/Upload Upload Request Icon/Message Comment You 8 seconds ago Cumulus Resta…" at bounding box center [640, 266] width 764 height 439
click at [1012, 20] on icon "Icon/Table Pagination Arrow" at bounding box center [1012, 24] width 30 height 30
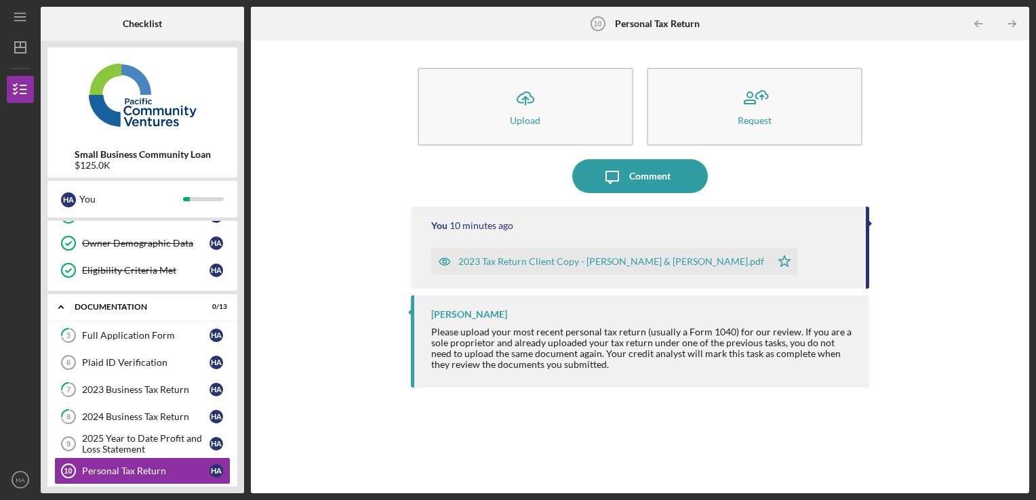
click at [134, 21] on b "Checklist" at bounding box center [142, 23] width 39 height 11
click at [111, 129] on img at bounding box center [142, 94] width 190 height 81
click at [16, 23] on icon "Icon/Menu" at bounding box center [20, 17] width 30 height 30
